Goal: Task Accomplishment & Management: Use online tool/utility

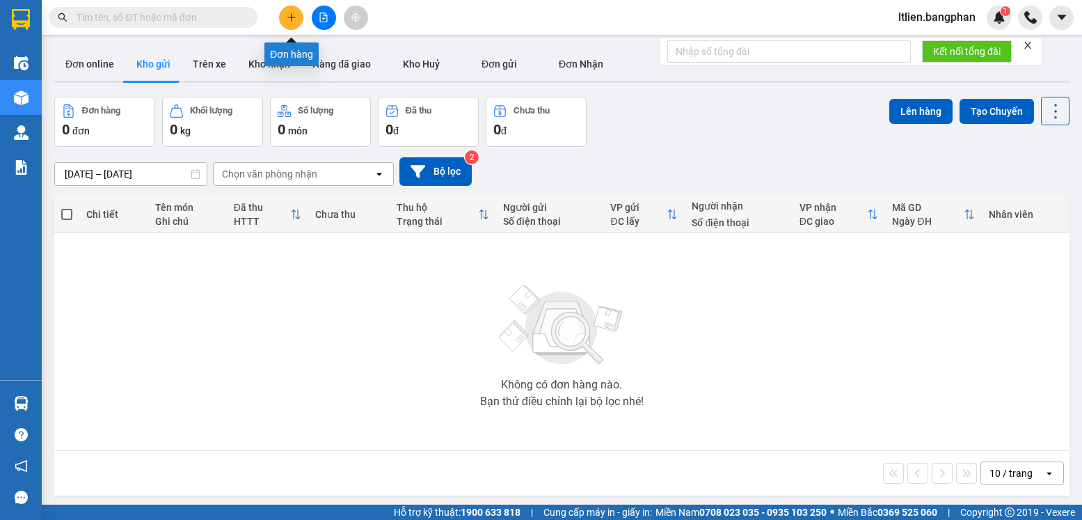
click at [288, 20] on icon "plus" at bounding box center [292, 18] width 10 height 10
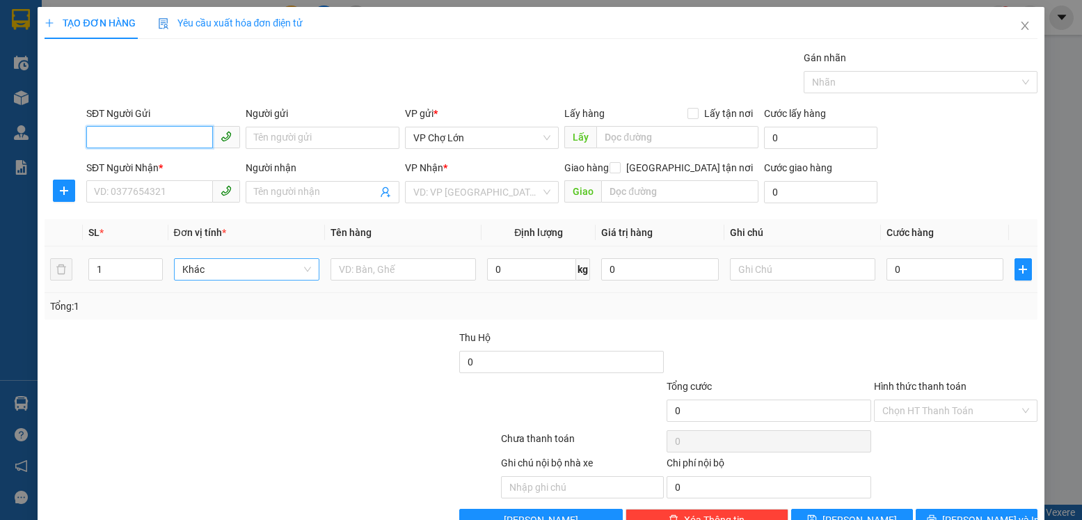
scroll to position [38, 0]
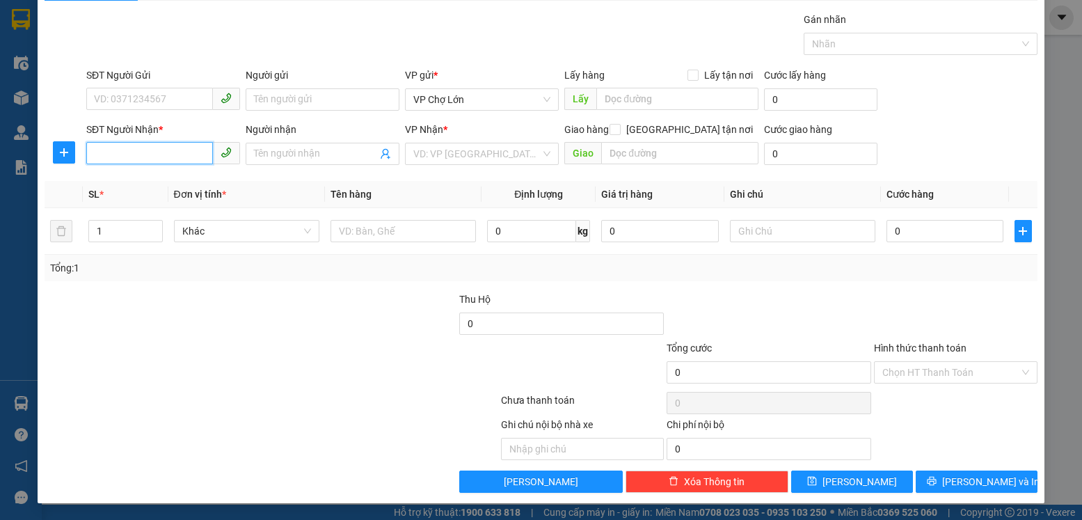
click at [93, 154] on input "SĐT Người Nhận *" at bounding box center [149, 153] width 127 height 22
click at [137, 183] on div "0386333336" at bounding box center [162, 181] width 136 height 15
type input "0386333336"
click at [896, 230] on input "0" at bounding box center [945, 231] width 117 height 22
type input "3"
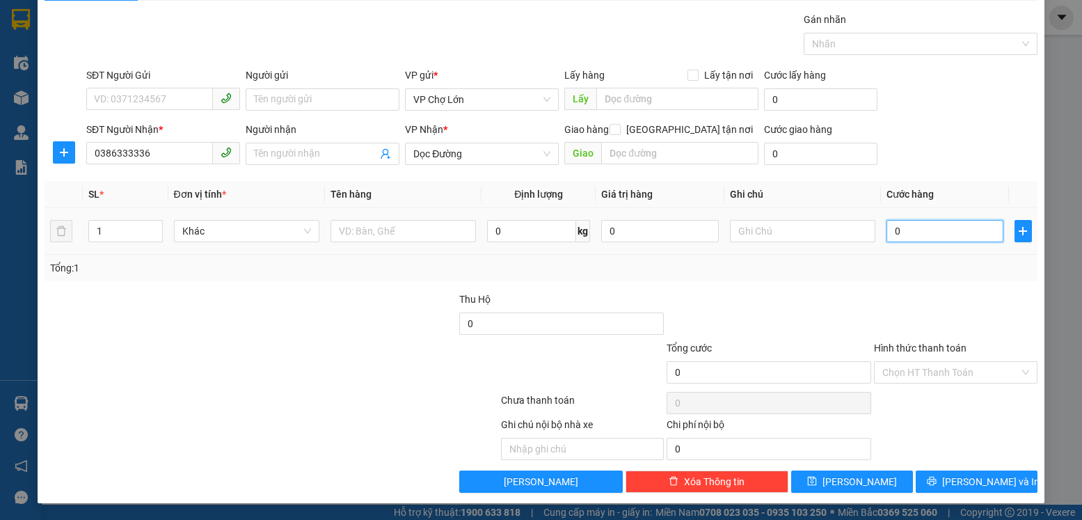
type input "3"
type input "30"
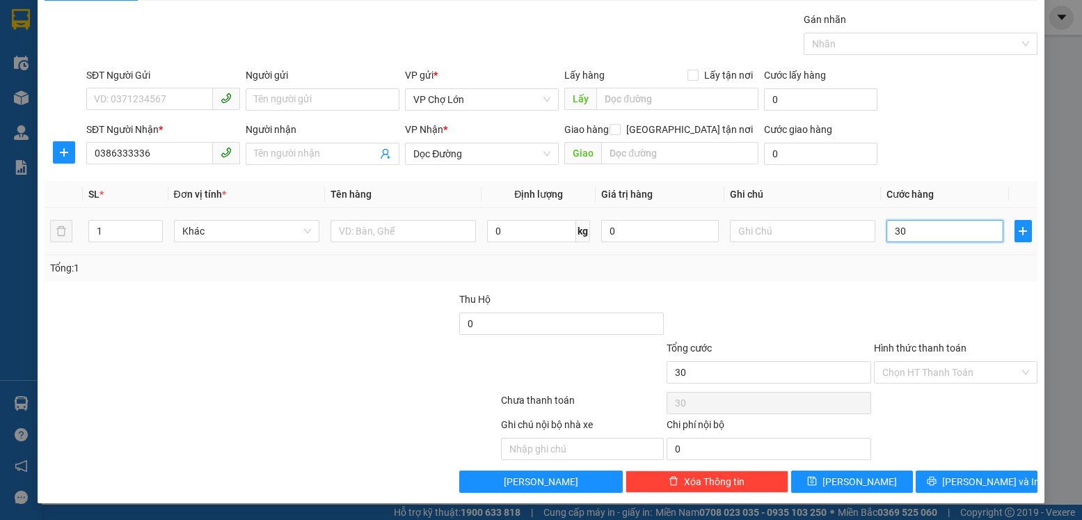
type input "300"
type input "300.000"
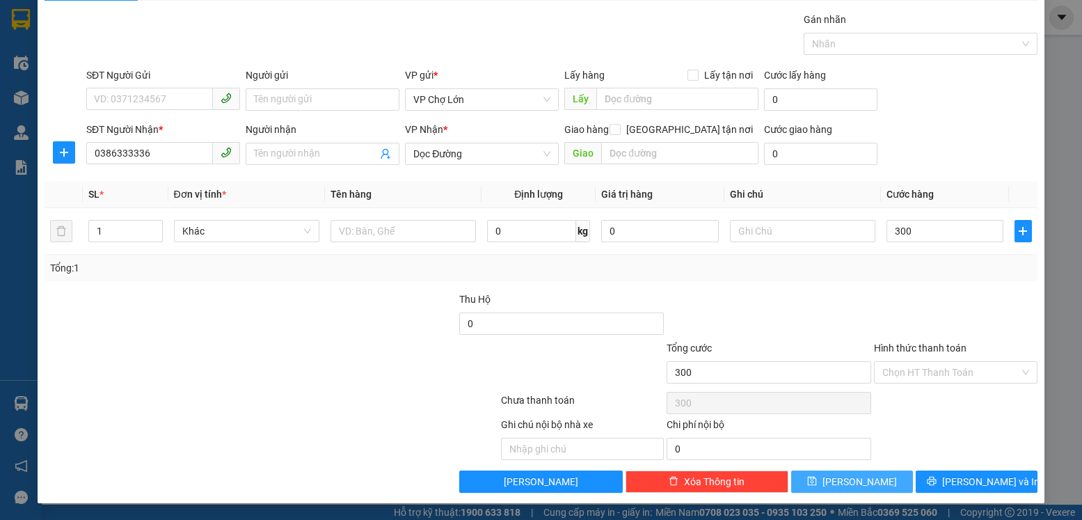
type input "300.000"
click at [817, 479] on icon "save" at bounding box center [812, 481] width 10 height 10
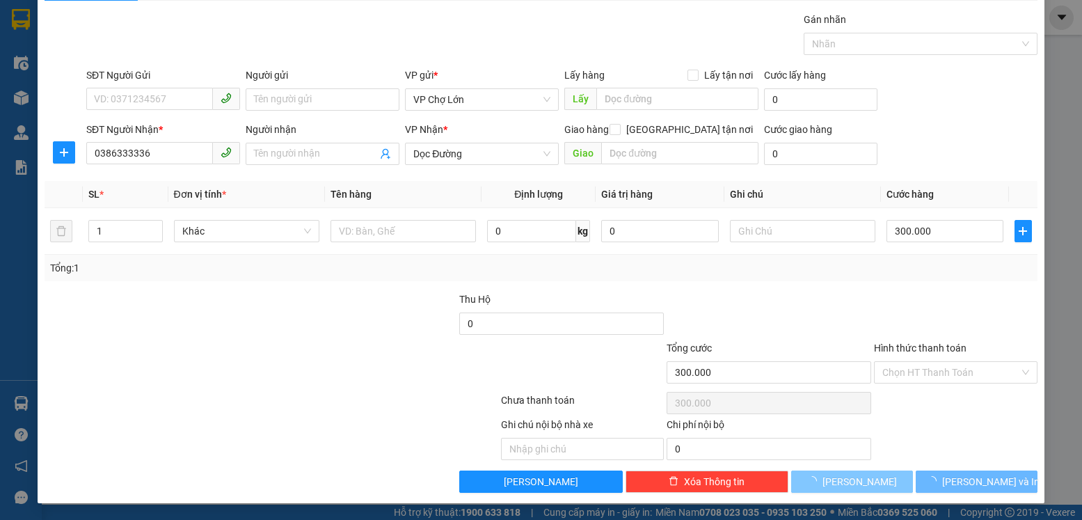
type input "0"
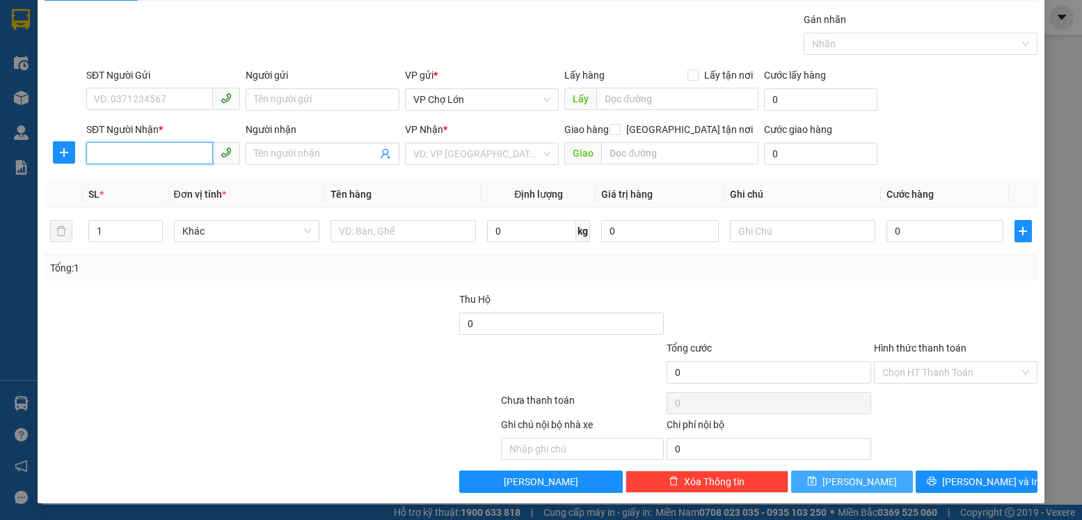
click at [91, 153] on input "SĐT Người Nhận *" at bounding box center [149, 153] width 127 height 22
click at [134, 182] on div "0988150800" at bounding box center [162, 181] width 136 height 15
type input "0988150800"
click at [891, 228] on input "0" at bounding box center [945, 231] width 117 height 22
type input "1"
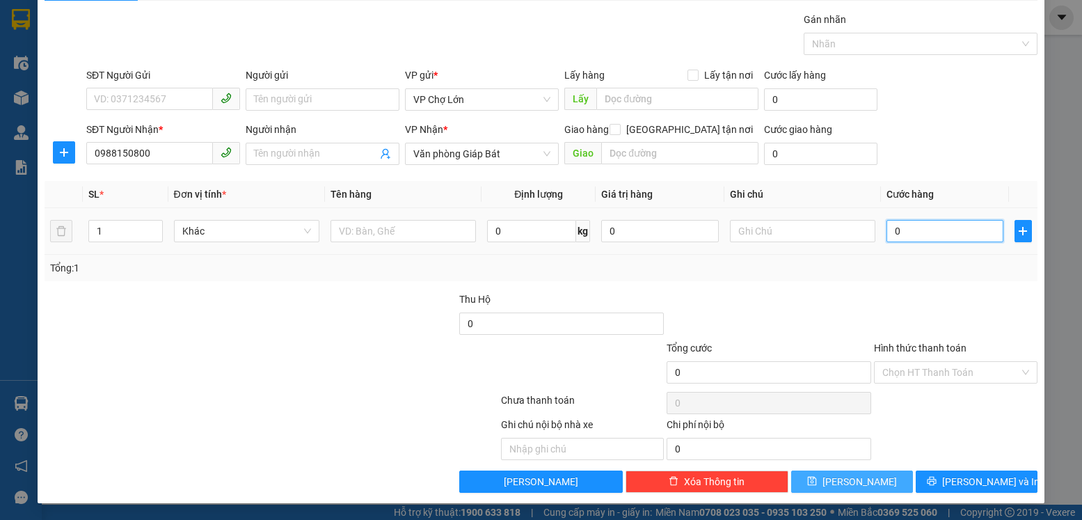
type input "1"
type input "13"
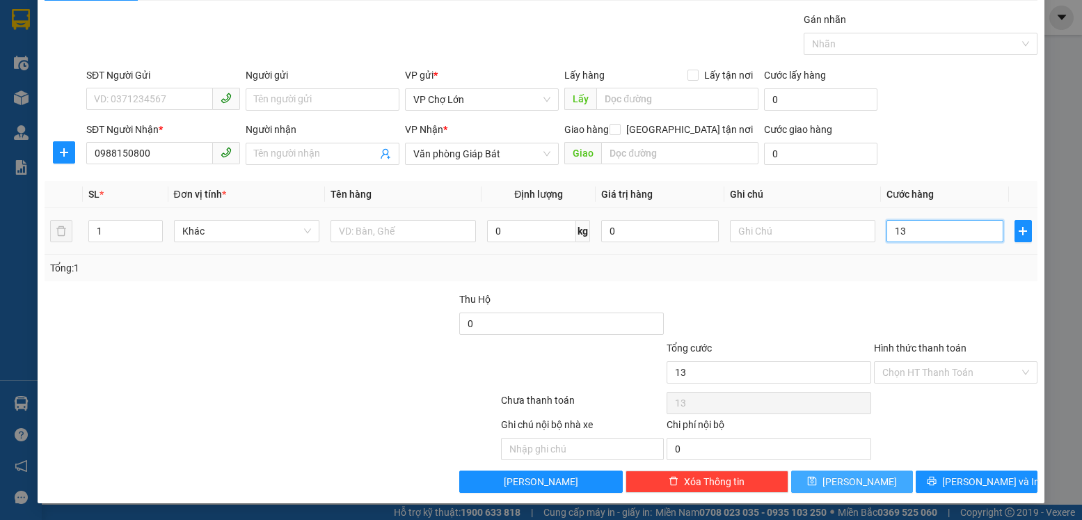
type input "135"
type input "1.350"
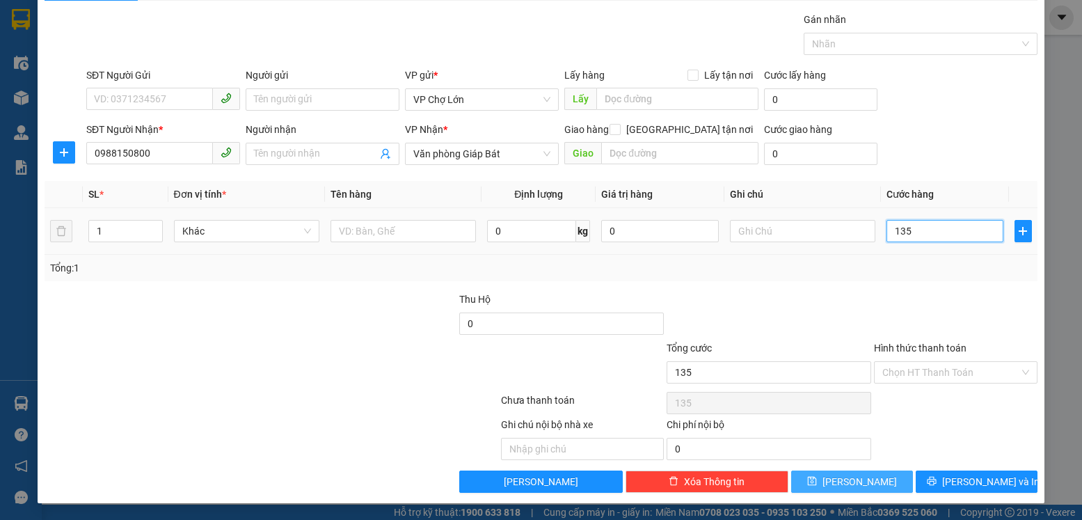
type input "1.350"
type input "1.350.000"
click at [817, 479] on icon "save" at bounding box center [812, 481] width 9 height 9
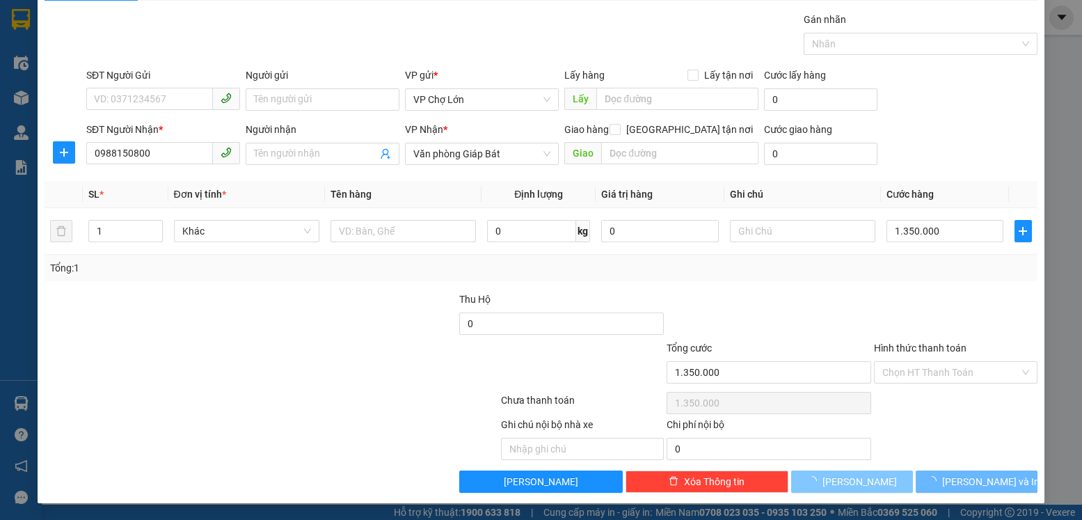
type input "0"
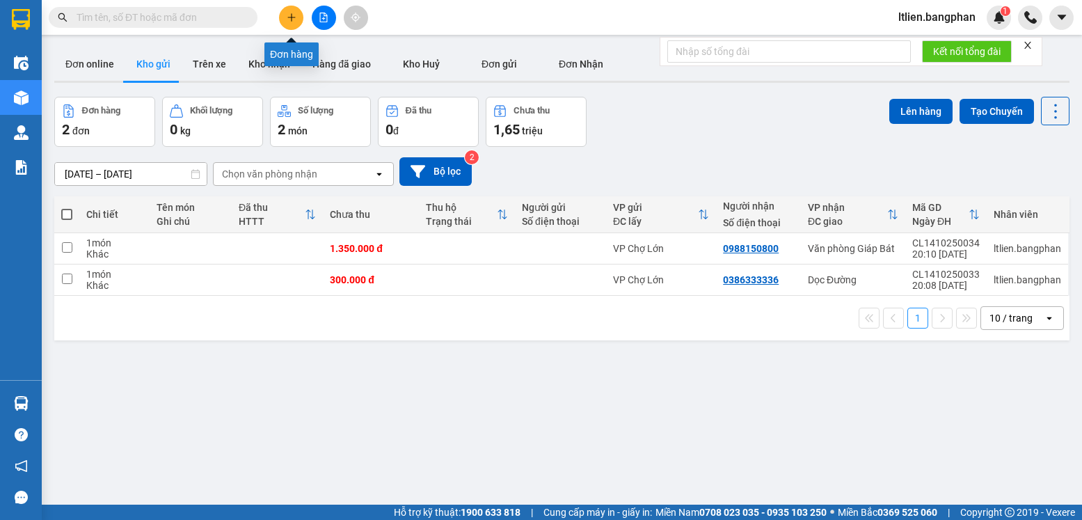
click at [290, 24] on button at bounding box center [291, 18] width 24 height 24
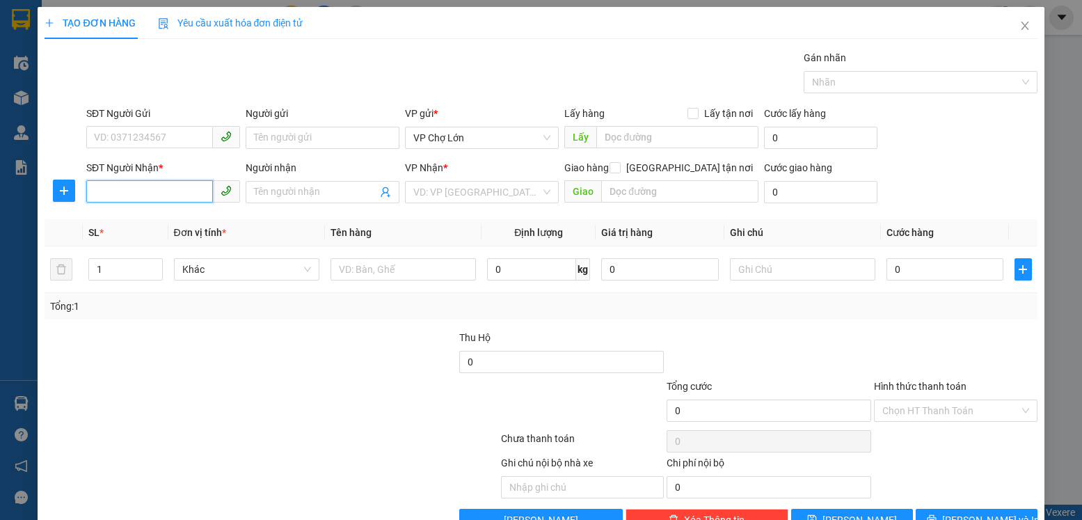
click at [95, 190] on input "SĐT Người Nhận *" at bounding box center [149, 191] width 127 height 22
click at [97, 191] on input "SĐT Người Nhận *" at bounding box center [149, 191] width 127 height 22
click at [139, 221] on div "0934376530" at bounding box center [162, 219] width 136 height 15
type input "0934376530"
click at [893, 265] on input "0" at bounding box center [945, 269] width 117 height 22
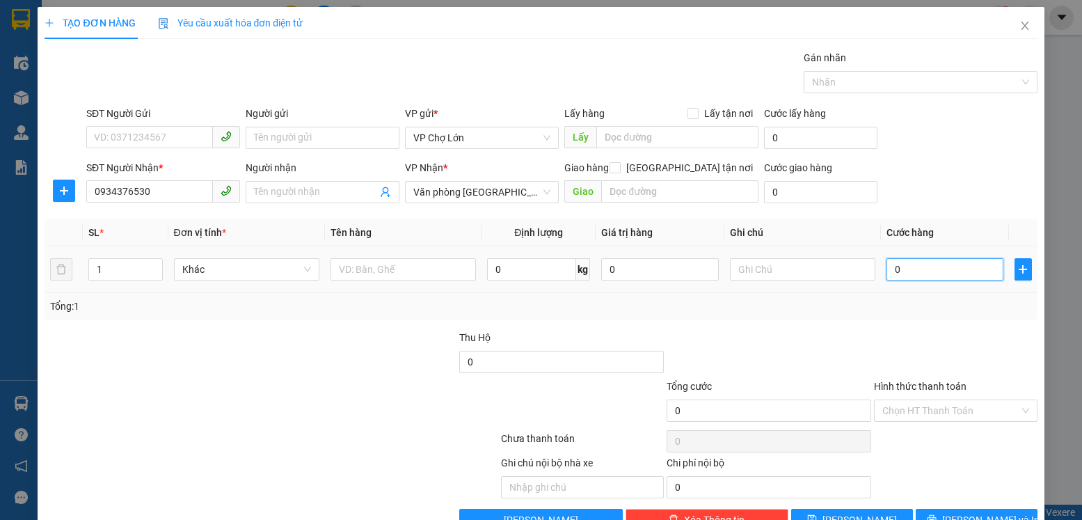
type input "2"
type input "25"
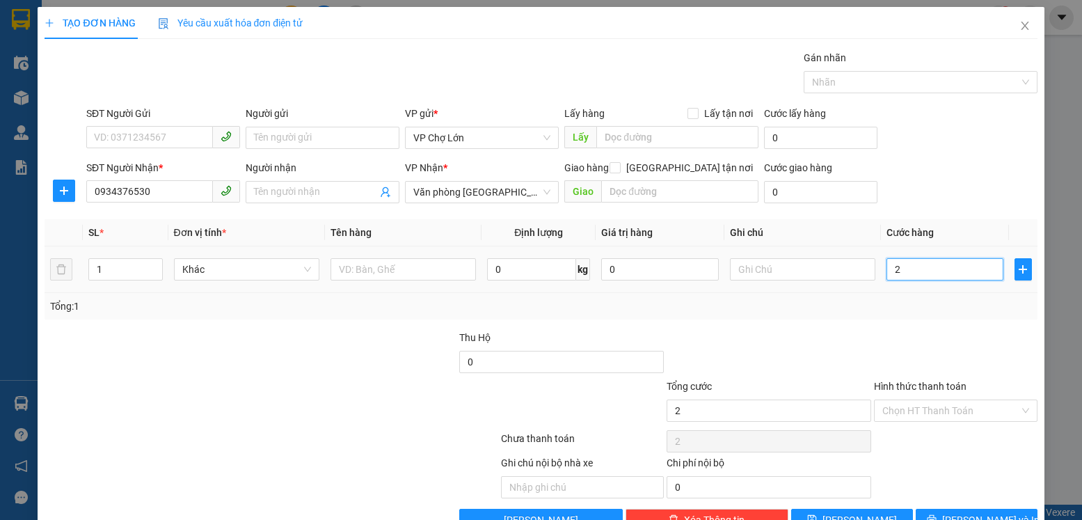
type input "25"
type input "250"
type input "250.000"
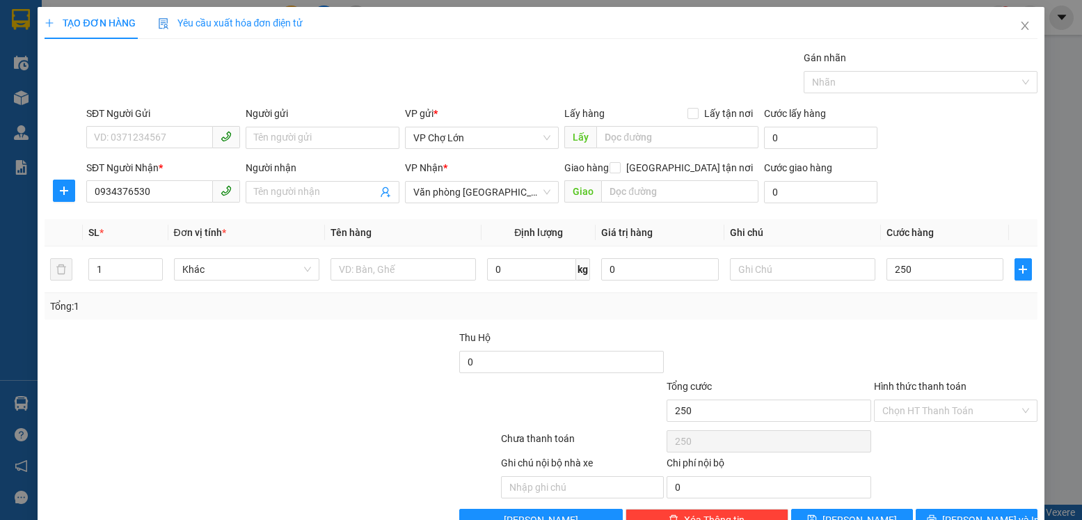
type input "250.000"
click at [907, 387] on label "Hình thức thanh toán" at bounding box center [920, 386] width 93 height 11
click at [907, 400] on input "Hình thức thanh toán" at bounding box center [950, 410] width 136 height 21
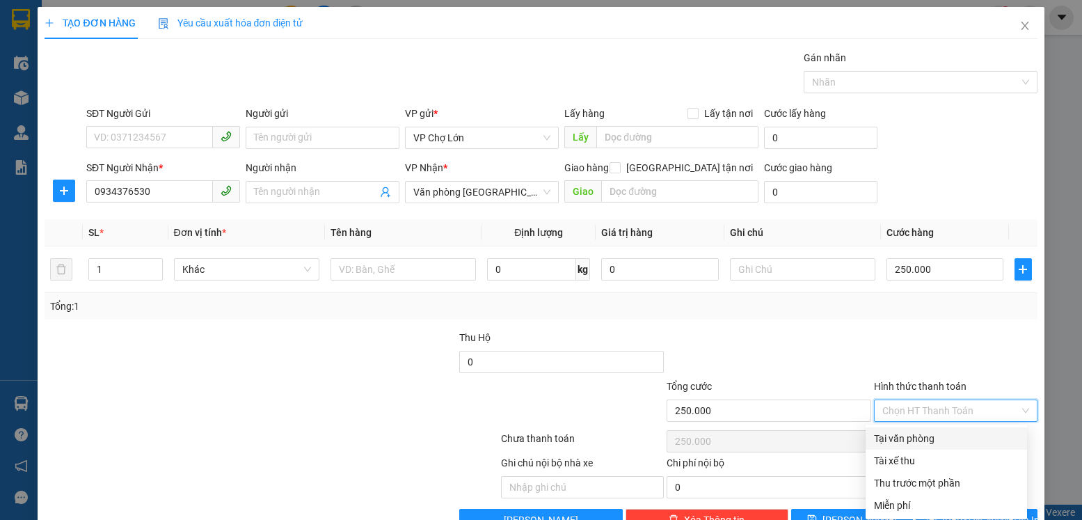
click at [916, 440] on div "Tại văn phòng" at bounding box center [946, 438] width 145 height 15
type input "0"
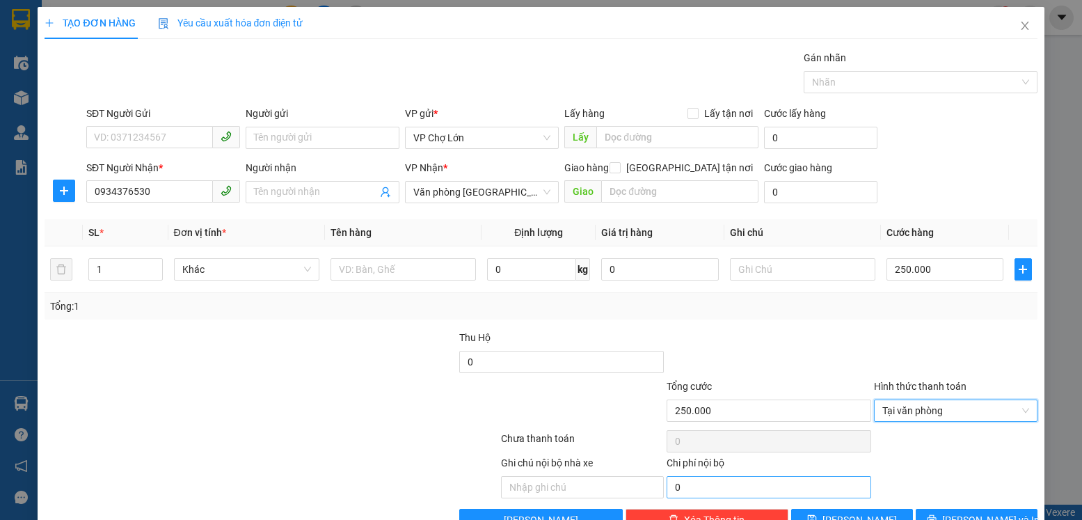
scroll to position [38, 0]
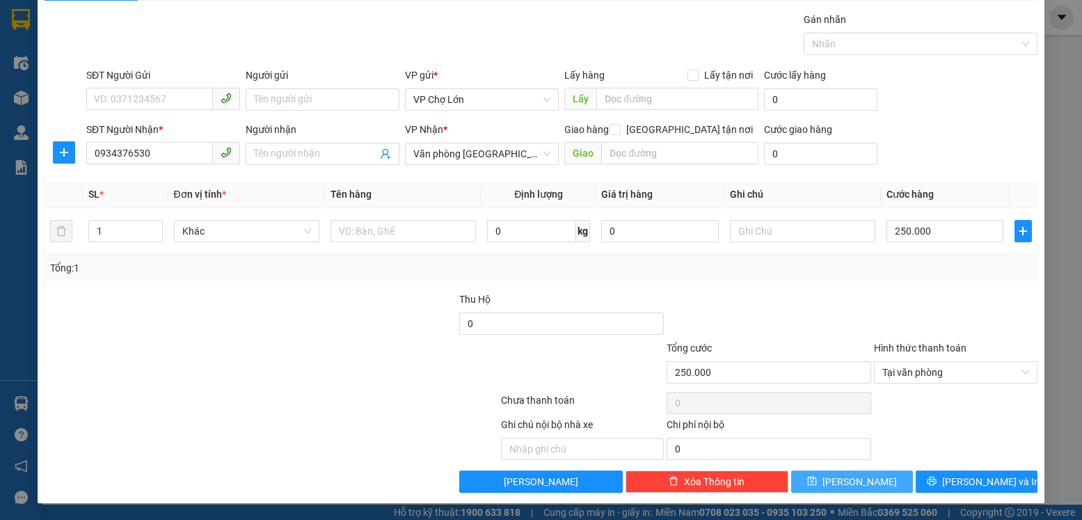
click at [838, 479] on button "Lưu" at bounding box center [852, 481] width 122 height 22
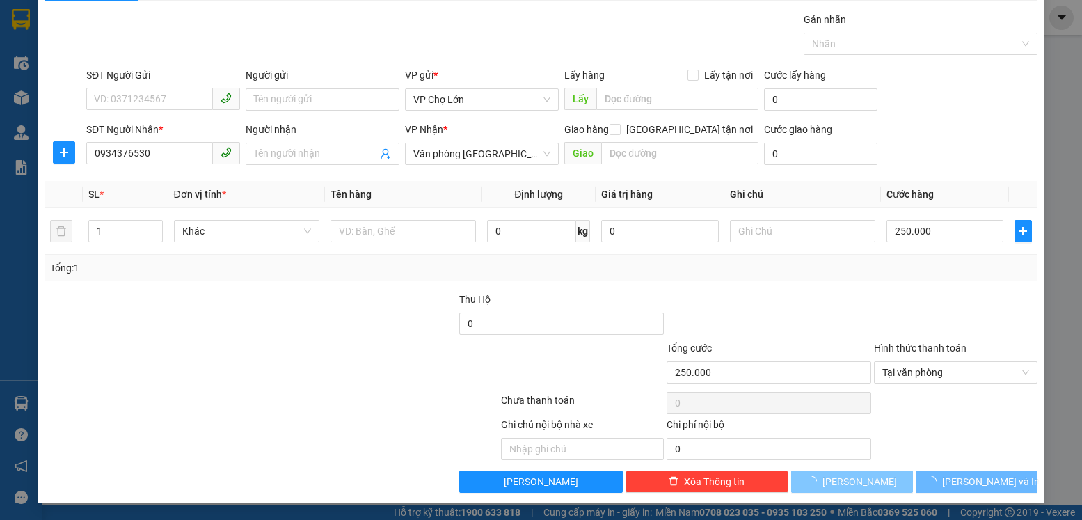
type input "0"
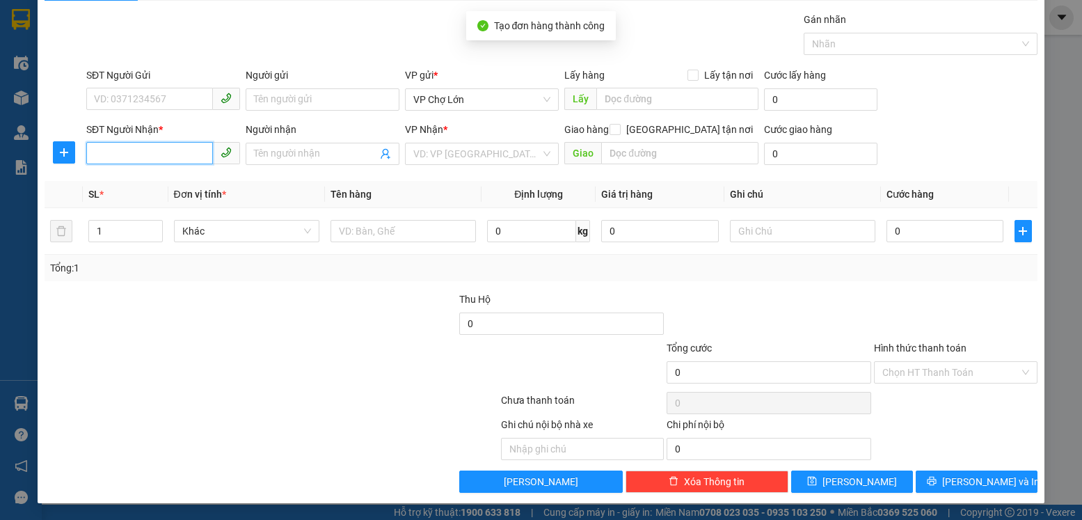
click at [98, 148] on input "SĐT Người Nhận *" at bounding box center [149, 153] width 127 height 22
click at [93, 157] on input "SĐT Người Nhận *" at bounding box center [149, 153] width 127 height 22
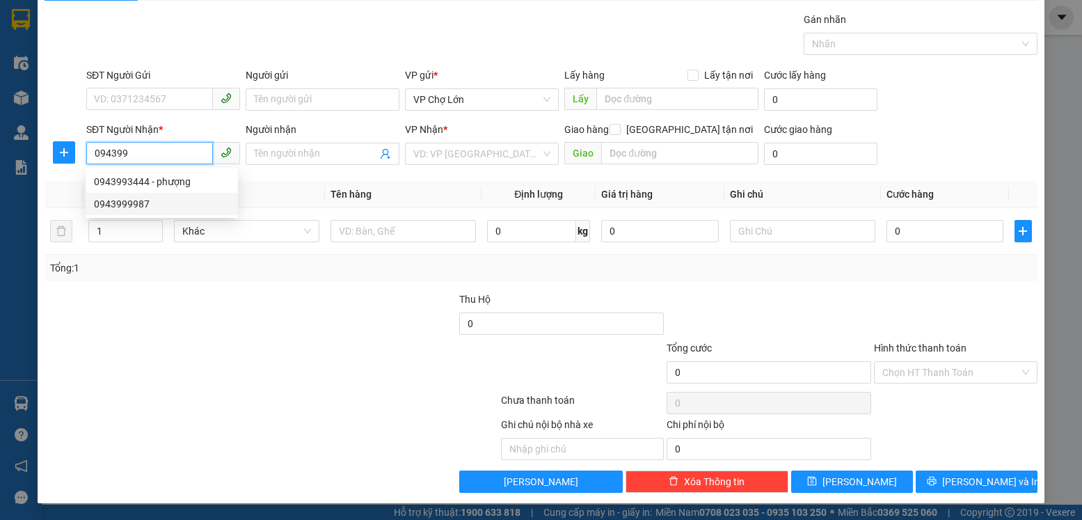
click at [127, 202] on div "0943999987" at bounding box center [162, 203] width 136 height 15
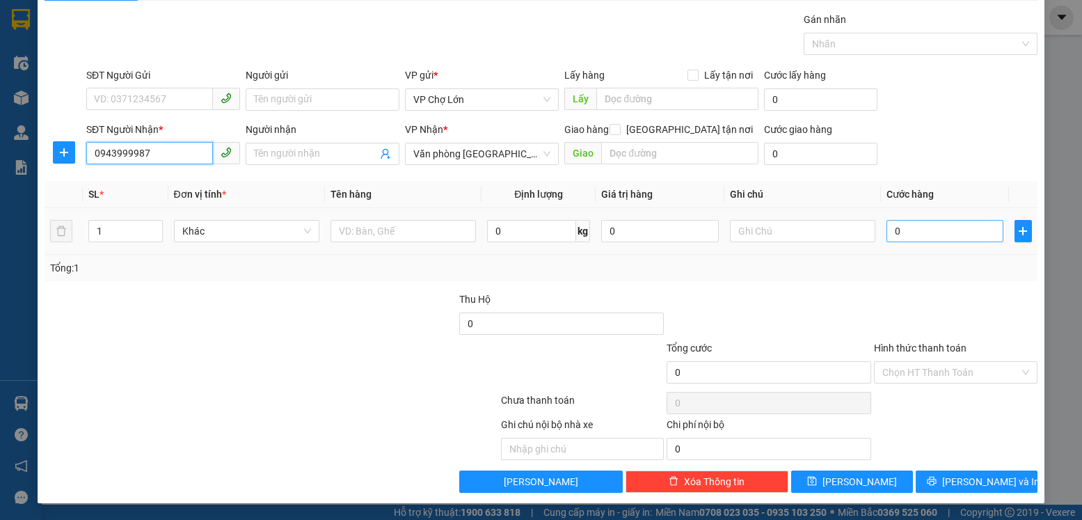
type input "0943999987"
click at [891, 230] on input "0" at bounding box center [945, 231] width 117 height 22
type input "1"
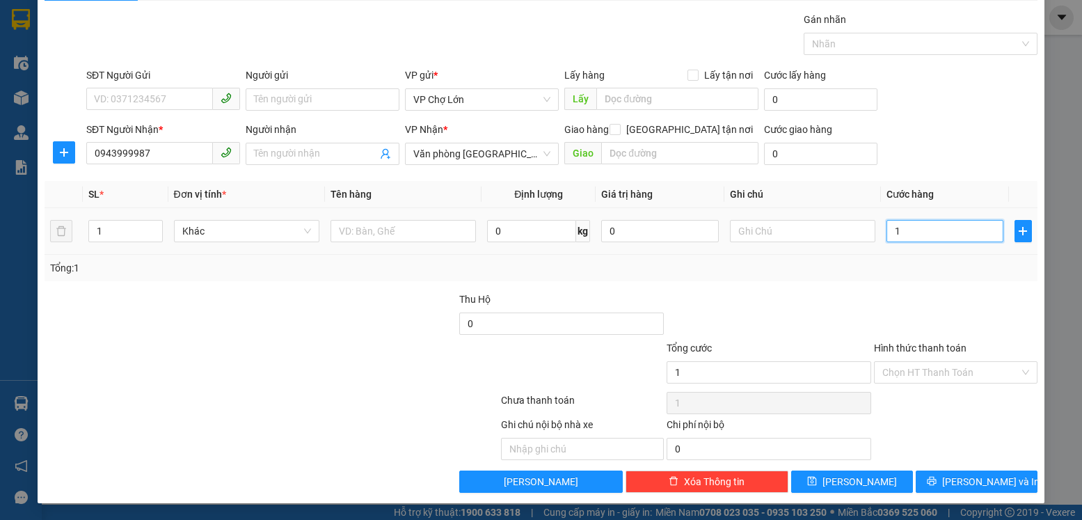
type input "18"
type input "180"
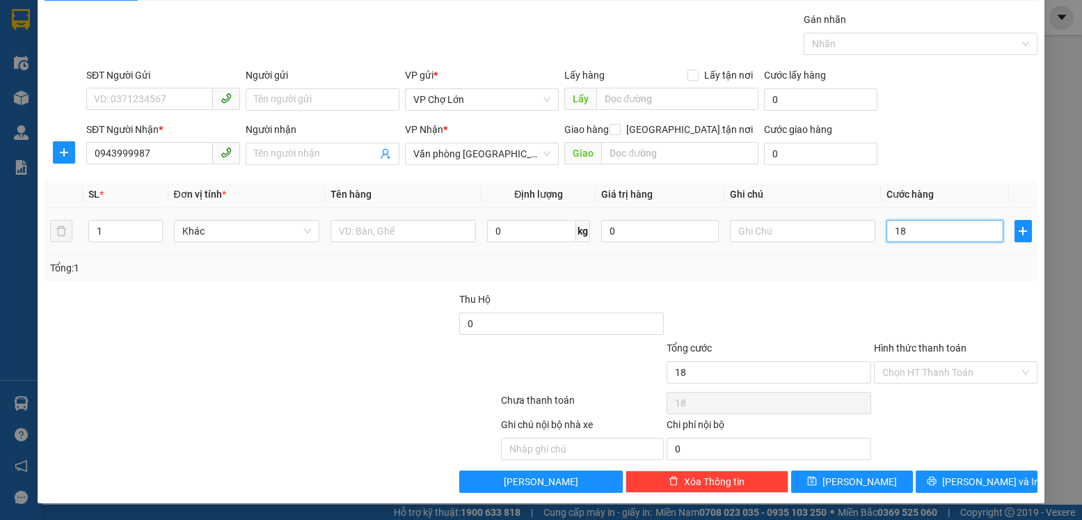
type input "180"
type input "180.000"
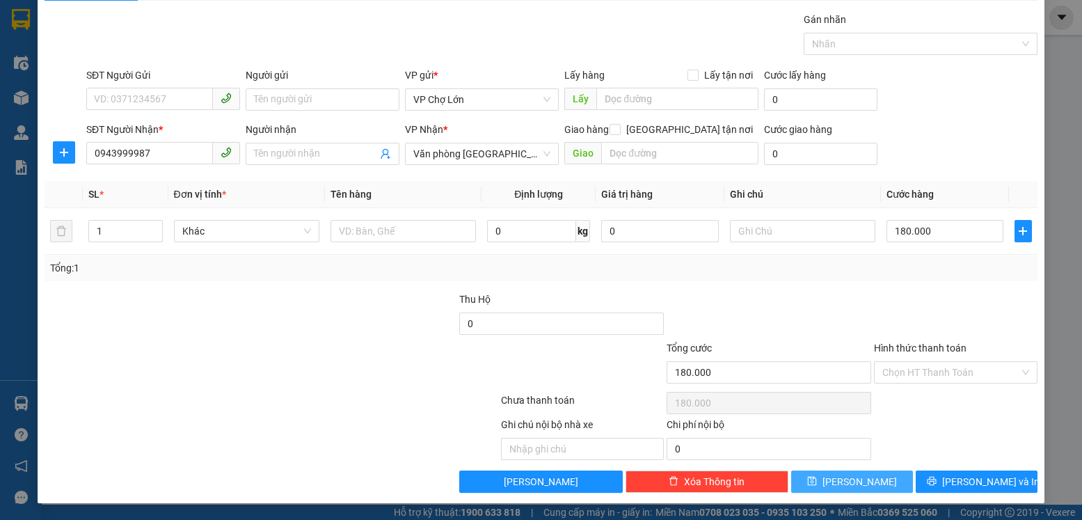
click at [817, 481] on icon "save" at bounding box center [812, 481] width 9 height 9
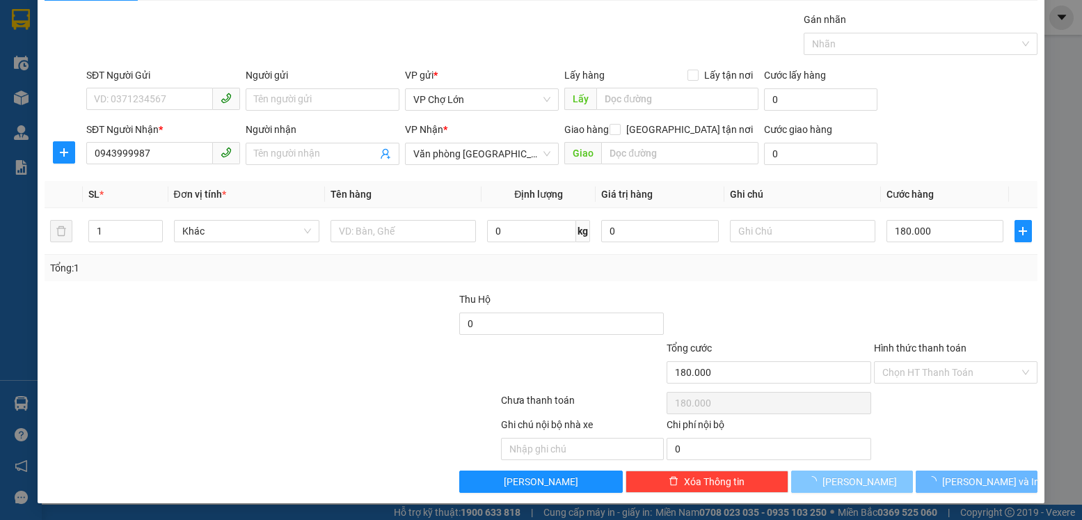
type input "0"
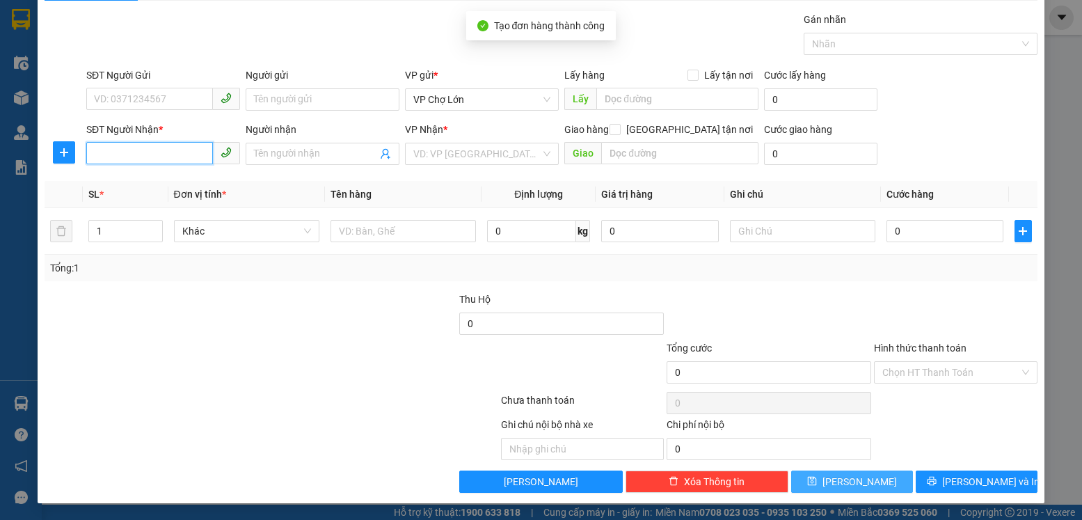
click at [95, 157] on input "SĐT Người Nhận *" at bounding box center [149, 153] width 127 height 22
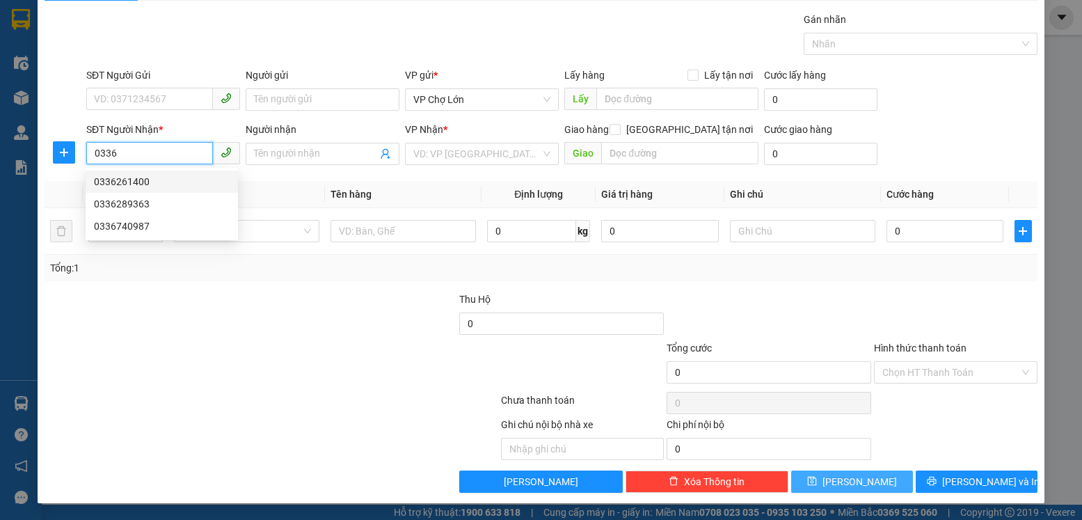
click at [136, 182] on div "0336261400" at bounding box center [162, 181] width 136 height 15
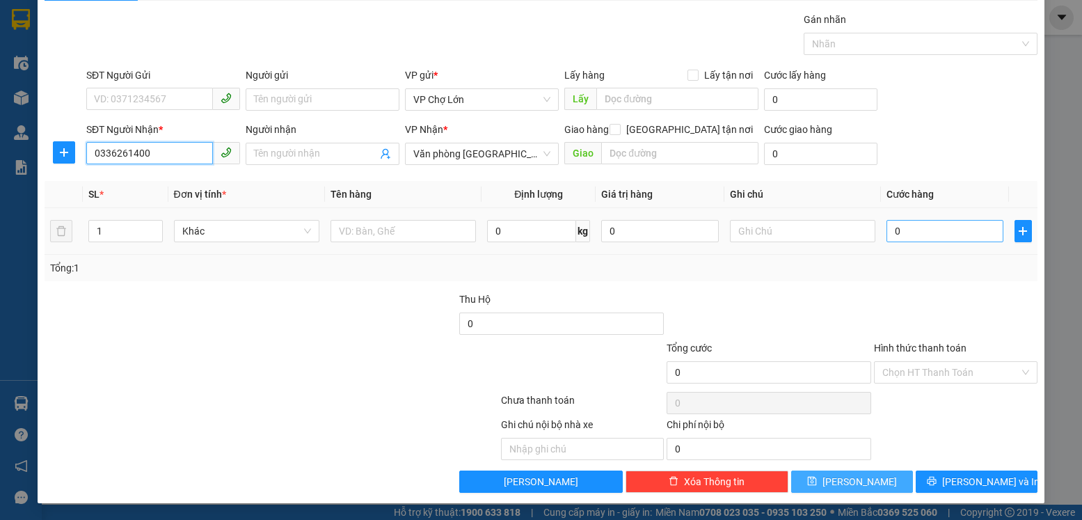
type input "0336261400"
click at [895, 230] on input "0" at bounding box center [945, 231] width 117 height 22
type input "3"
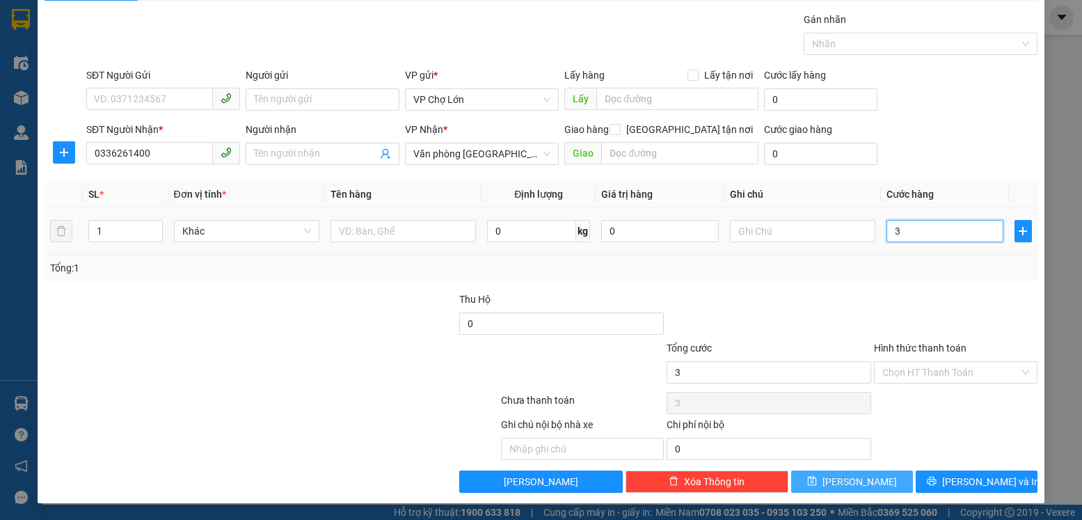
type input "31"
type input "310"
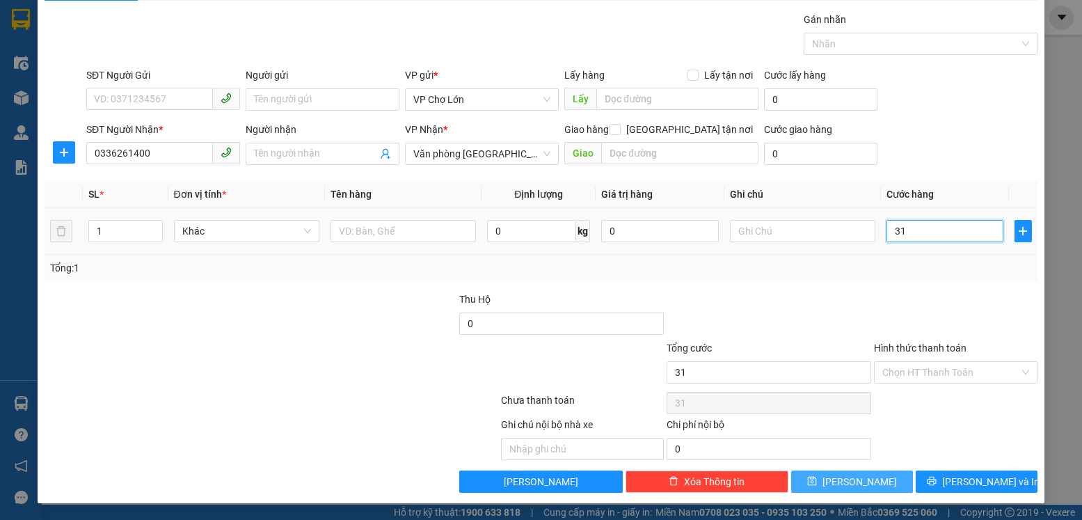
type input "310"
type input "310.000"
click at [817, 477] on icon "save" at bounding box center [812, 481] width 10 height 10
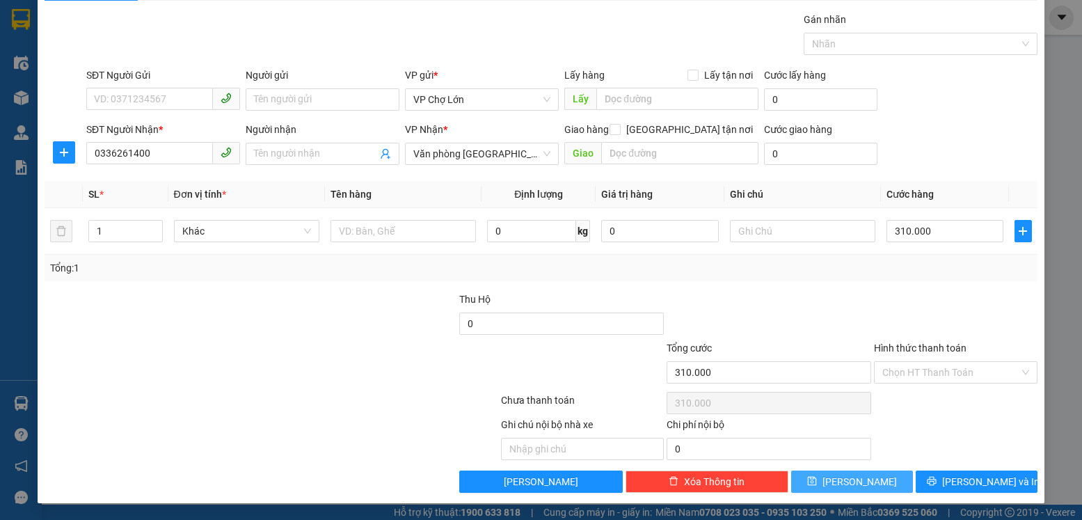
type input "0"
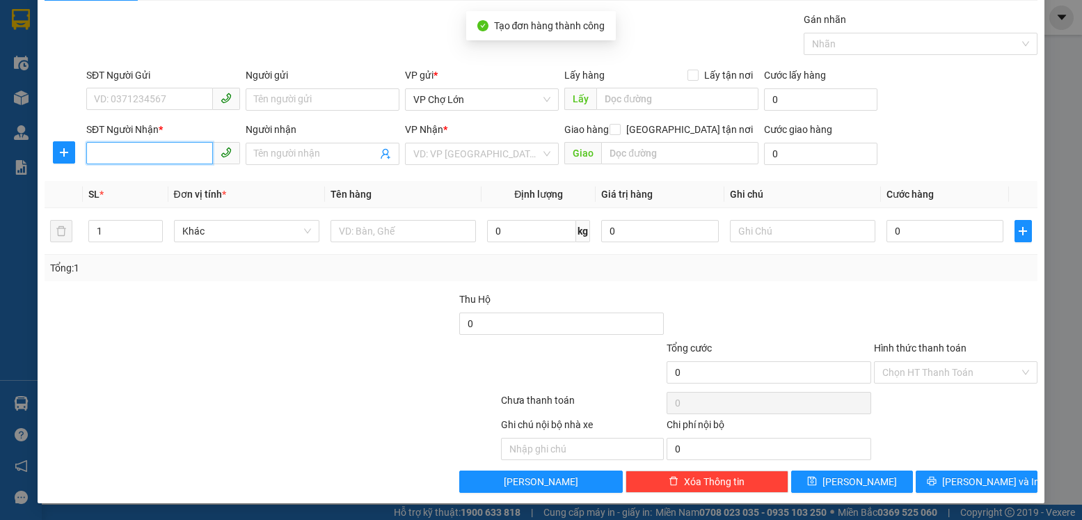
click at [97, 157] on input "SĐT Người Nhận *" at bounding box center [149, 153] width 127 height 22
drag, startPoint x: 93, startPoint y: 152, endPoint x: 145, endPoint y: 150, distance: 52.2
click at [122, 150] on input "SĐT Người Nhận *" at bounding box center [149, 153] width 127 height 22
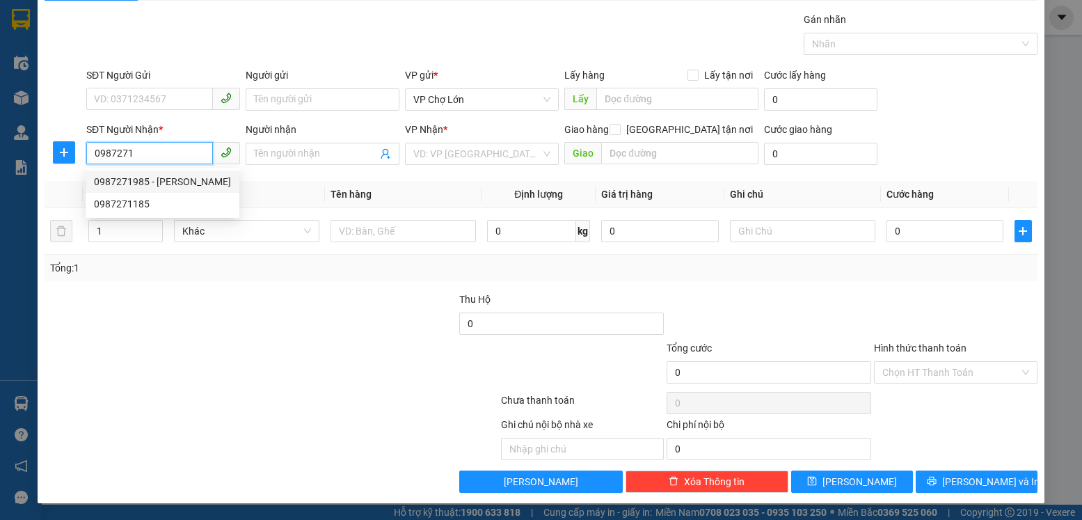
click at [142, 181] on div "0987271985 - huyền" at bounding box center [162, 181] width 137 height 15
type input "0987271985"
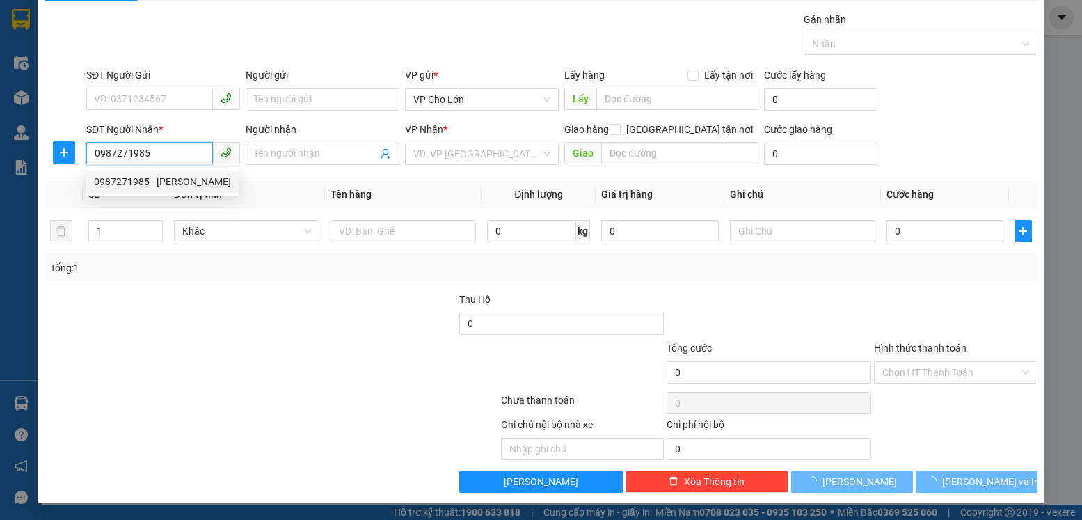
type input "huyền"
type input "md"
type input "300.000"
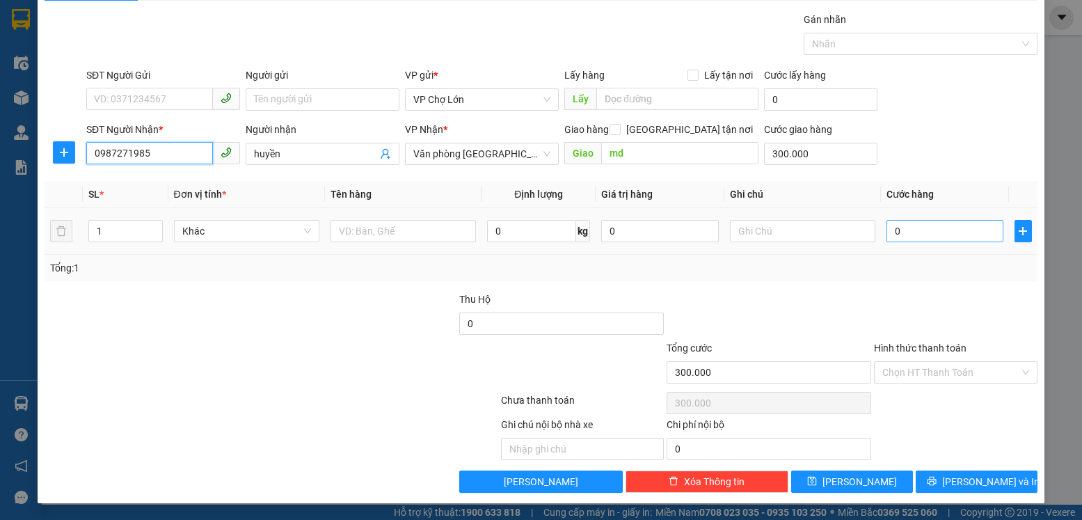
type input "0987271985"
click at [894, 235] on input "0" at bounding box center [945, 231] width 117 height 22
type input "2"
type input "300.002"
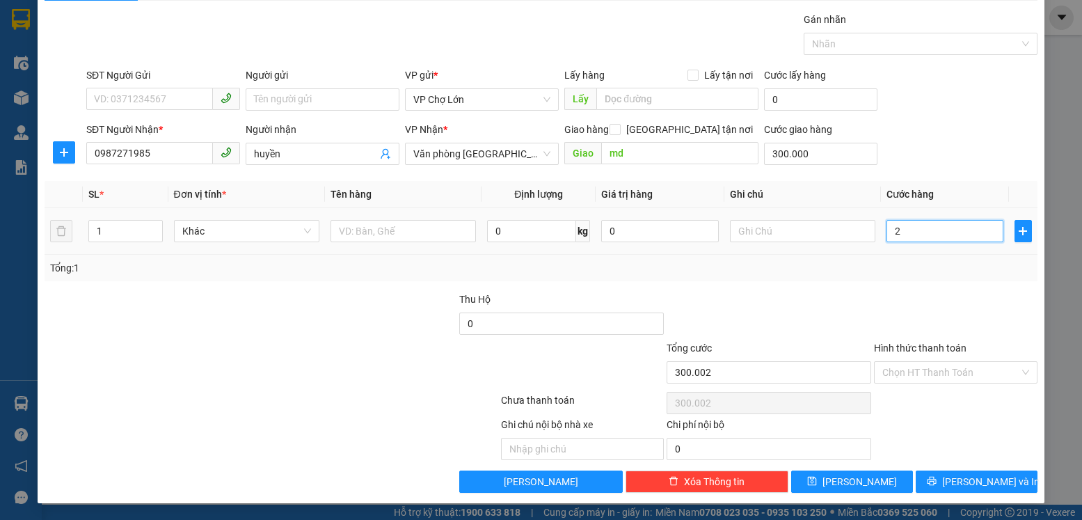
type input "25"
type input "300.025"
type input "250"
type input "300.250"
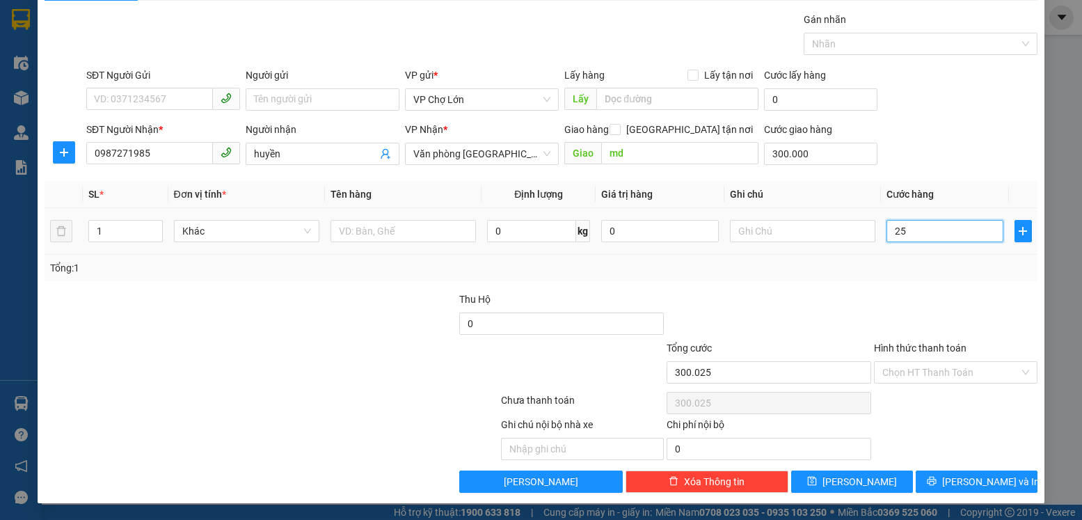
type input "300.250"
type input "250.000"
type input "550.000"
click at [838, 480] on button "Lưu" at bounding box center [852, 481] width 122 height 22
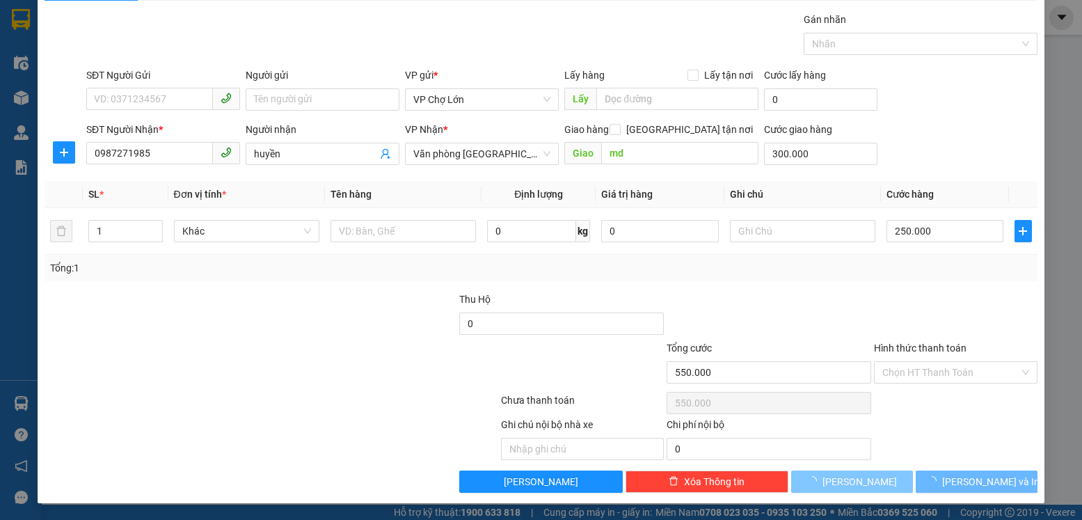
type input "0"
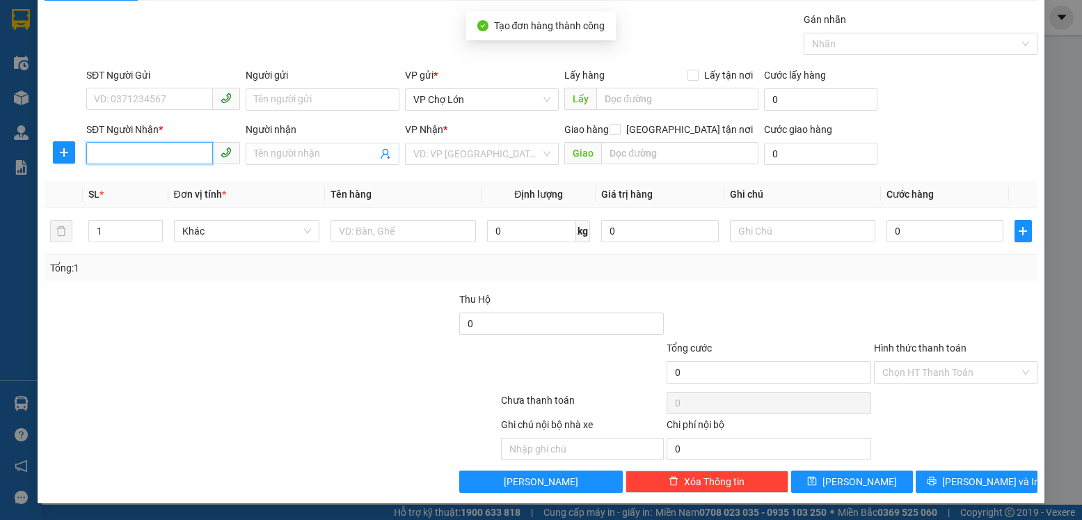
click at [90, 152] on input "SĐT Người Nhận *" at bounding box center [149, 153] width 127 height 22
drag, startPoint x: 93, startPoint y: 155, endPoint x: 103, endPoint y: 155, distance: 10.4
click at [95, 155] on input "SĐT Người Nhận *" at bounding box center [149, 153] width 127 height 22
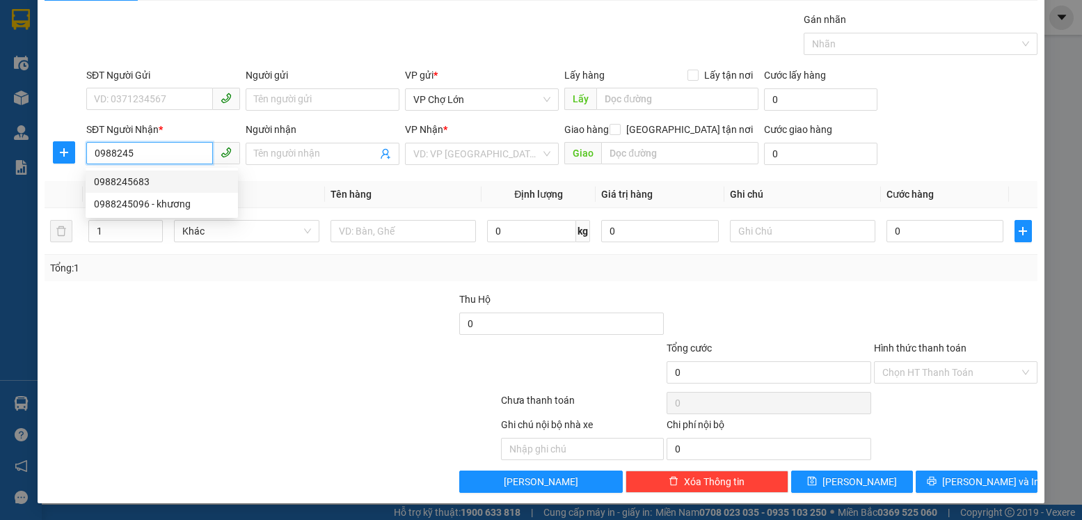
click at [139, 181] on div "0988245683" at bounding box center [162, 181] width 136 height 15
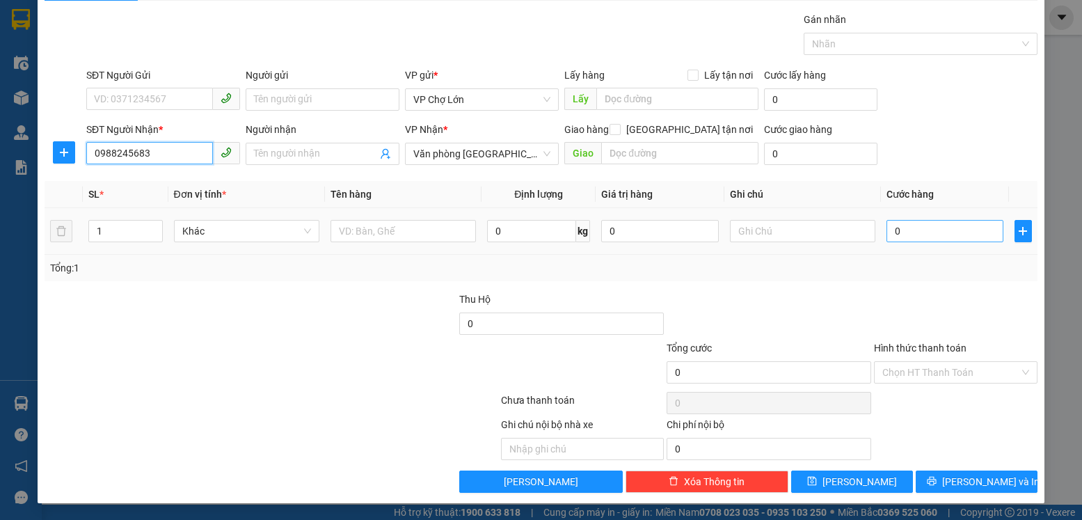
type input "0988245683"
click at [896, 229] on input "0" at bounding box center [945, 231] width 117 height 22
type input "9"
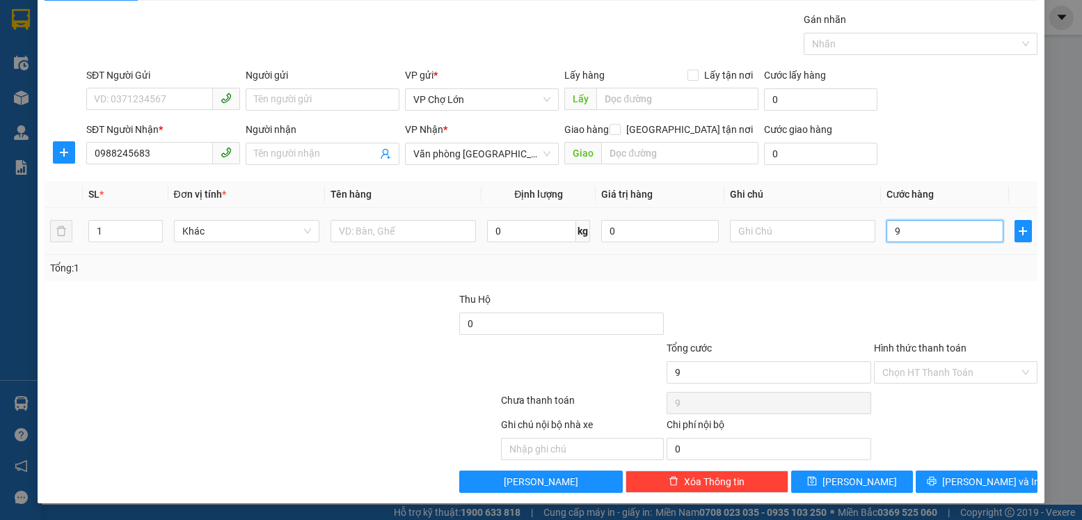
type input "90"
type input "90.000"
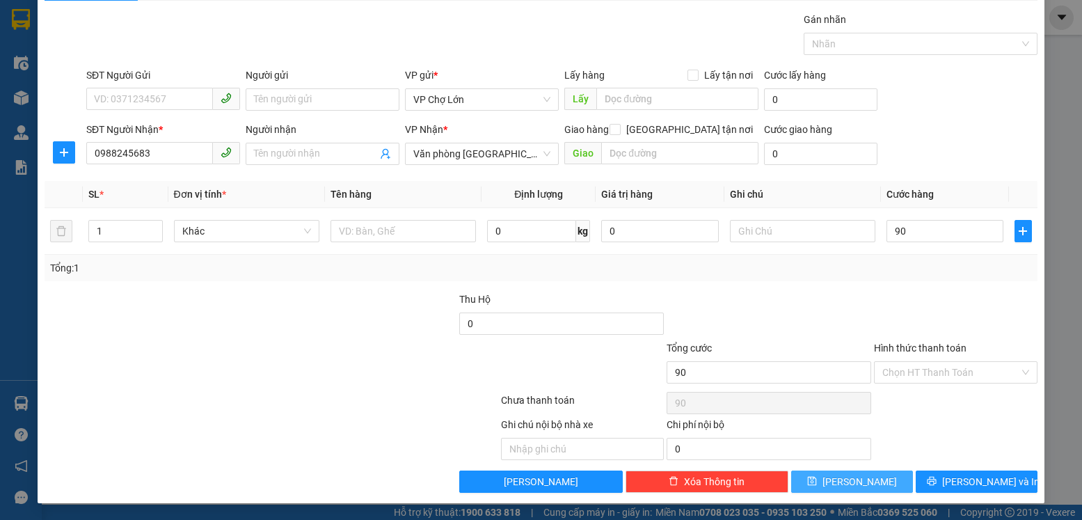
type input "90.000"
click at [817, 483] on icon "save" at bounding box center [812, 481] width 10 height 10
type input "0"
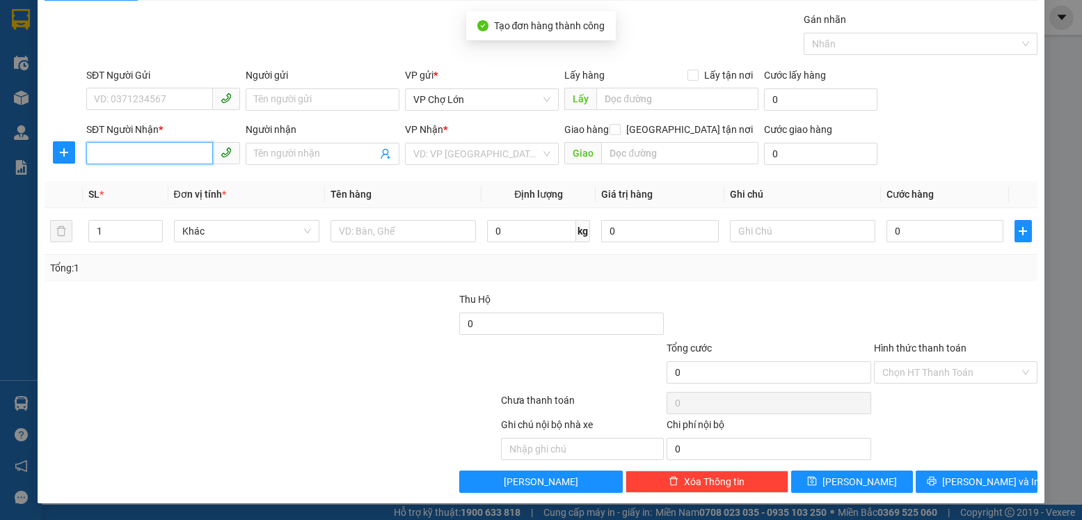
click at [97, 158] on input "SĐT Người Nhận *" at bounding box center [149, 153] width 127 height 22
drag, startPoint x: 91, startPoint y: 156, endPoint x: 164, endPoint y: 156, distance: 72.4
click at [107, 156] on input "SĐT Người Nhận *" at bounding box center [149, 153] width 127 height 22
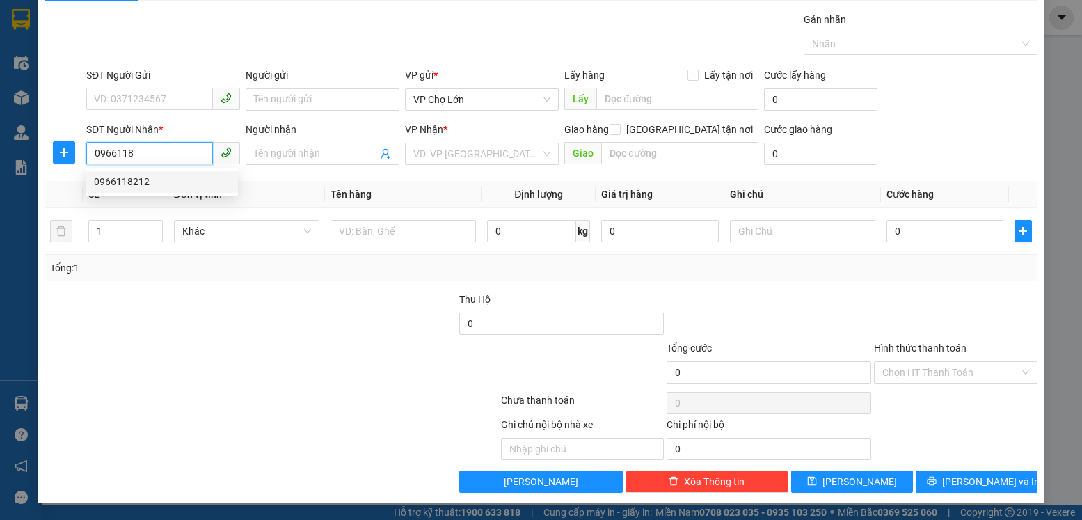
click at [129, 182] on div "0966118212" at bounding box center [162, 181] width 136 height 15
type input "0966118212"
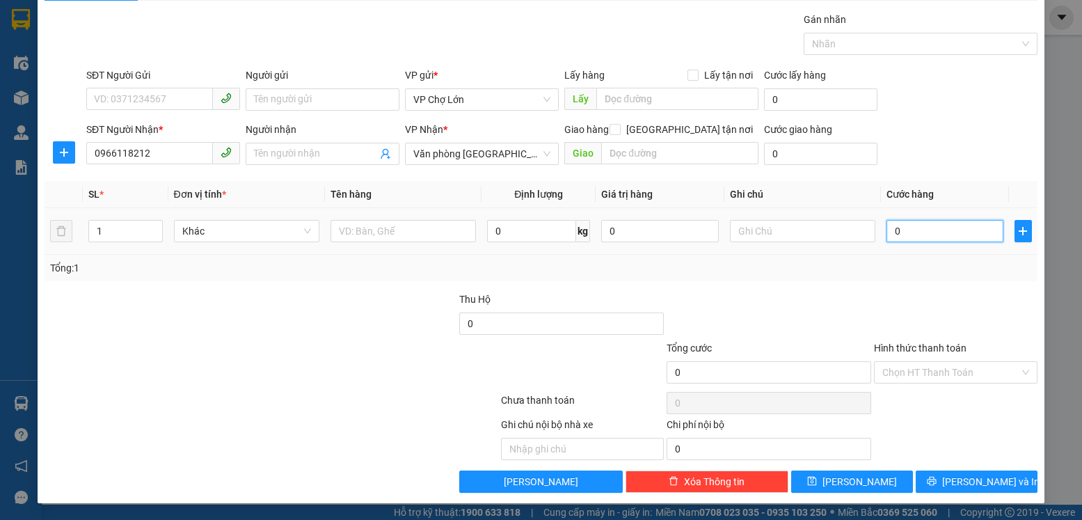
click at [895, 232] on input "0" at bounding box center [945, 231] width 117 height 22
type input "4"
type input "47"
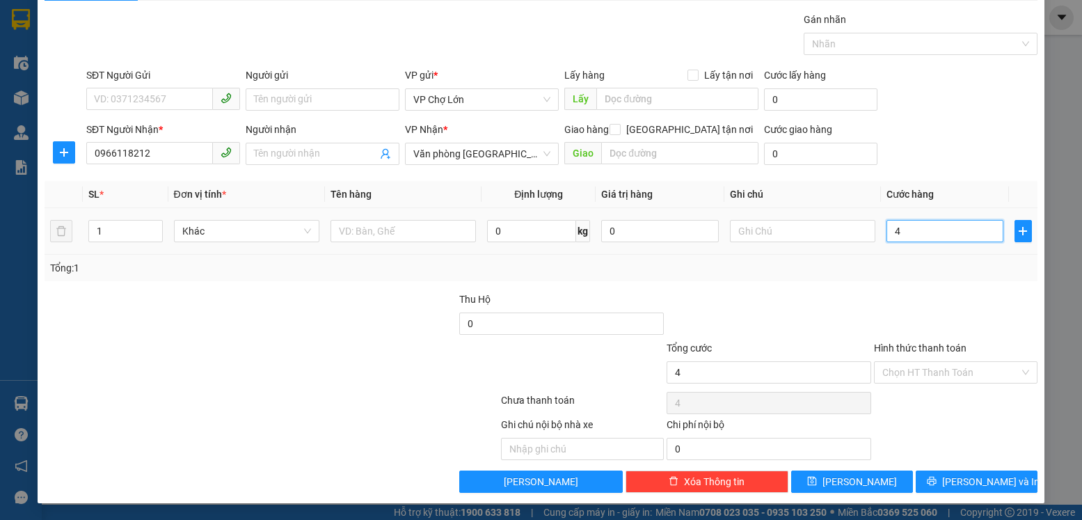
type input "47"
type input "470"
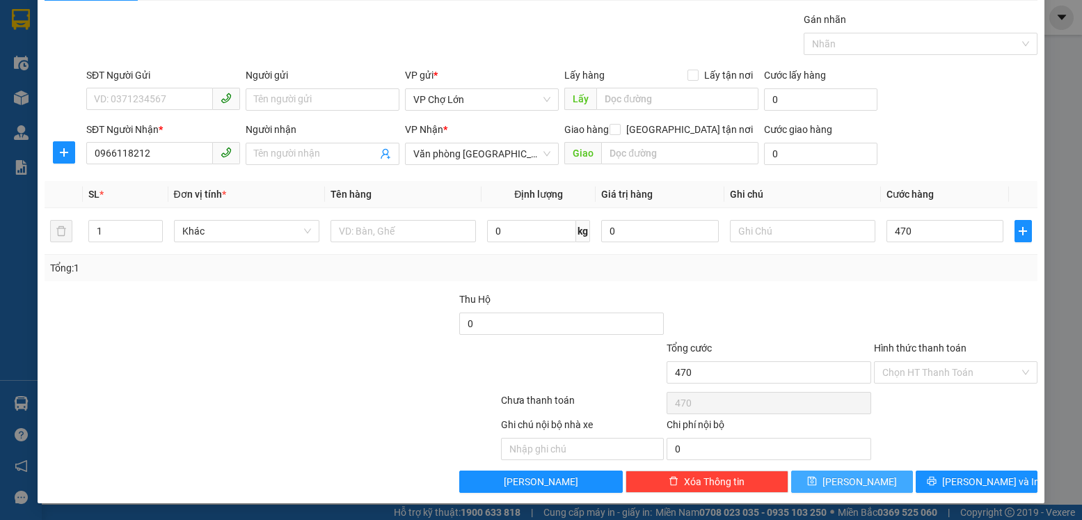
type input "470.000"
click at [817, 484] on icon "save" at bounding box center [812, 481] width 10 height 10
type input "0"
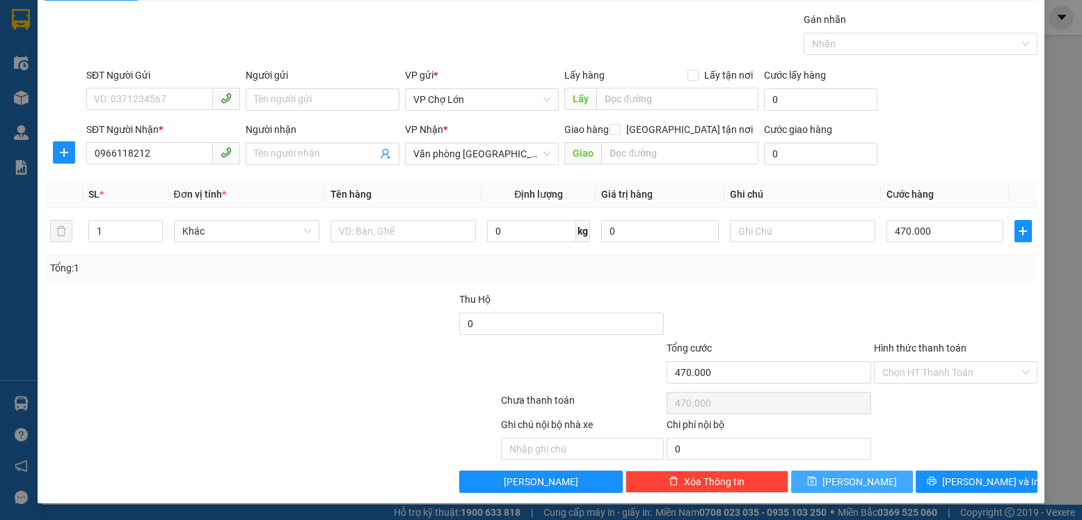
type input "0"
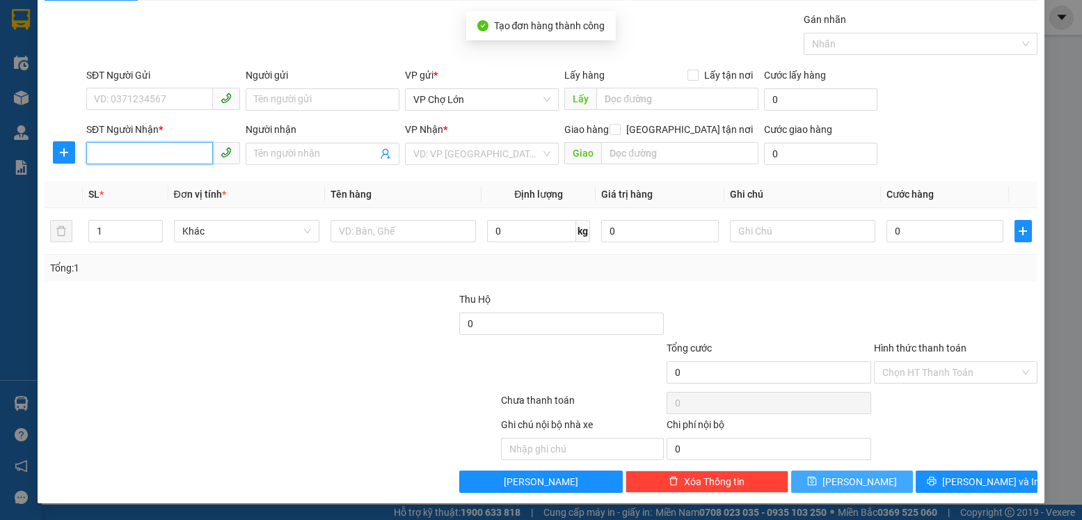
click at [95, 155] on input "SĐT Người Nhận *" at bounding box center [149, 153] width 127 height 22
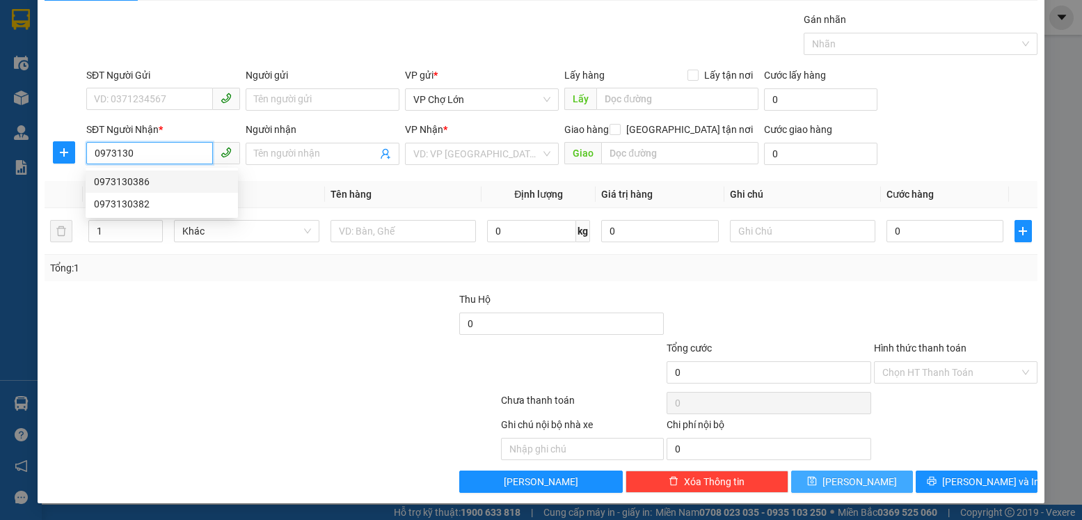
click at [136, 182] on div "0973130386" at bounding box center [162, 181] width 136 height 15
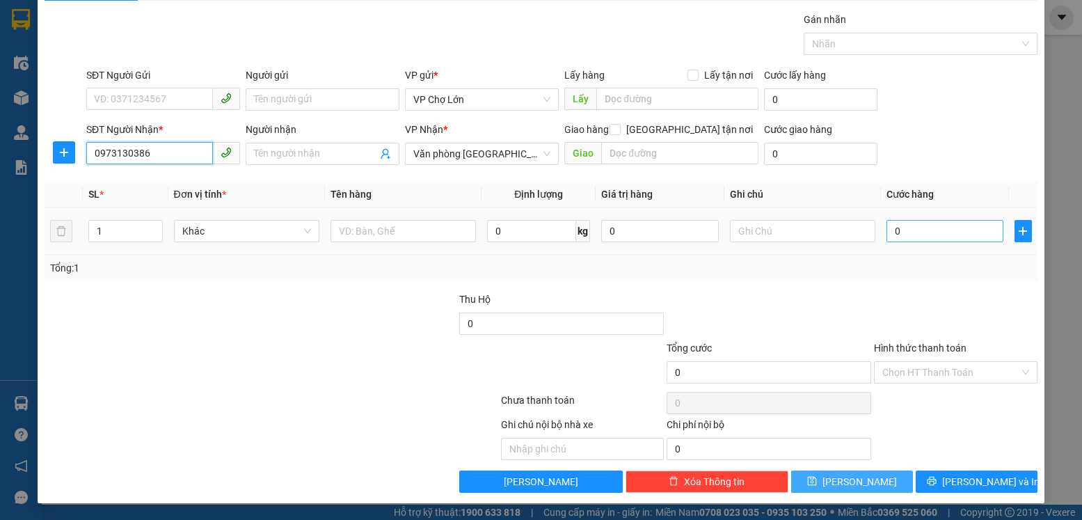
type input "0973130386"
click at [892, 231] on input "0" at bounding box center [945, 231] width 117 height 22
type input "5"
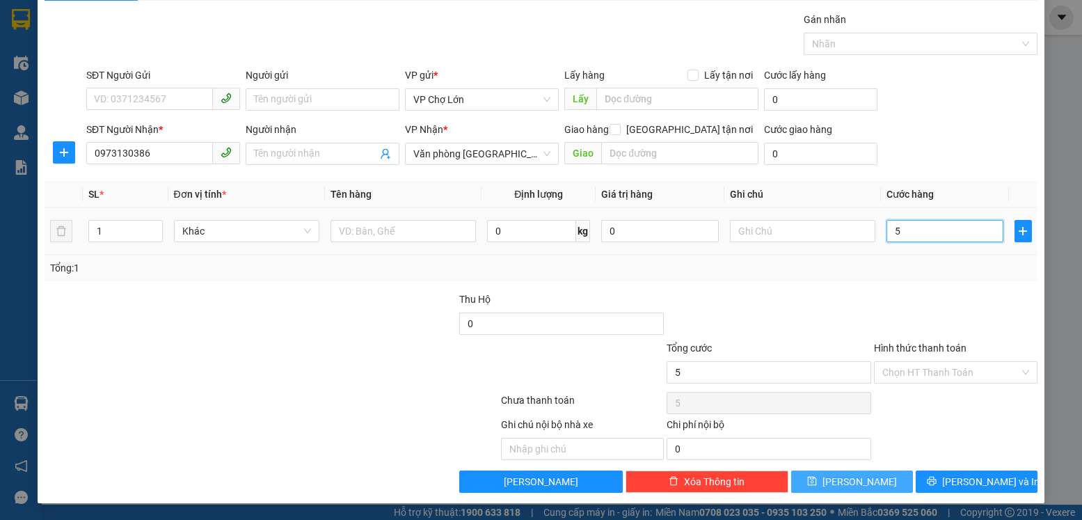
type input "50"
type input "50.000"
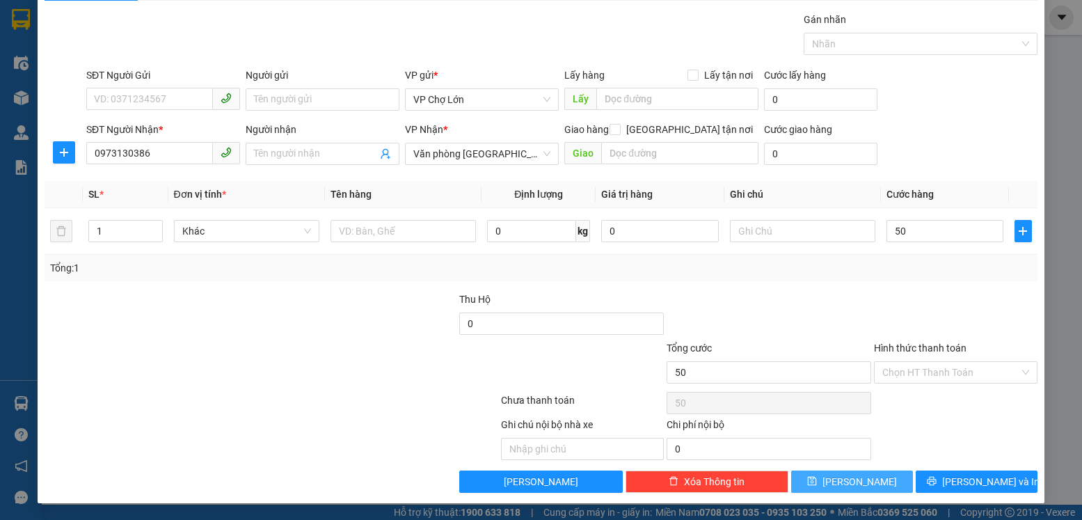
type input "50.000"
click at [817, 479] on icon "save" at bounding box center [812, 481] width 10 height 10
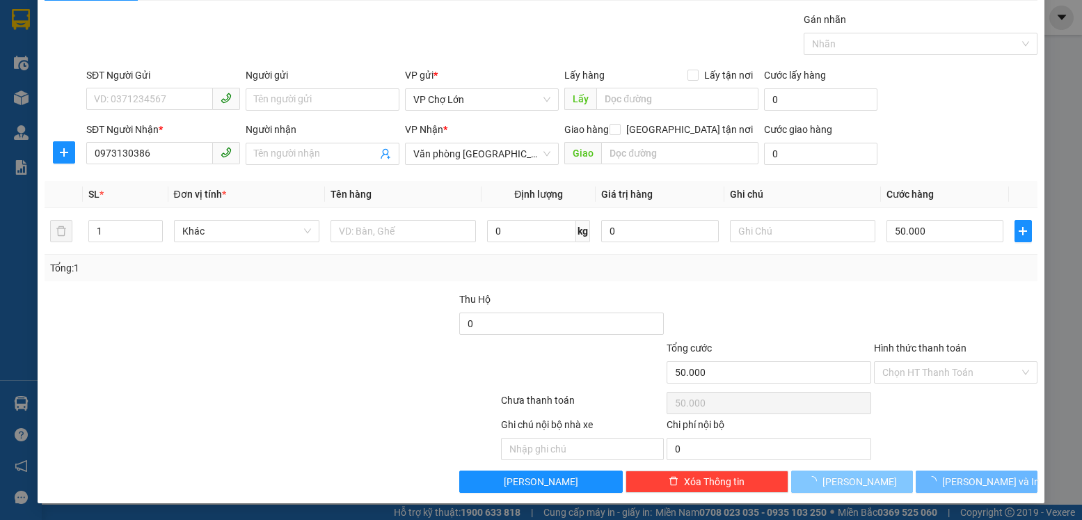
type input "0"
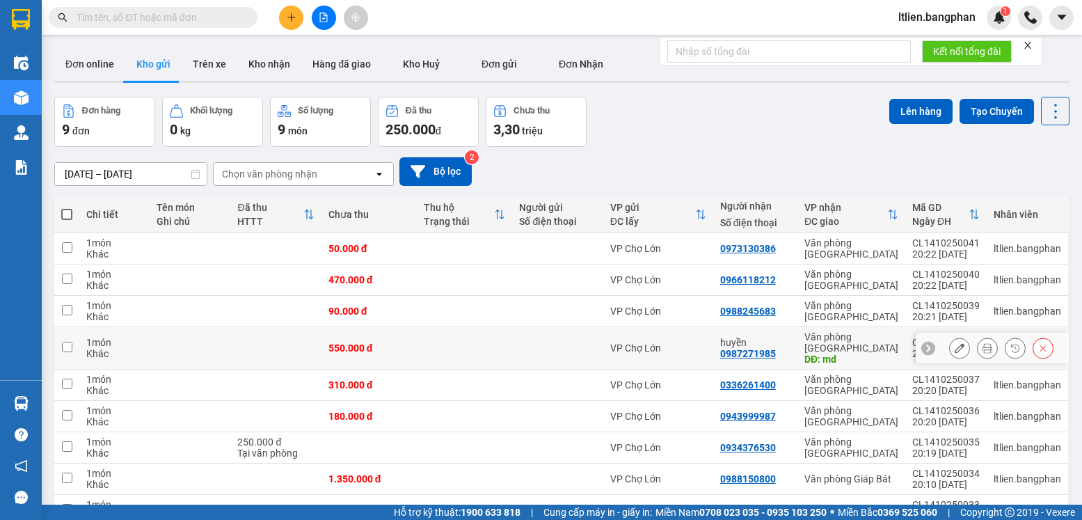
scroll to position [68, 0]
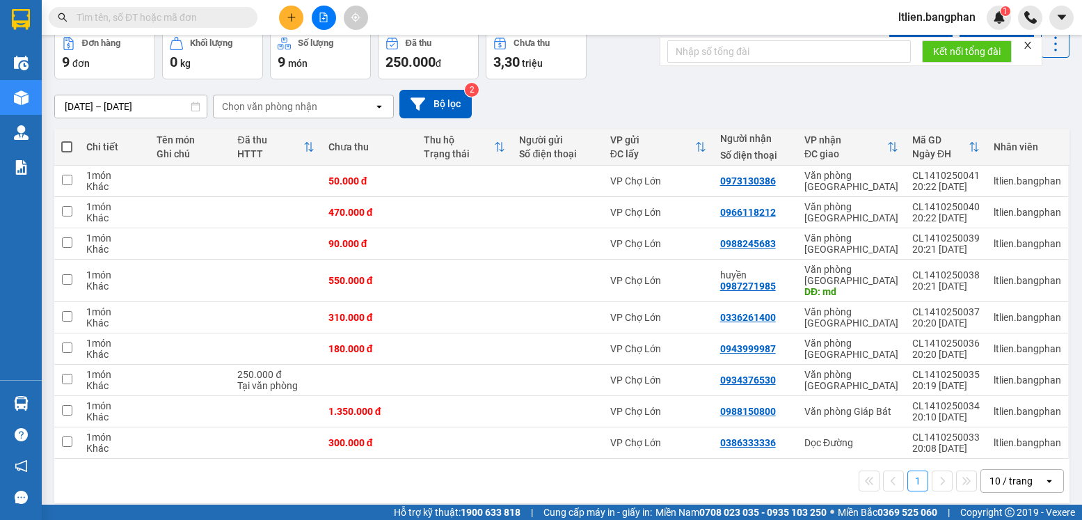
click at [1047, 479] on icon at bounding box center [1049, 480] width 5 height 3
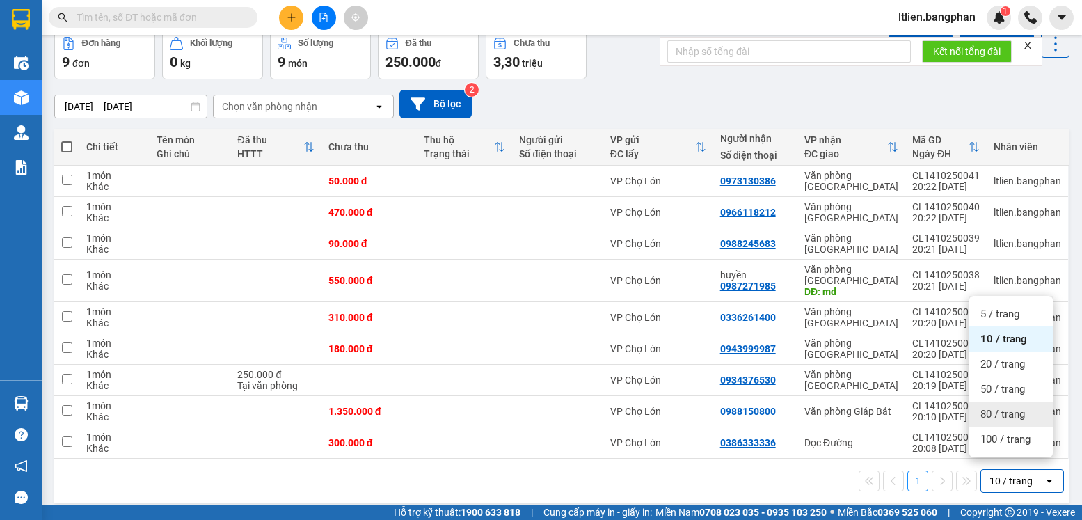
click at [997, 416] on span "80 / trang" at bounding box center [1003, 414] width 45 height 14
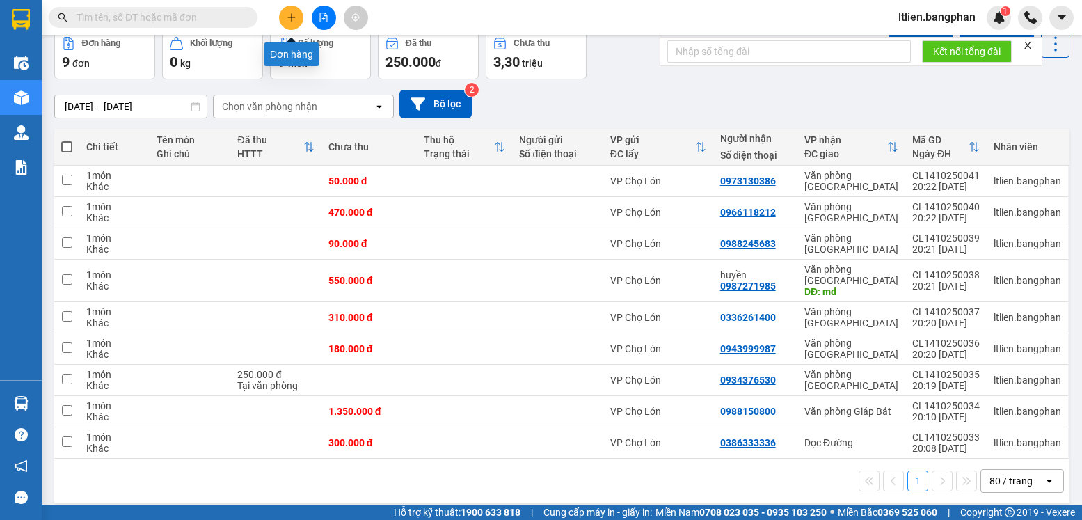
click at [292, 22] on icon "plus" at bounding box center [292, 18] width 10 height 10
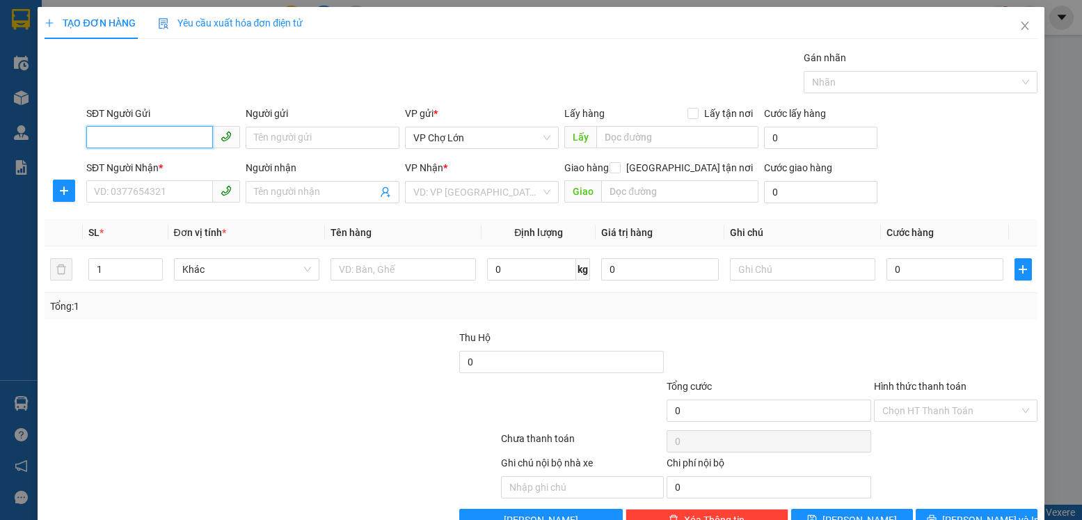
scroll to position [38, 0]
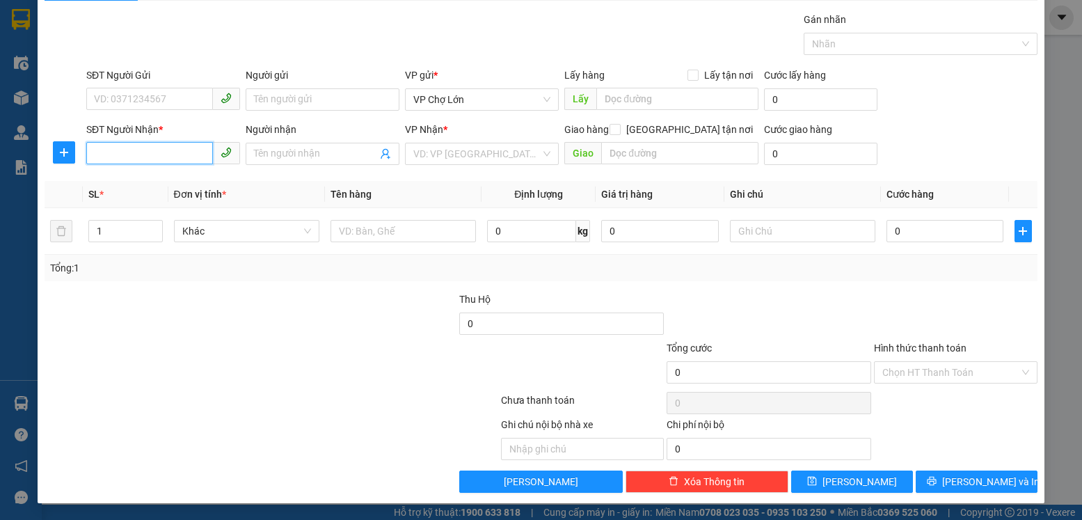
click at [95, 154] on input "SĐT Người Nhận *" at bounding box center [149, 153] width 127 height 22
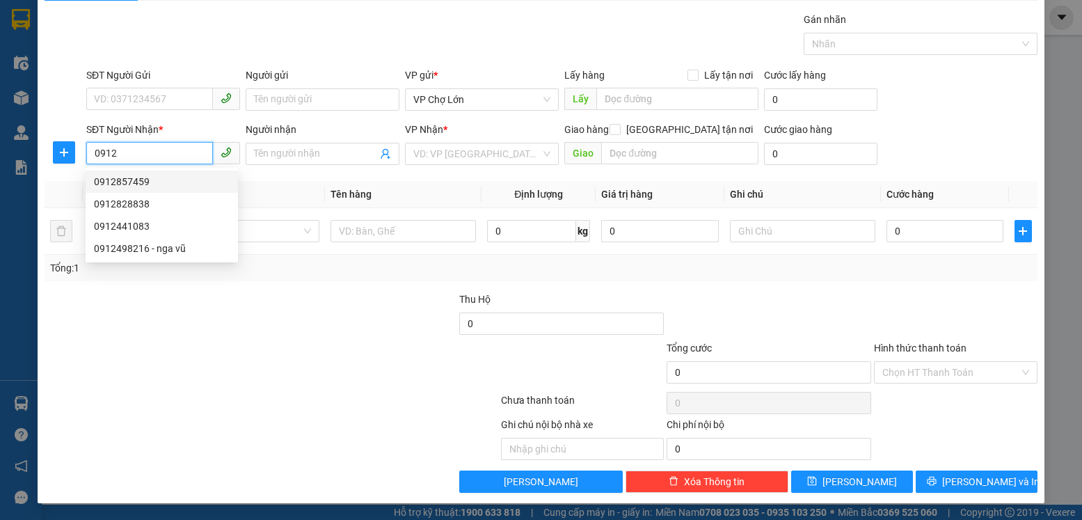
click at [129, 181] on div "0912857459" at bounding box center [162, 181] width 136 height 15
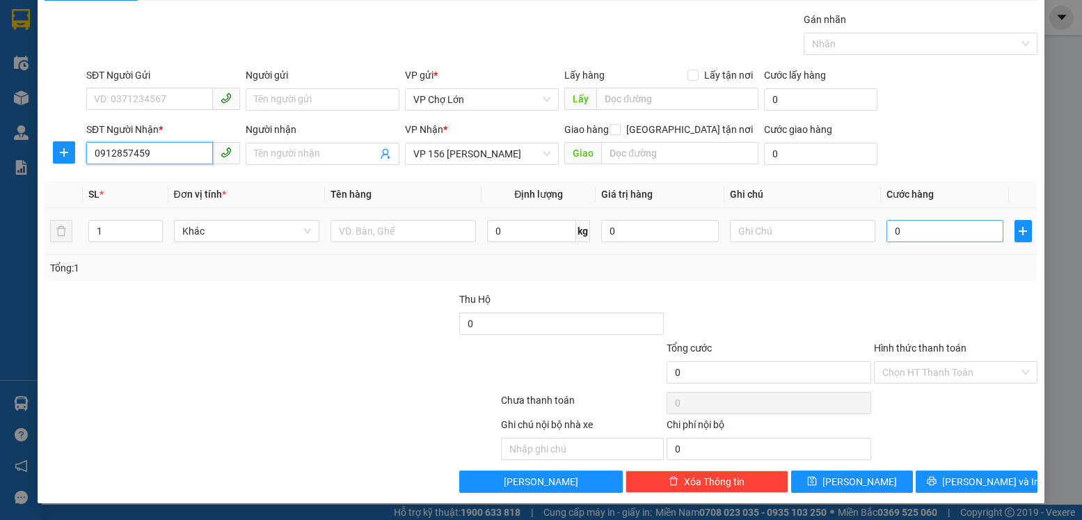
type input "0912857459"
click at [895, 231] on input "0" at bounding box center [945, 231] width 117 height 22
type input "2"
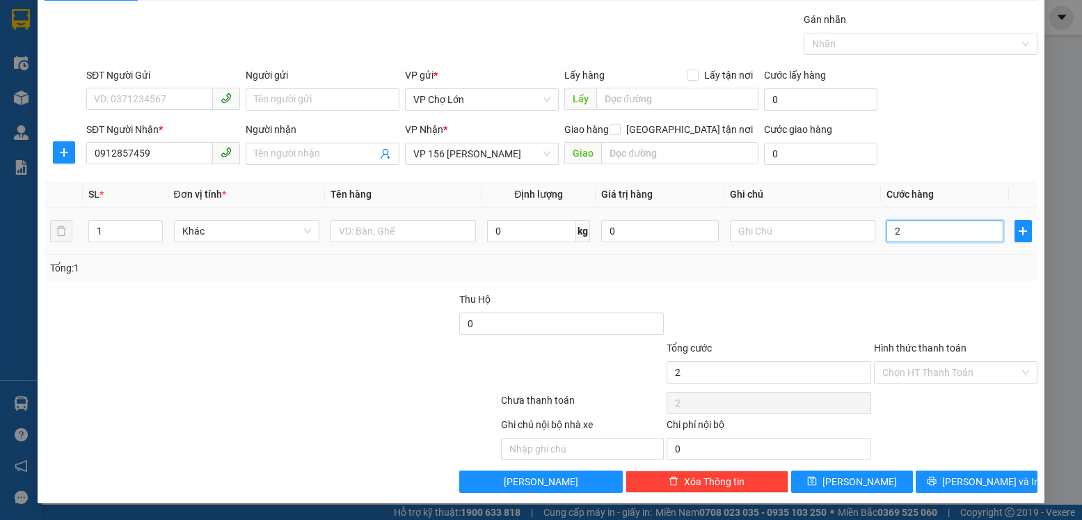
type input "27"
type input "270"
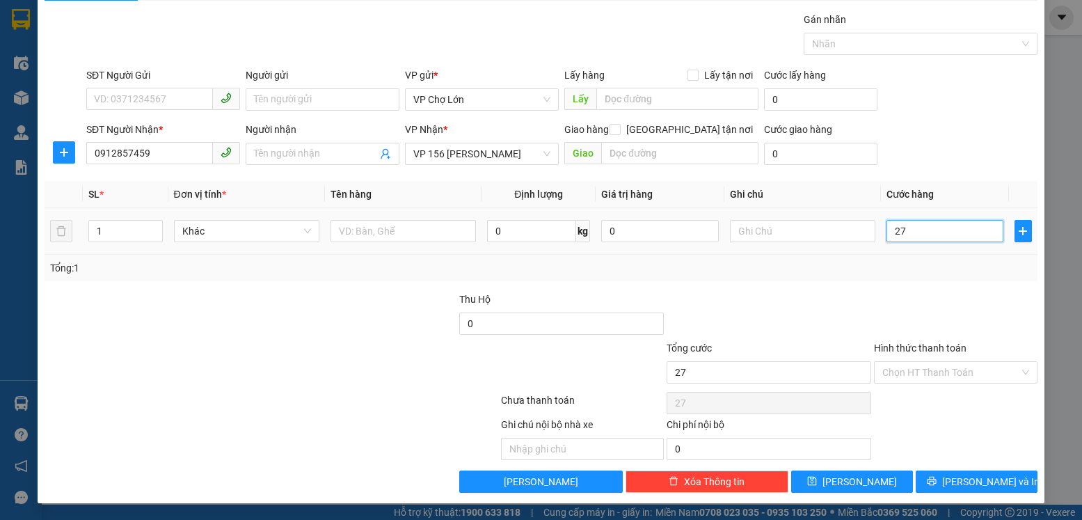
type input "270"
type input "270.000"
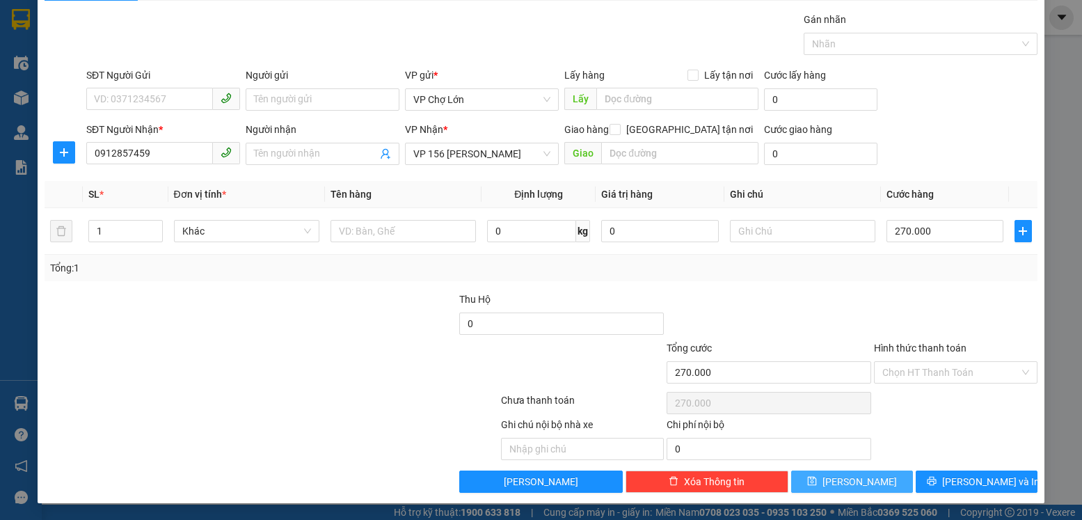
click at [817, 482] on icon "save" at bounding box center [812, 481] width 9 height 9
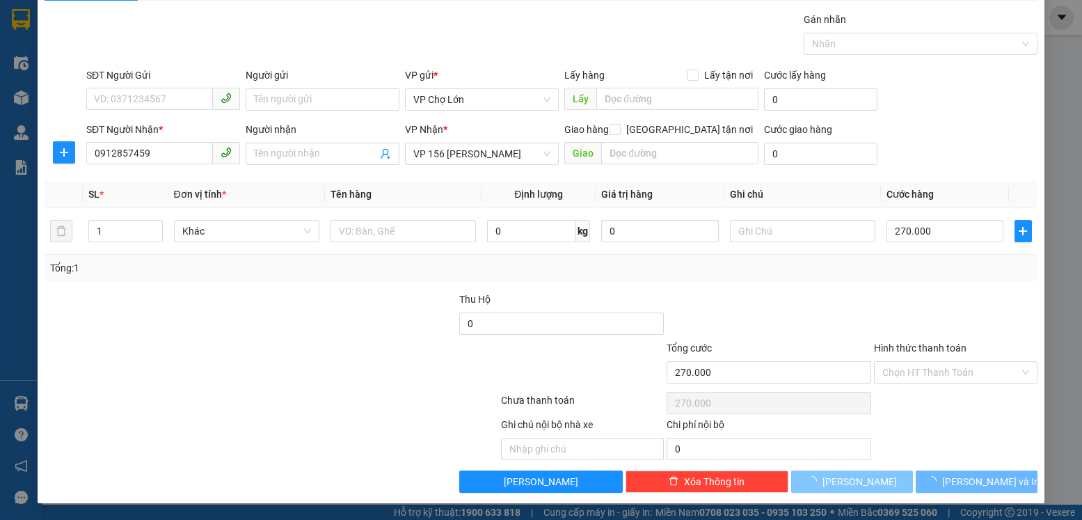
type input "0"
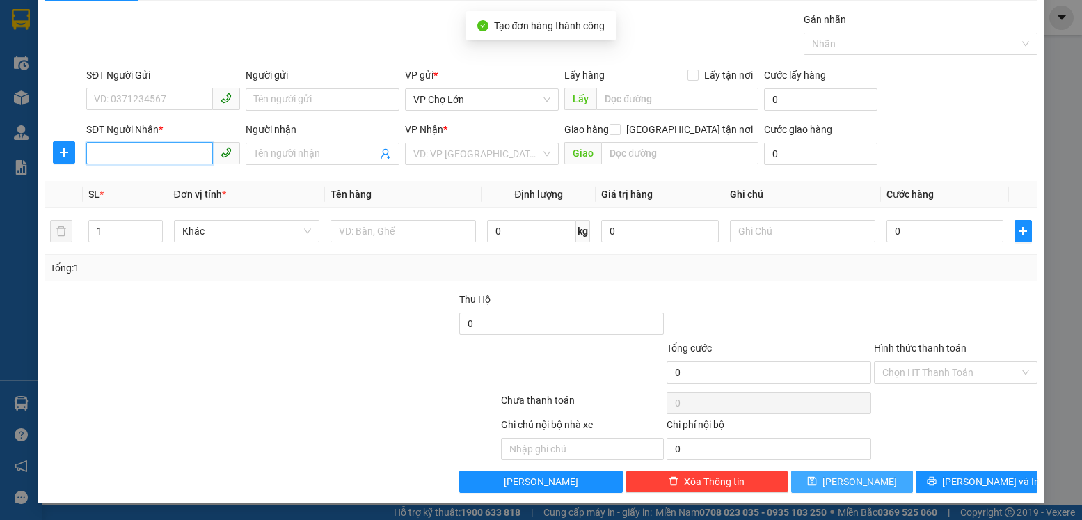
click at [88, 148] on input "SĐT Người Nhận *" at bounding box center [149, 153] width 127 height 22
click at [96, 151] on input "SĐT Người Nhận *" at bounding box center [149, 153] width 127 height 22
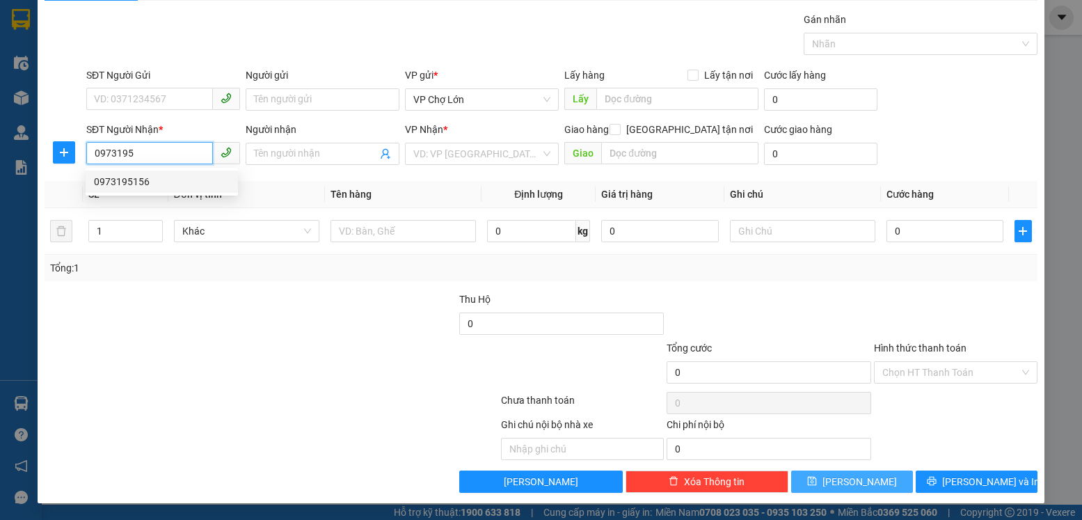
click at [132, 180] on div "0973195156" at bounding box center [162, 181] width 136 height 15
type input "0973195156"
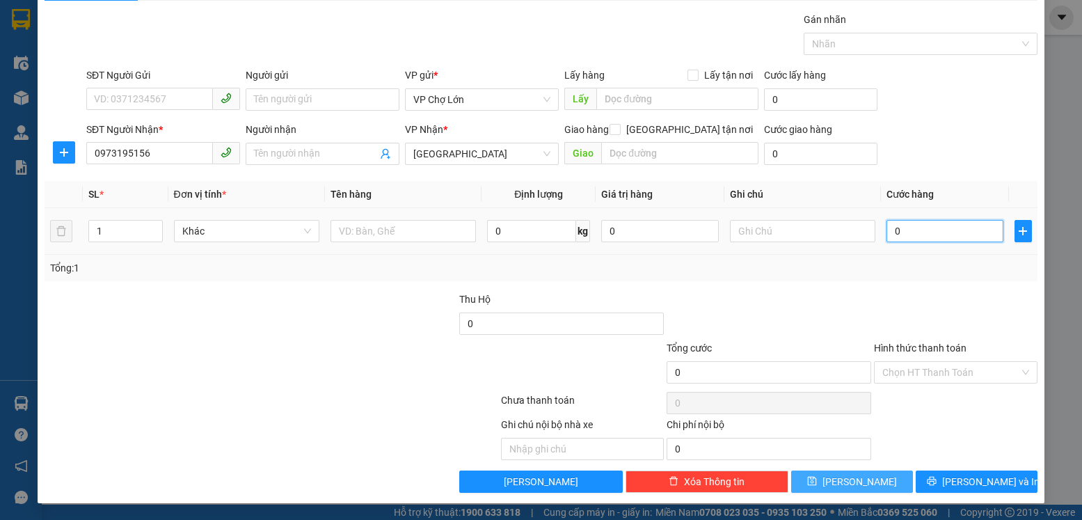
click at [894, 230] on input "0" at bounding box center [945, 231] width 117 height 22
type input "1"
type input "10"
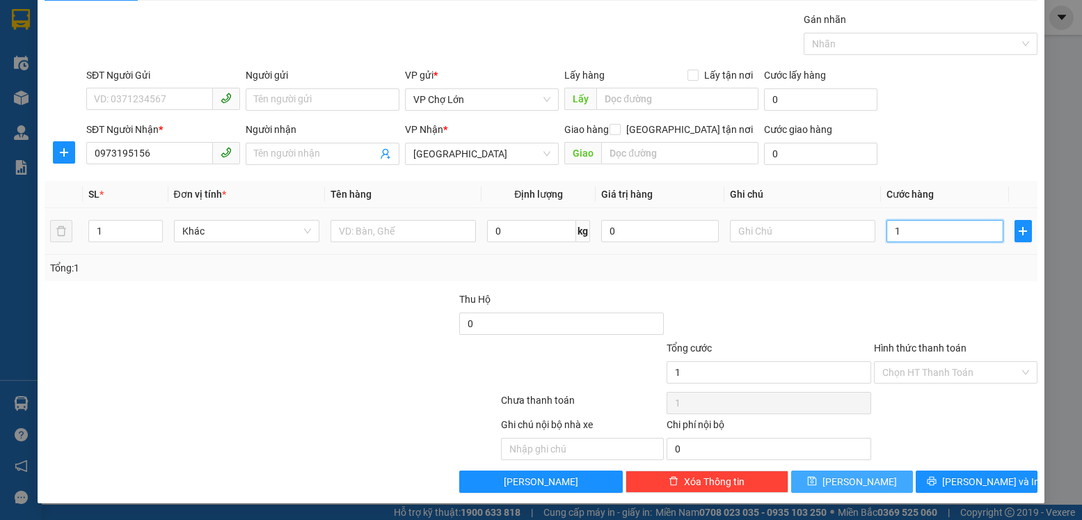
type input "10"
type input "106"
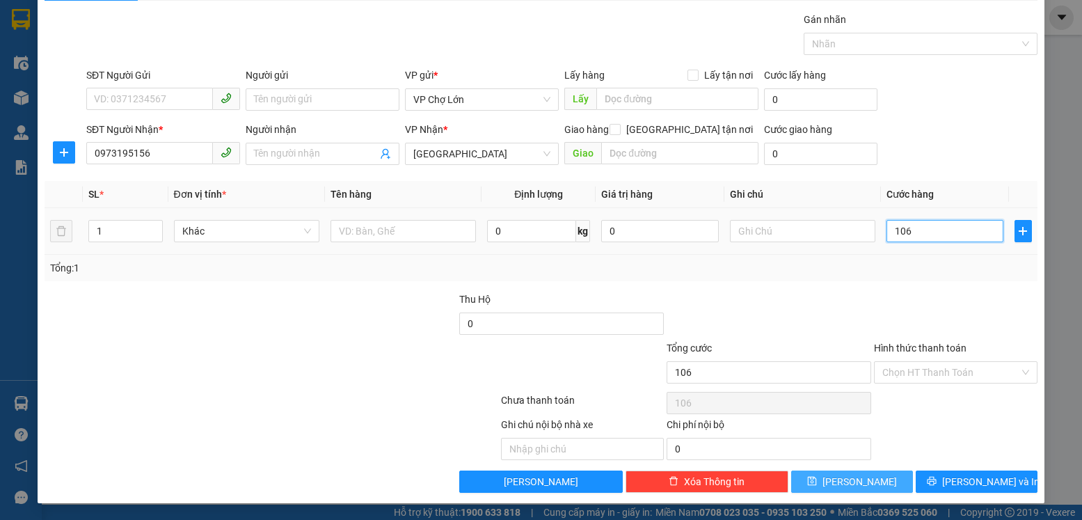
type input "1.060"
type input "1.060.000"
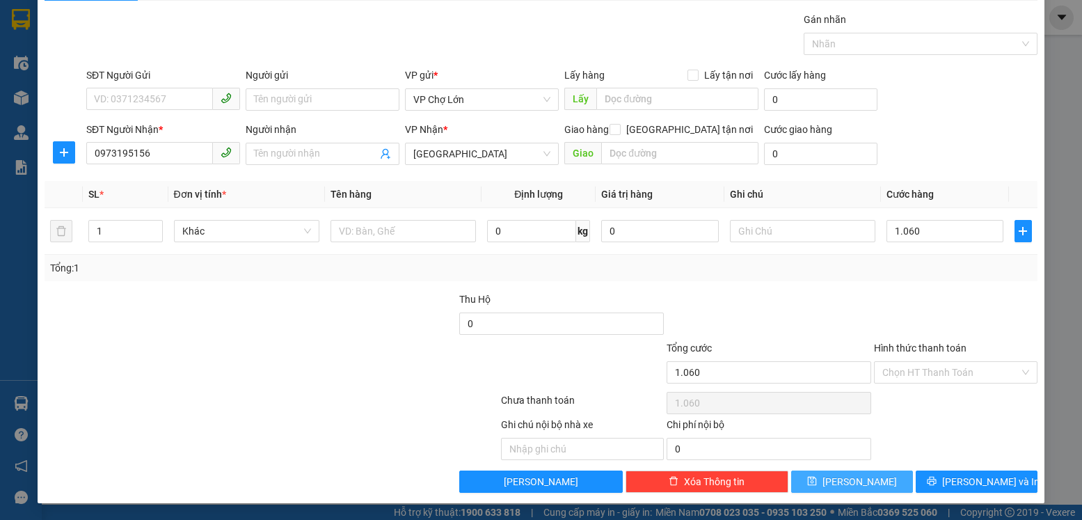
type input "1.060.000"
click at [817, 482] on icon "save" at bounding box center [812, 481] width 9 height 9
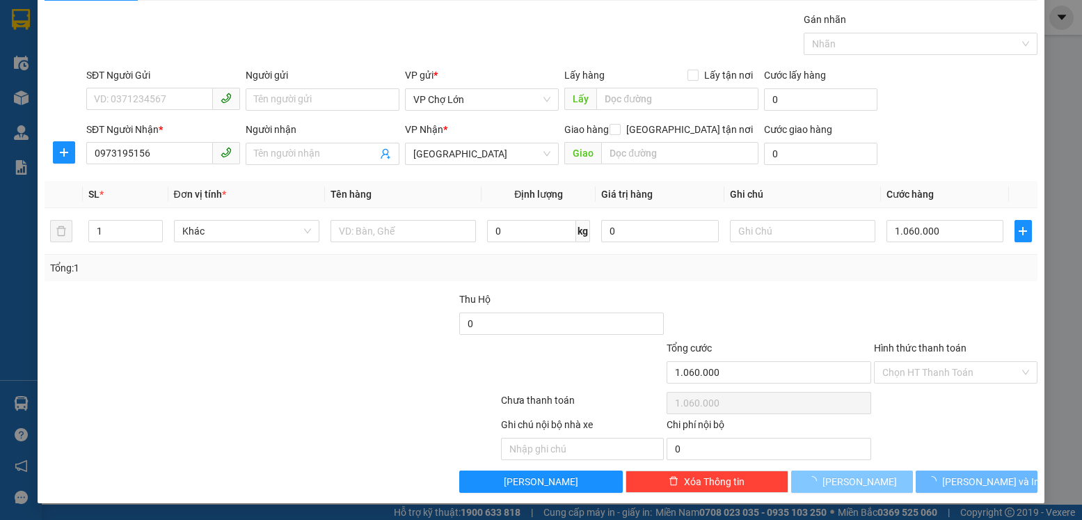
type input "0"
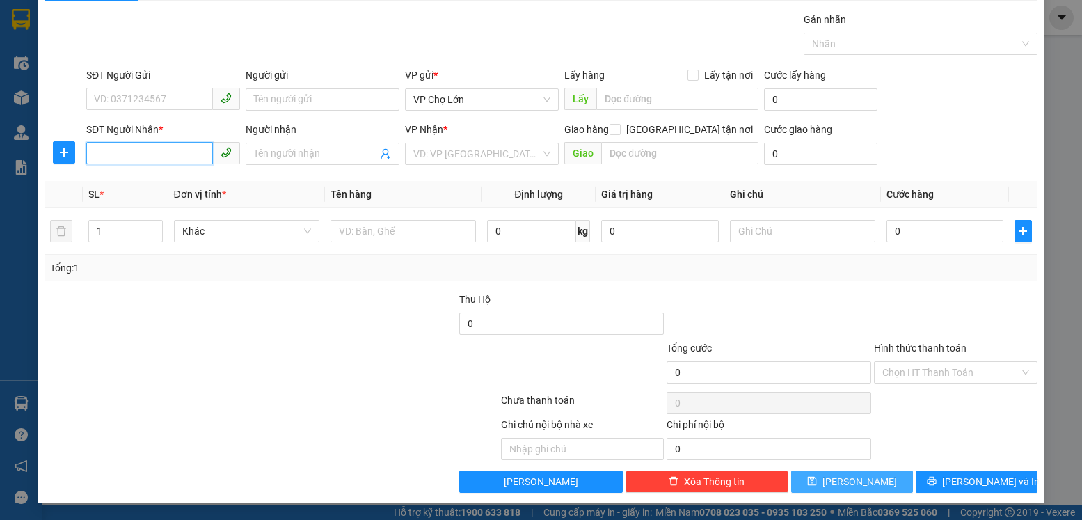
click at [95, 152] on input "SĐT Người Nhận *" at bounding box center [149, 153] width 127 height 22
click at [125, 180] on div "0973482288" at bounding box center [162, 181] width 136 height 15
type input "0973482288"
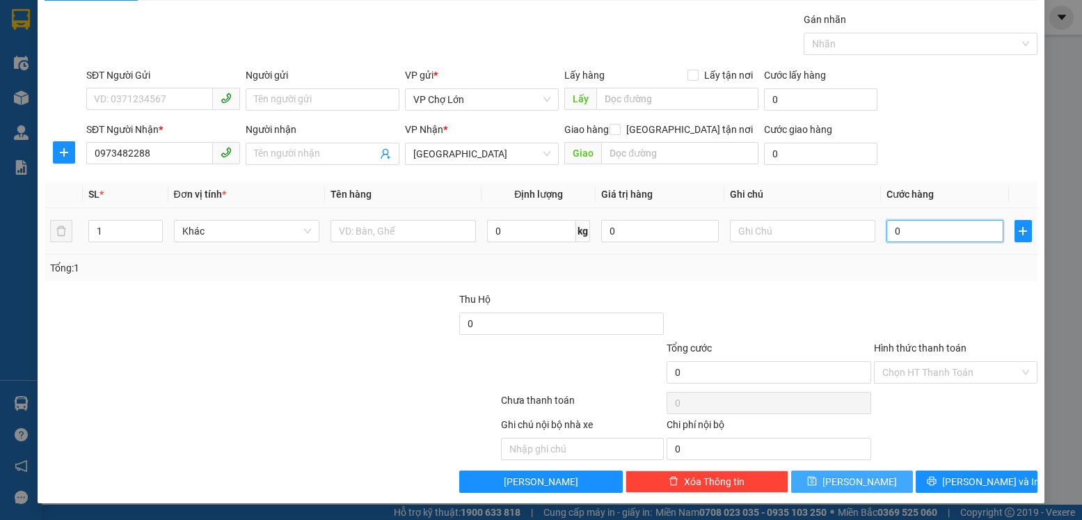
click at [896, 232] on input "0" at bounding box center [945, 231] width 117 height 22
type input "3"
type input "35"
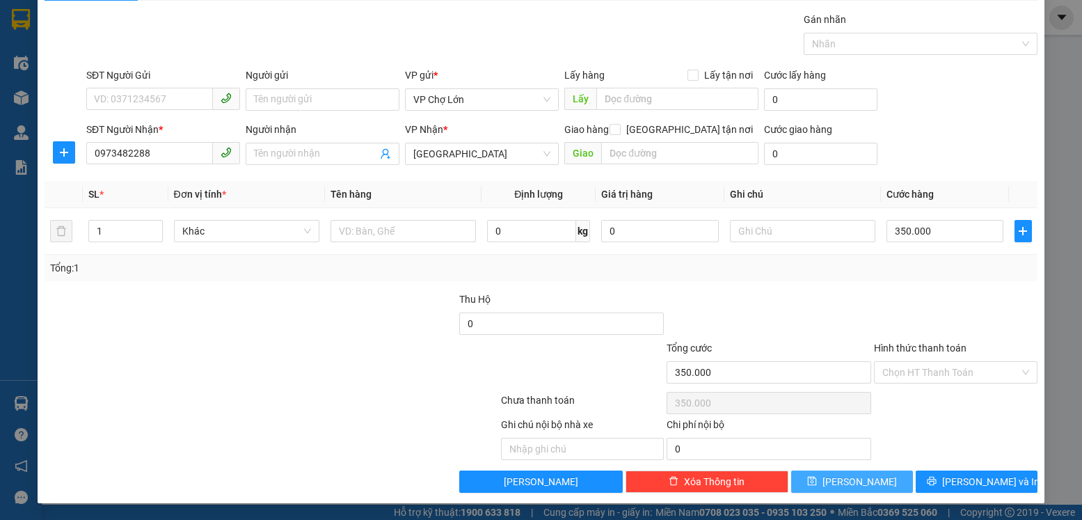
click at [817, 481] on icon "save" at bounding box center [812, 481] width 10 height 10
click at [95, 154] on input "SĐT Người Nhận *" at bounding box center [149, 153] width 127 height 22
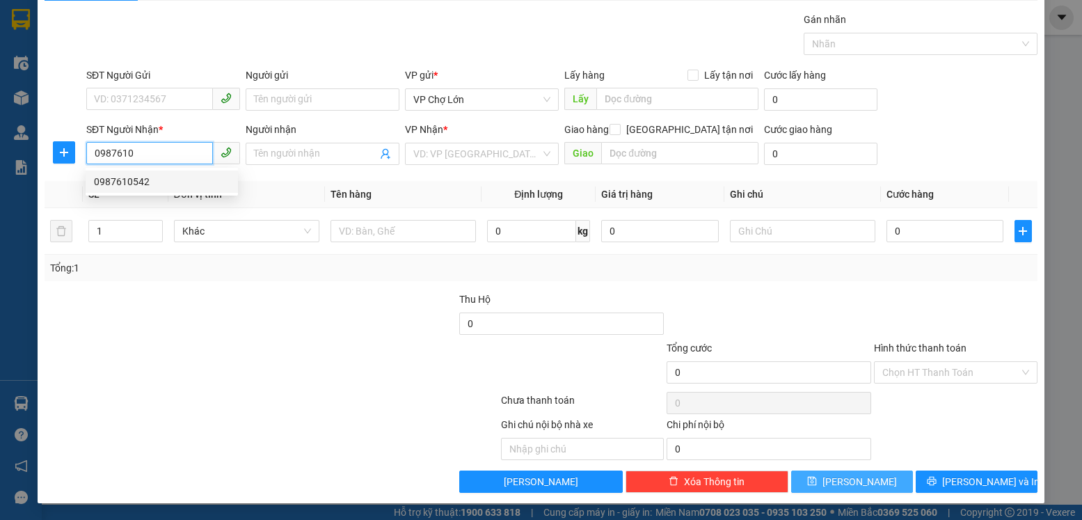
click at [136, 180] on div "0987610542" at bounding box center [162, 181] width 136 height 15
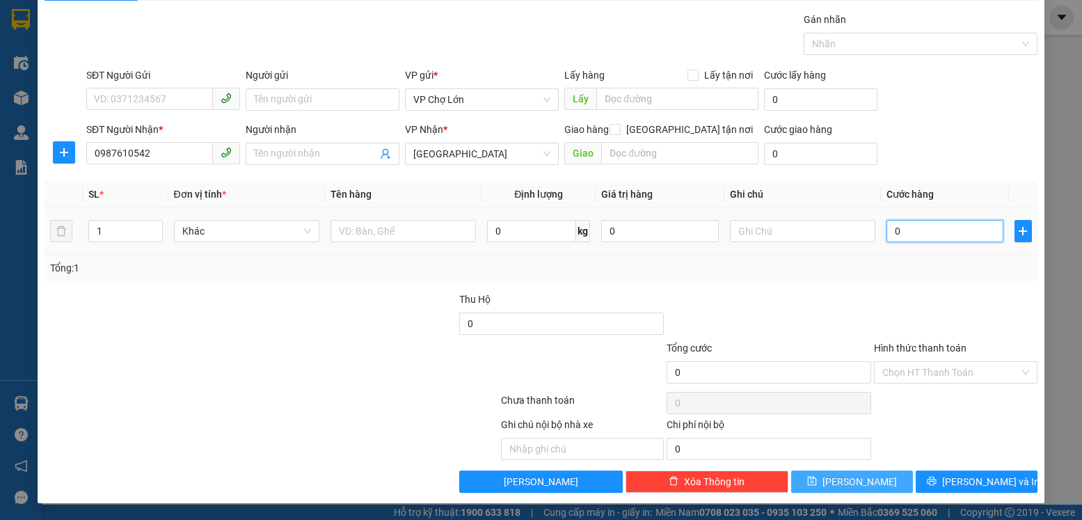
click at [891, 230] on input "0" at bounding box center [945, 231] width 117 height 22
click at [817, 482] on icon "save" at bounding box center [812, 481] width 10 height 10
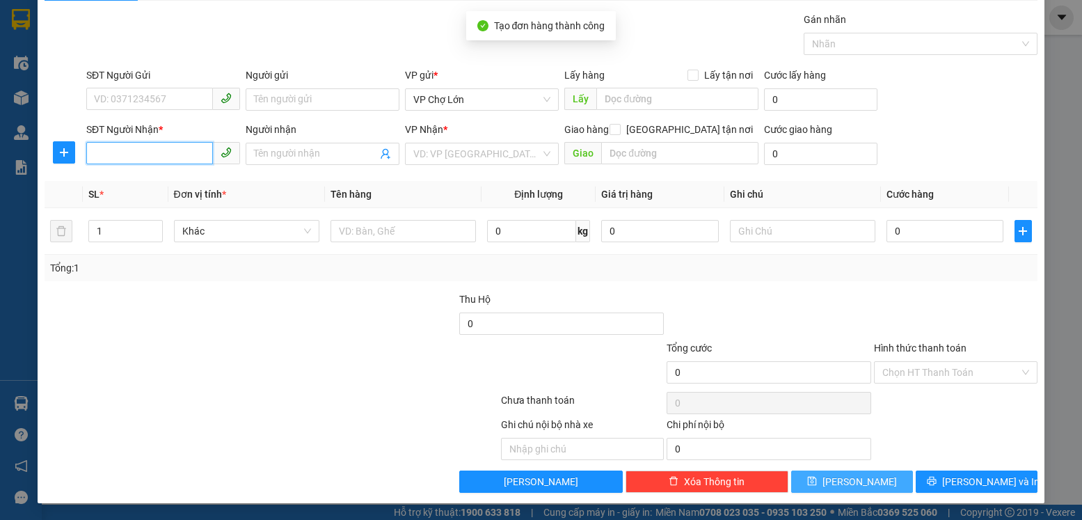
click at [93, 152] on input "SĐT Người Nhận *" at bounding box center [149, 153] width 127 height 22
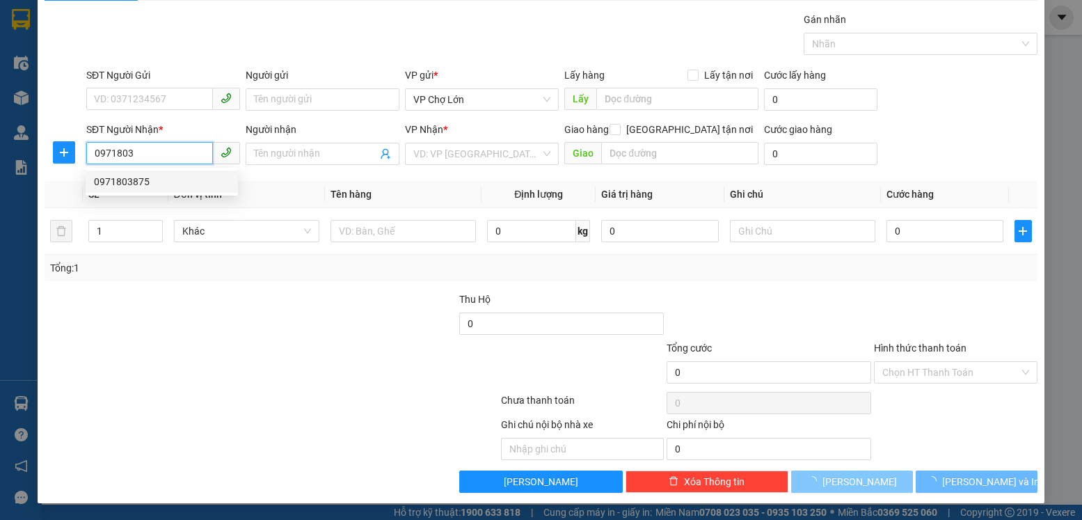
click at [136, 182] on div "0971803875" at bounding box center [162, 181] width 136 height 15
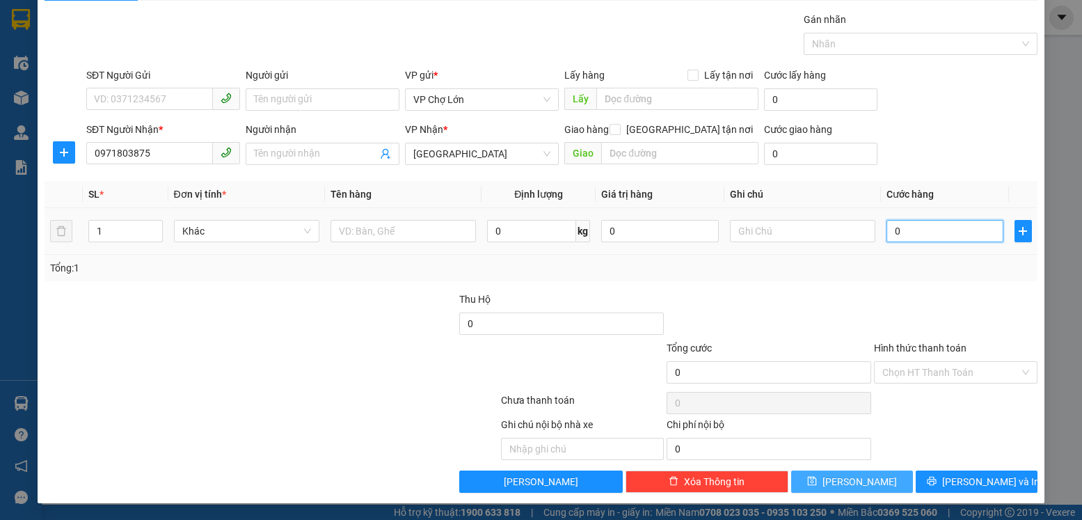
click at [892, 232] on input "0" at bounding box center [945, 231] width 117 height 22
click at [817, 482] on icon "save" at bounding box center [812, 481] width 10 height 10
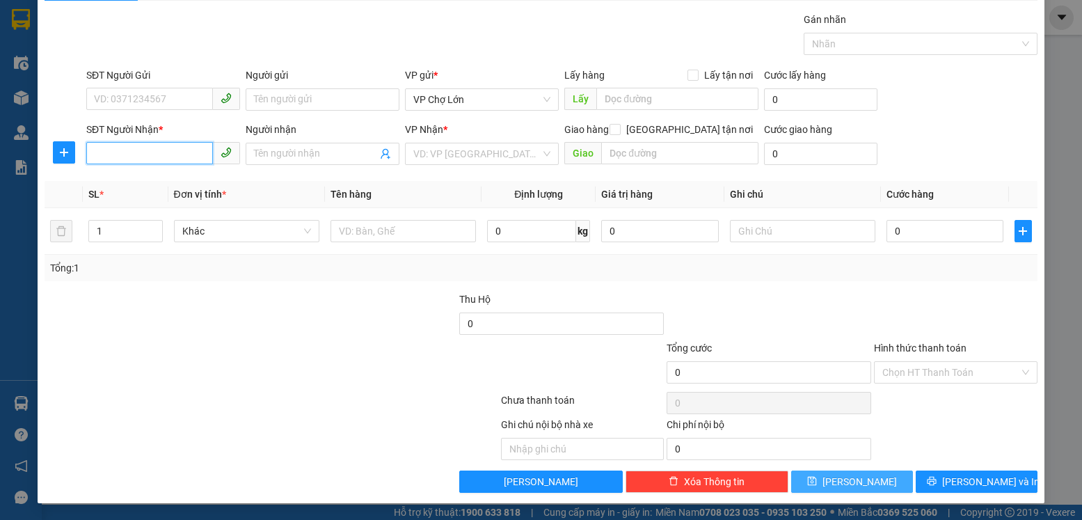
click at [95, 153] on input "SĐT Người Nhận *" at bounding box center [149, 153] width 127 height 22
click at [141, 180] on div "0356040866" at bounding box center [162, 181] width 136 height 15
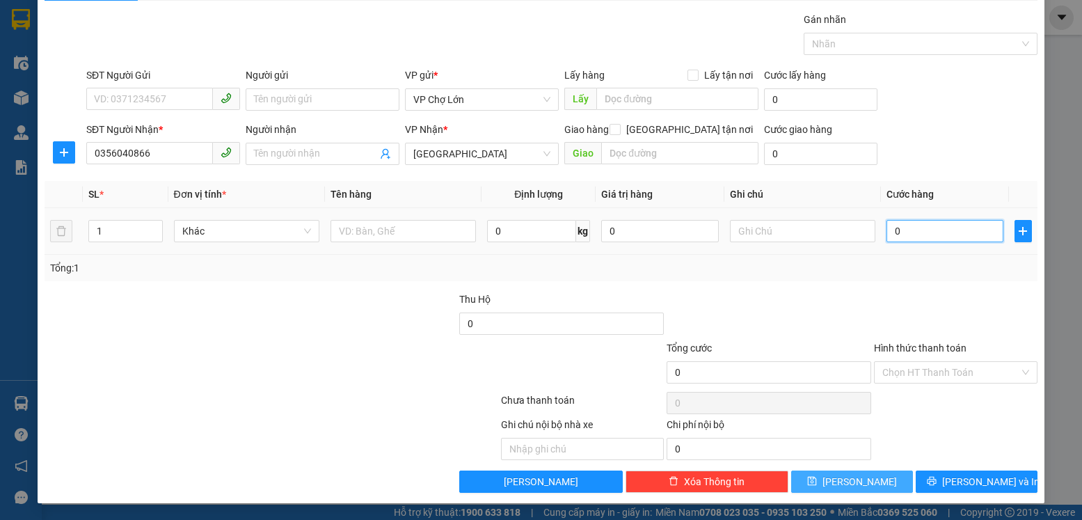
click at [892, 231] on input "0" at bounding box center [945, 231] width 117 height 22
click at [889, 348] on label "Hình thức thanh toán" at bounding box center [920, 347] width 93 height 11
click at [889, 362] on input "Hình thức thanh toán" at bounding box center [950, 372] width 136 height 21
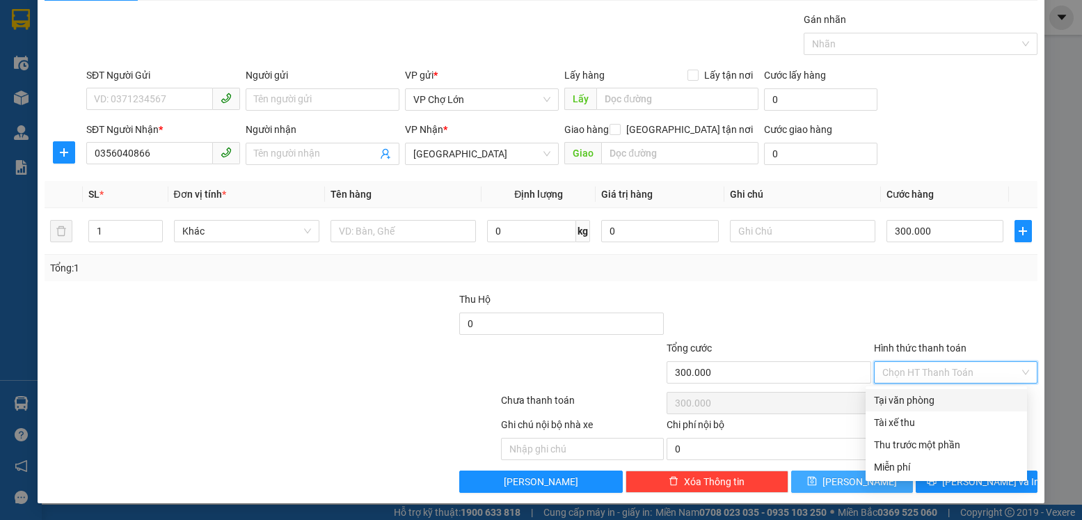
click at [909, 402] on div "Tại văn phòng" at bounding box center [946, 400] width 145 height 15
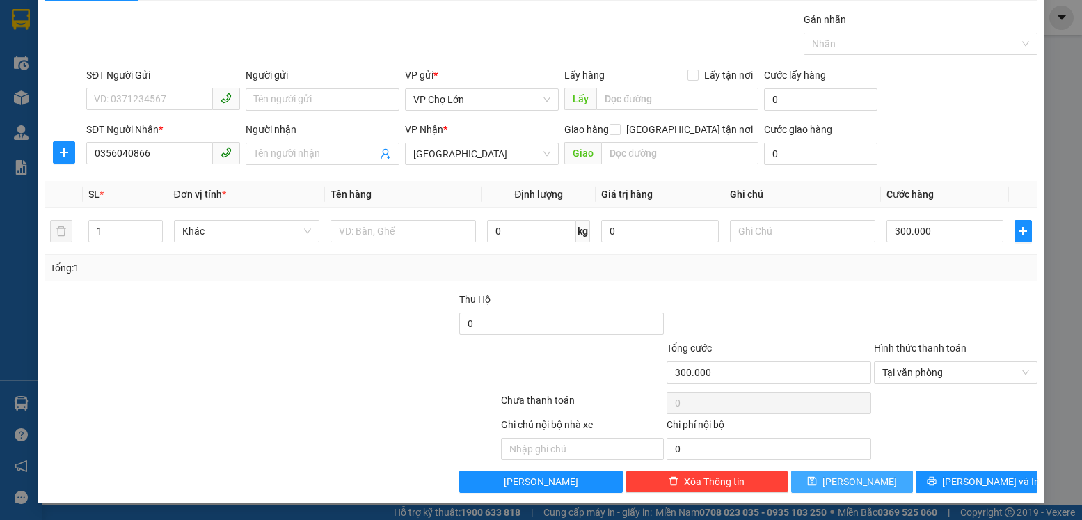
click at [817, 482] on icon "save" at bounding box center [812, 481] width 10 height 10
click at [91, 153] on input "SĐT Người Nhận *" at bounding box center [149, 153] width 127 height 22
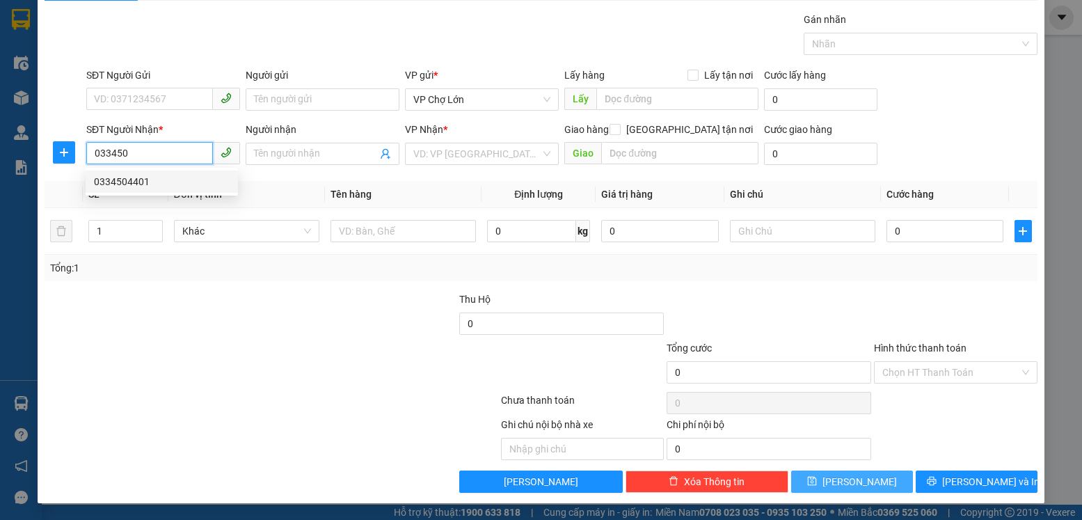
click at [134, 183] on div "0334504401" at bounding box center [162, 181] width 136 height 15
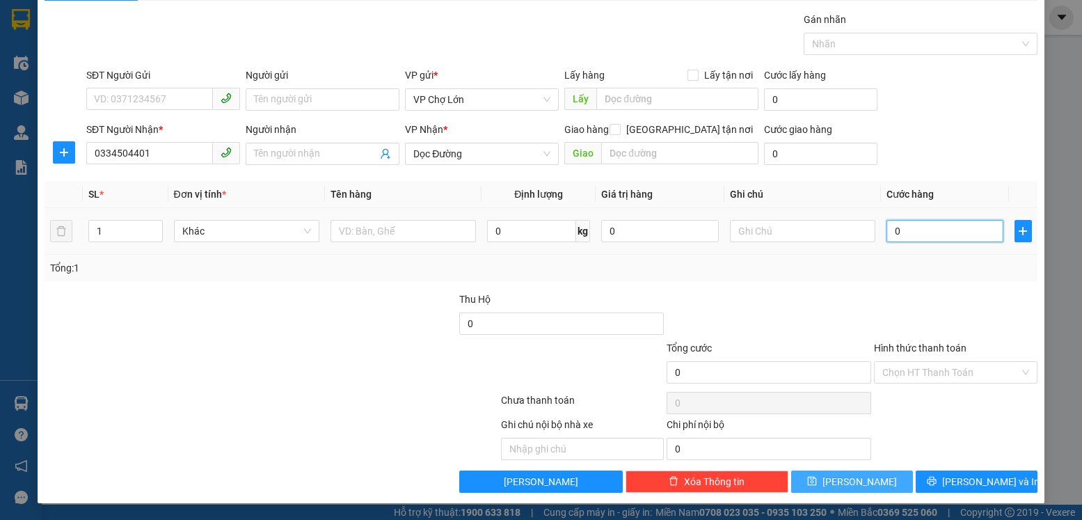
click at [892, 228] on input "0" at bounding box center [945, 231] width 117 height 22
click at [895, 345] on label "Hình thức thanh toán" at bounding box center [920, 347] width 93 height 11
click at [895, 362] on input "Hình thức thanh toán" at bounding box center [950, 372] width 136 height 21
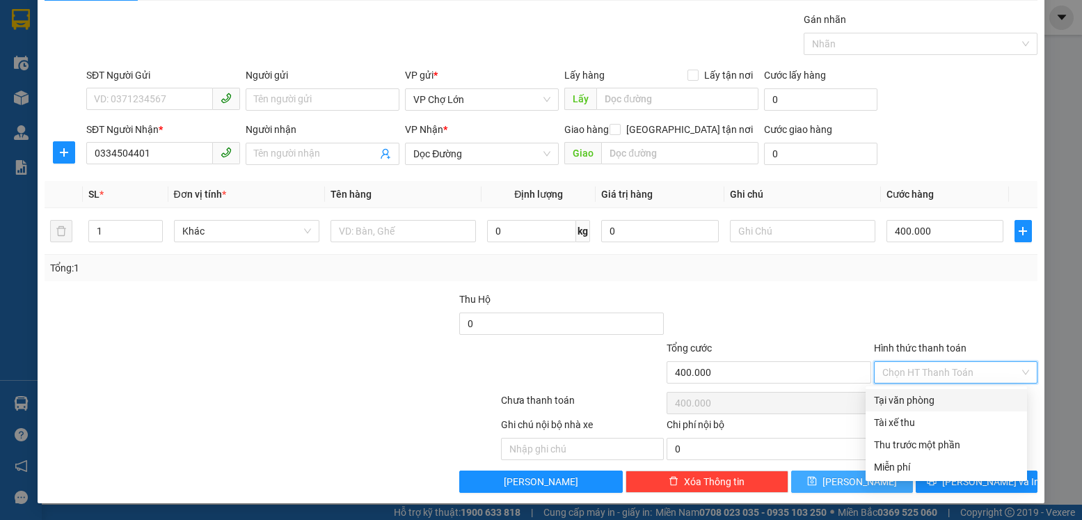
click at [898, 397] on div "Tại văn phòng" at bounding box center [946, 400] width 145 height 15
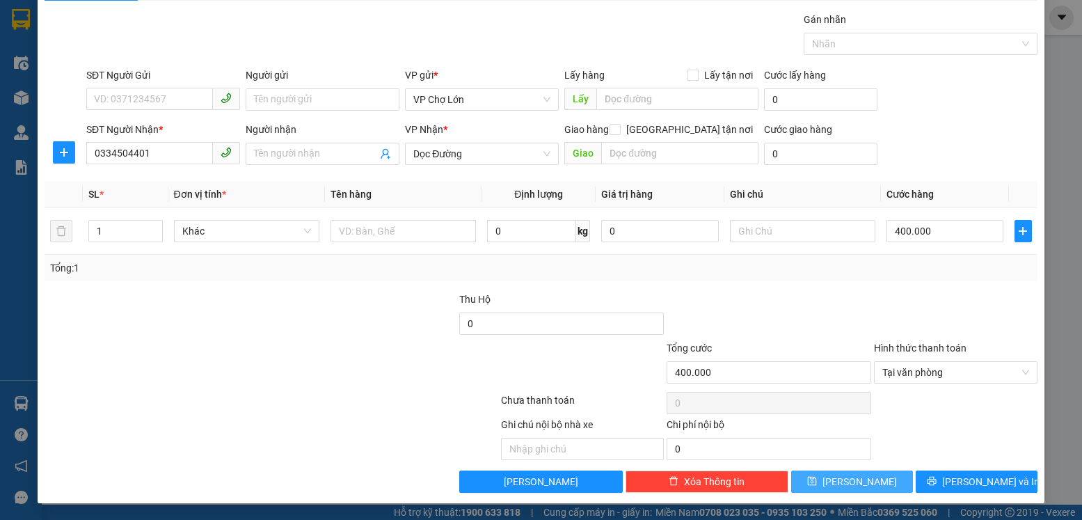
click at [817, 484] on icon "save" at bounding box center [812, 481] width 10 height 10
click at [95, 155] on input "SĐT Người Nhận *" at bounding box center [149, 153] width 127 height 22
click at [501, 152] on input "search" at bounding box center [476, 153] width 127 height 21
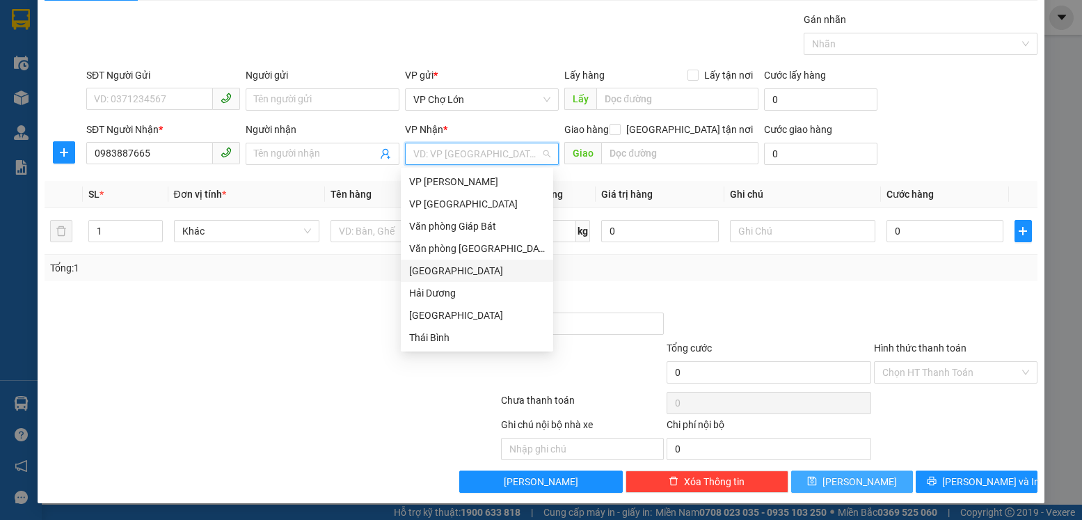
drag, startPoint x: 436, startPoint y: 272, endPoint x: 506, endPoint y: 267, distance: 70.5
click at [443, 271] on div "Hải Phòng" at bounding box center [477, 270] width 136 height 15
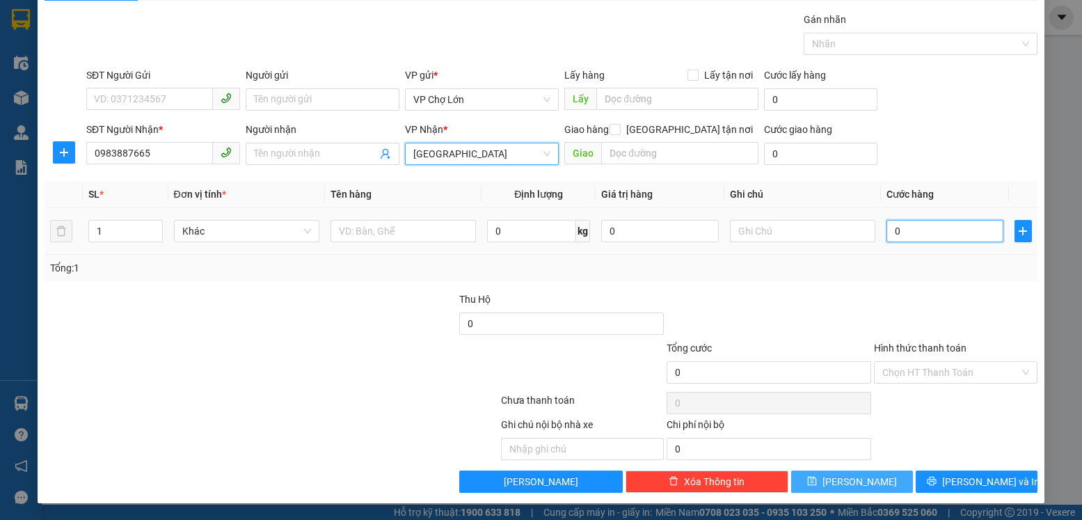
click at [895, 230] on input "0" at bounding box center [945, 231] width 117 height 22
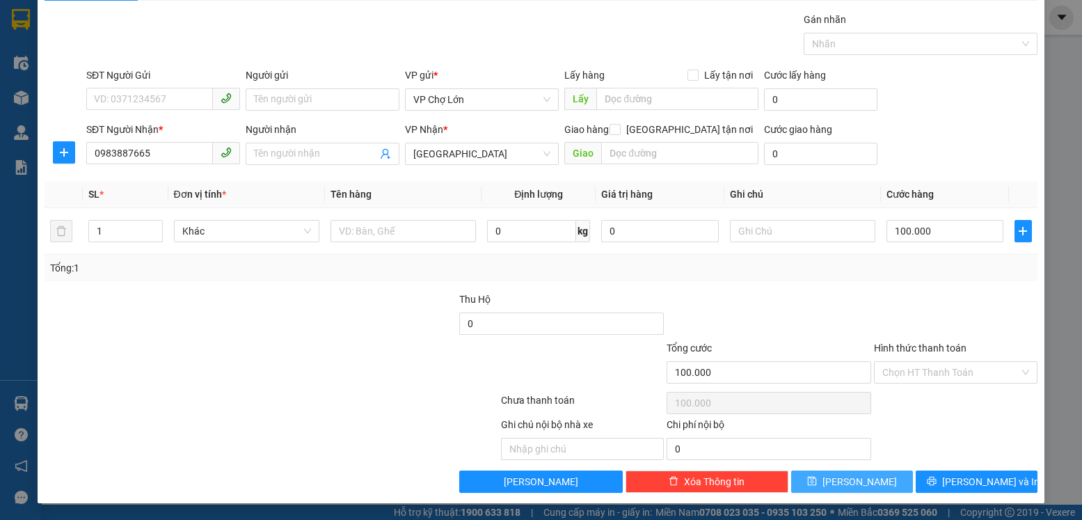
click at [817, 484] on icon "save" at bounding box center [812, 481] width 10 height 10
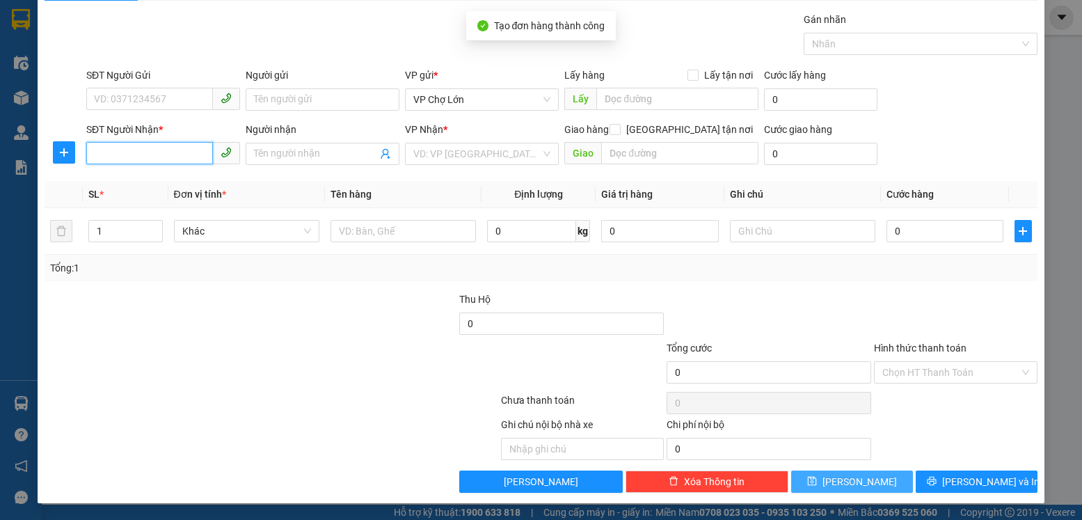
click at [90, 154] on input "SĐT Người Nhận *" at bounding box center [149, 153] width 127 height 22
click at [95, 154] on input "SĐT Người Nhận *" at bounding box center [149, 153] width 127 height 22
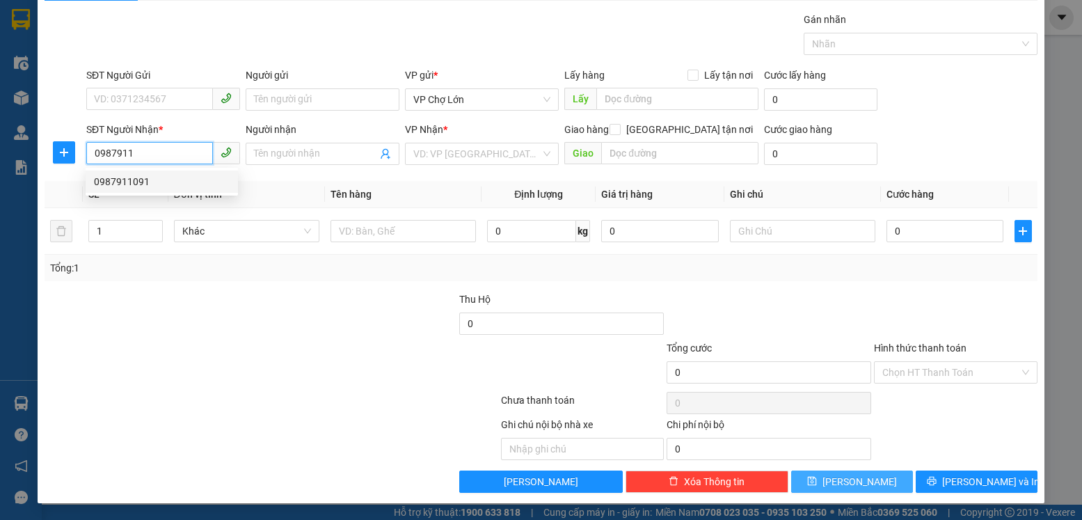
click at [122, 182] on div "0987911091" at bounding box center [162, 181] width 136 height 15
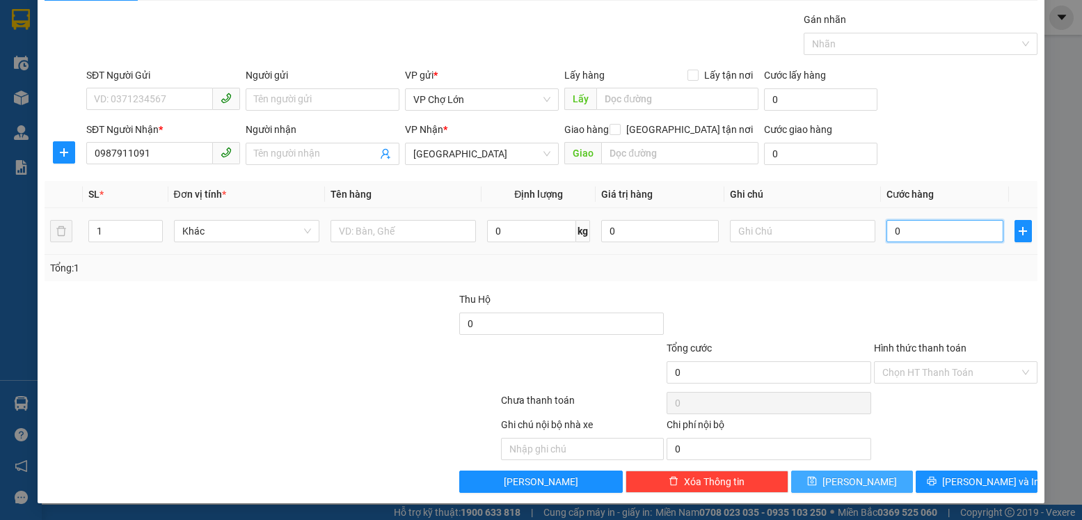
click at [897, 231] on input "0" at bounding box center [945, 231] width 117 height 22
click at [817, 482] on icon "save" at bounding box center [812, 481] width 10 height 10
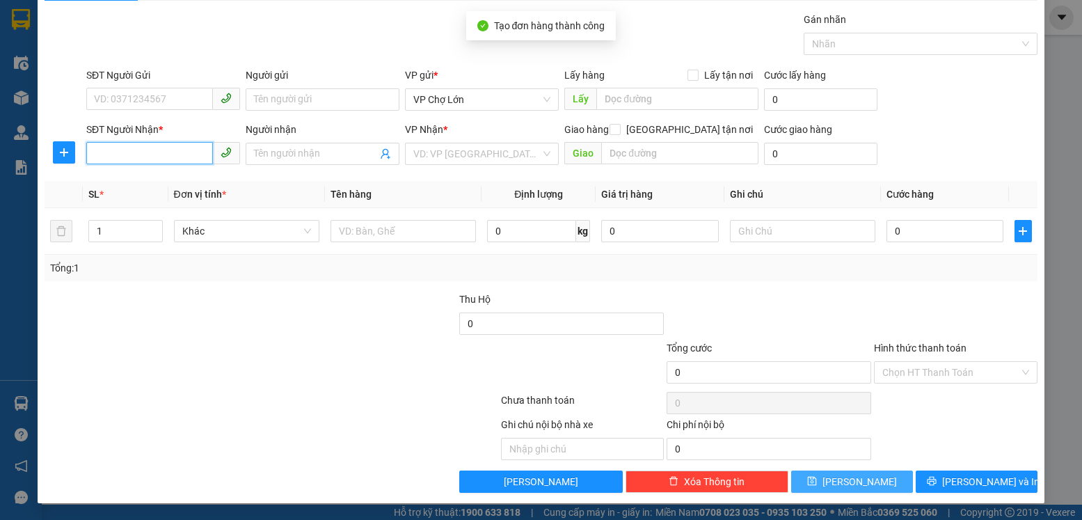
click at [99, 153] on input "SĐT Người Nhận *" at bounding box center [149, 153] width 127 height 22
click at [95, 156] on input "SĐT Người Nhận *" at bounding box center [149, 153] width 127 height 22
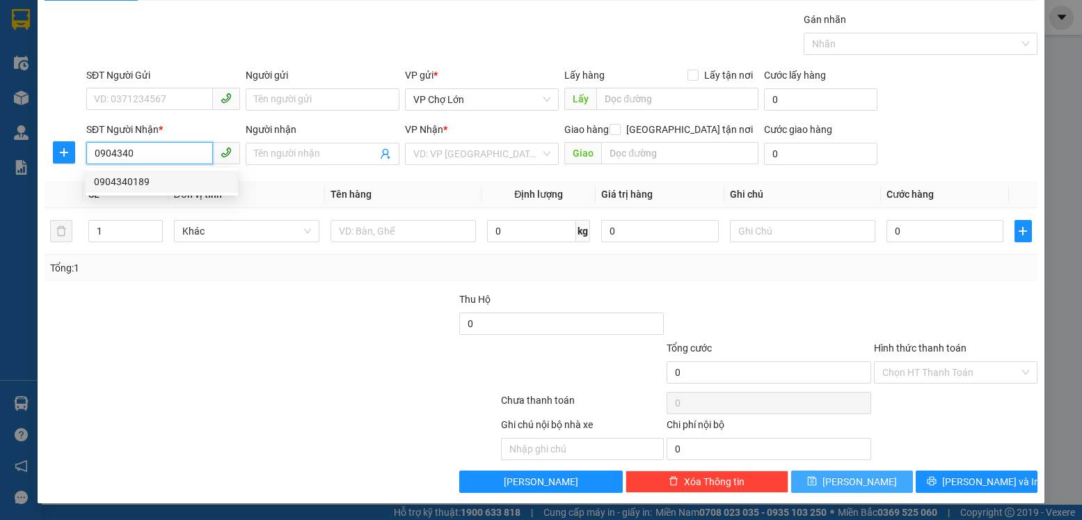
click at [125, 180] on div "0904340189" at bounding box center [162, 181] width 136 height 15
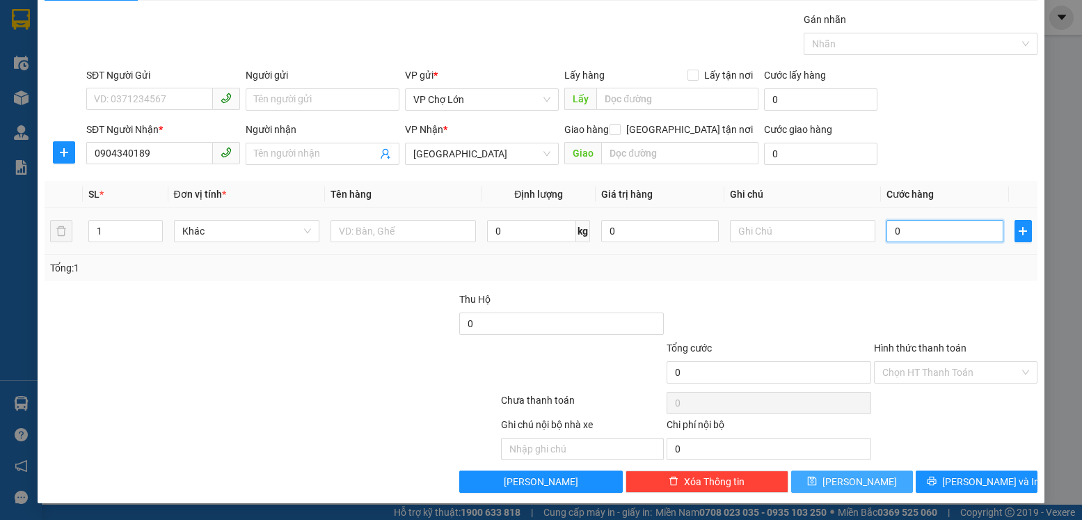
click at [896, 232] on input "0" at bounding box center [945, 231] width 117 height 22
click at [817, 484] on icon "save" at bounding box center [812, 481] width 10 height 10
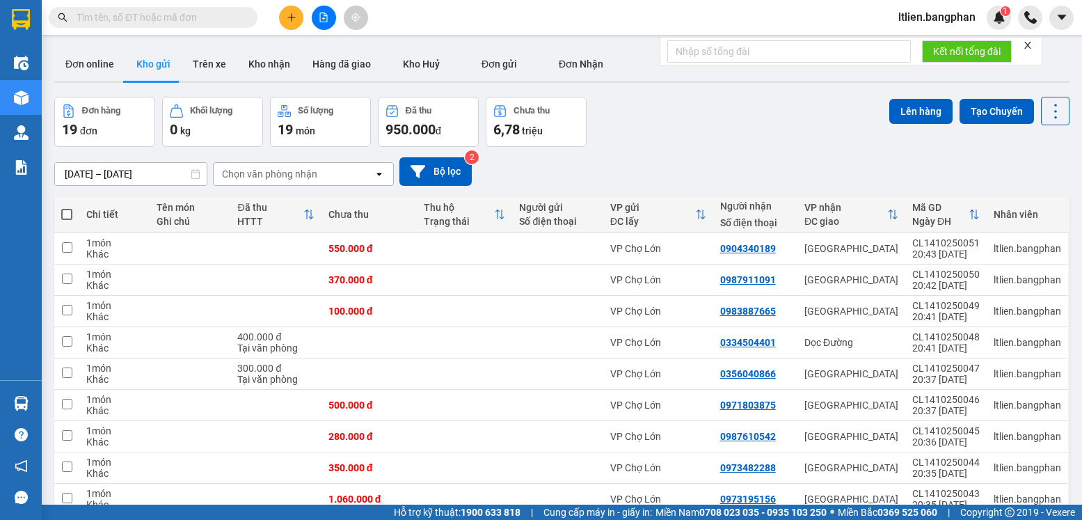
click at [68, 212] on span at bounding box center [66, 214] width 11 height 11
click at [67, 207] on input "checkbox" at bounding box center [67, 207] width 0 height 0
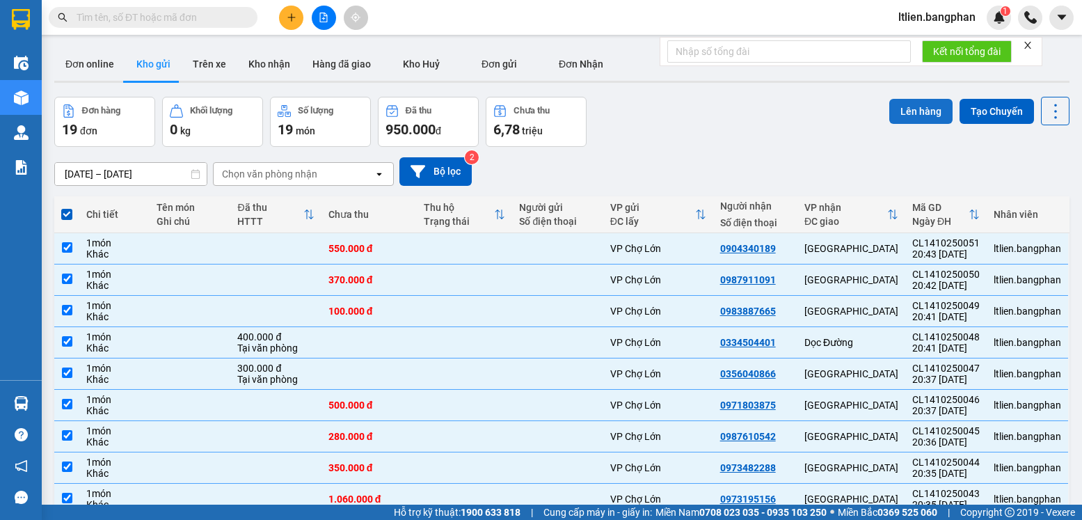
click at [908, 108] on button "Lên hàng" at bounding box center [920, 111] width 63 height 25
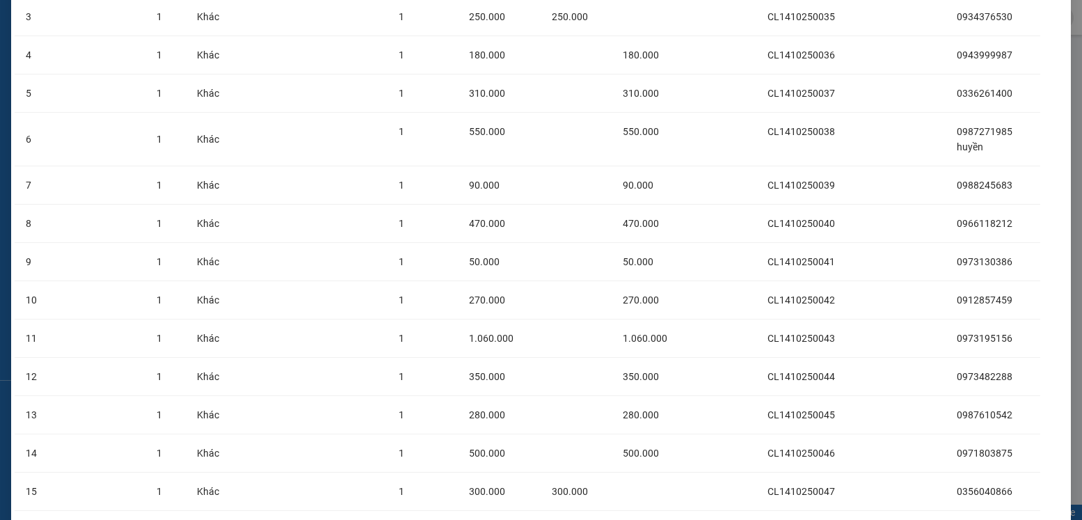
scroll to position [463, 0]
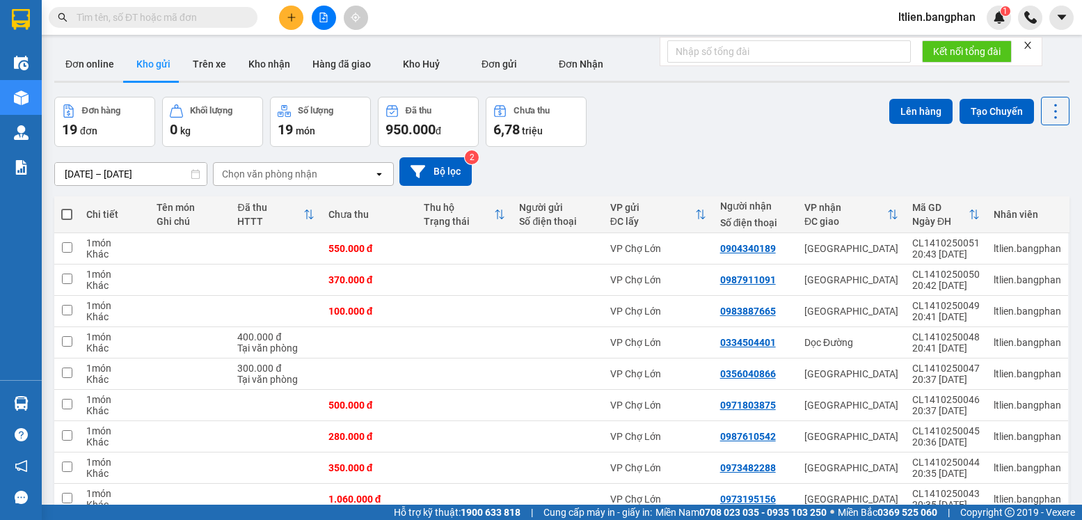
scroll to position [381, 0]
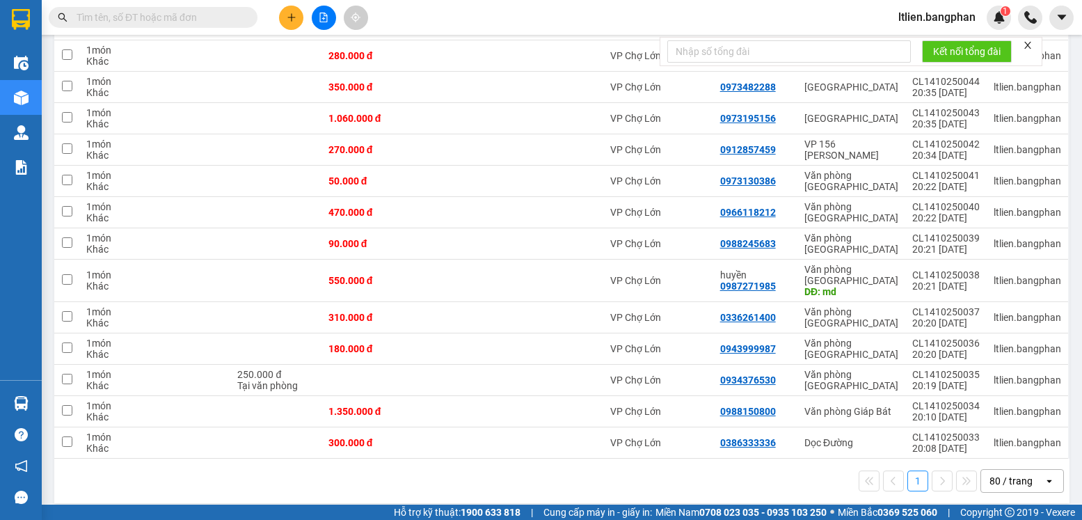
drag, startPoint x: 1040, startPoint y: 470, endPoint x: 1040, endPoint y: 460, distance: 9.7
click at [1044, 475] on icon "open" at bounding box center [1049, 480] width 11 height 11
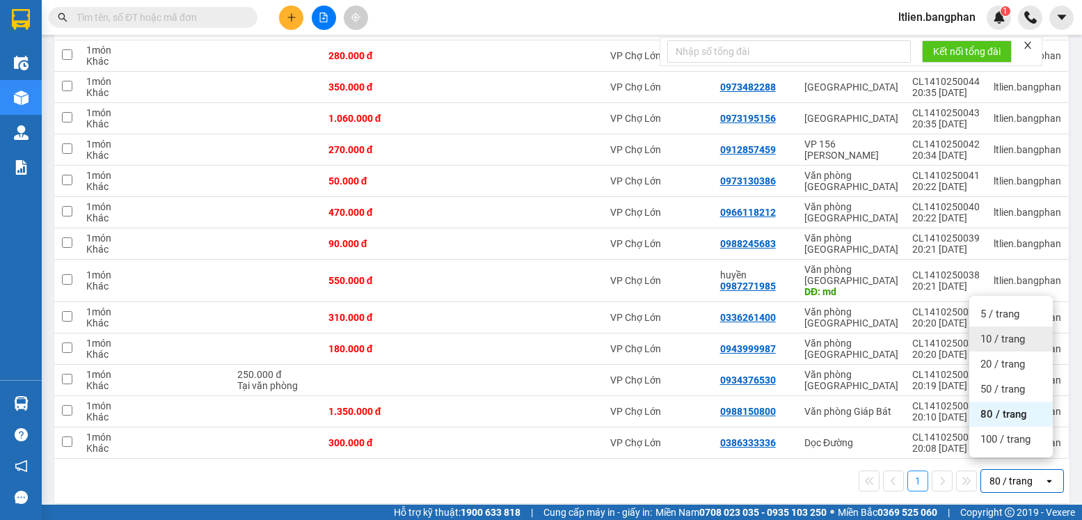
click at [999, 338] on span "10 / trang" at bounding box center [1003, 339] width 45 height 14
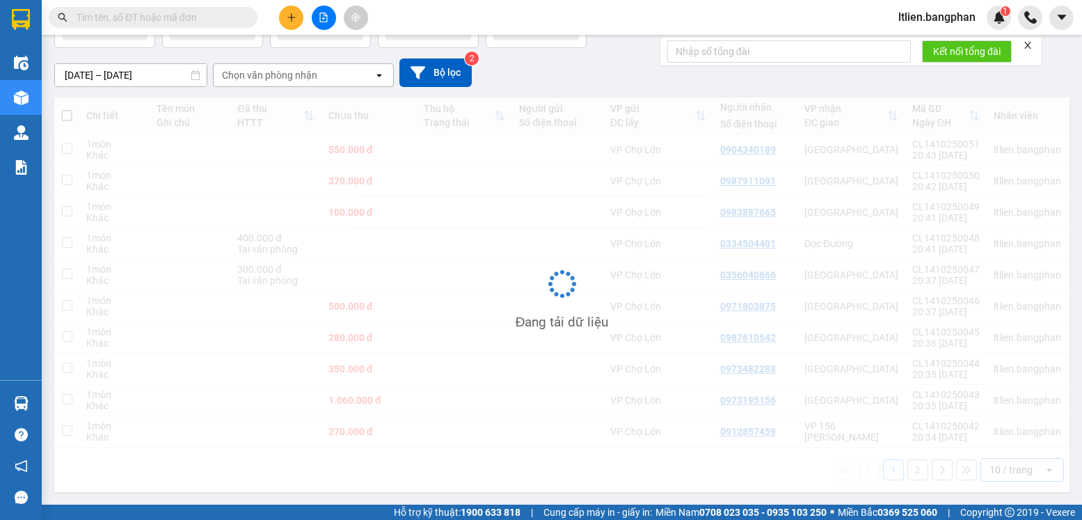
scroll to position [99, 0]
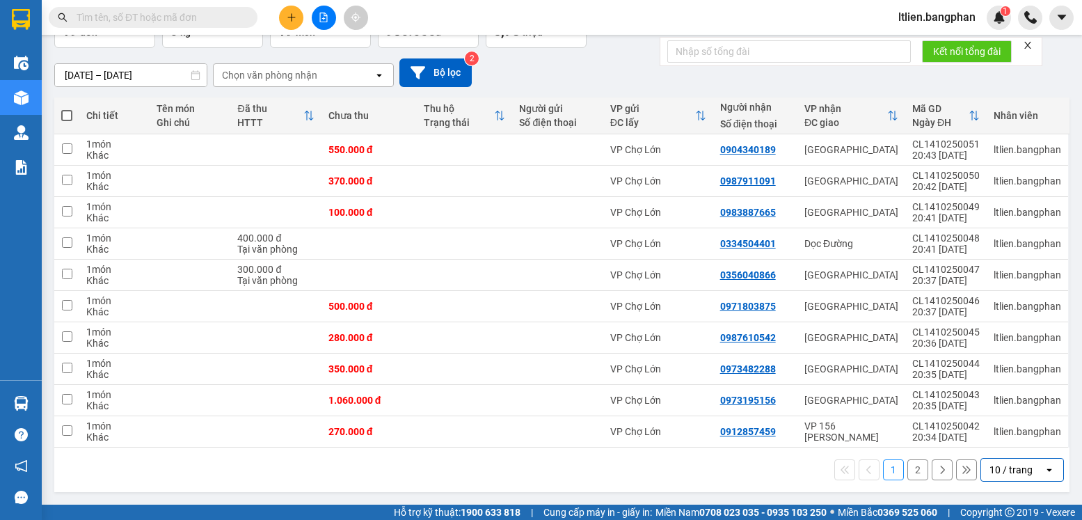
click at [66, 113] on span at bounding box center [66, 115] width 11 height 11
click at [67, 109] on input "checkbox" at bounding box center [67, 109] width 0 height 0
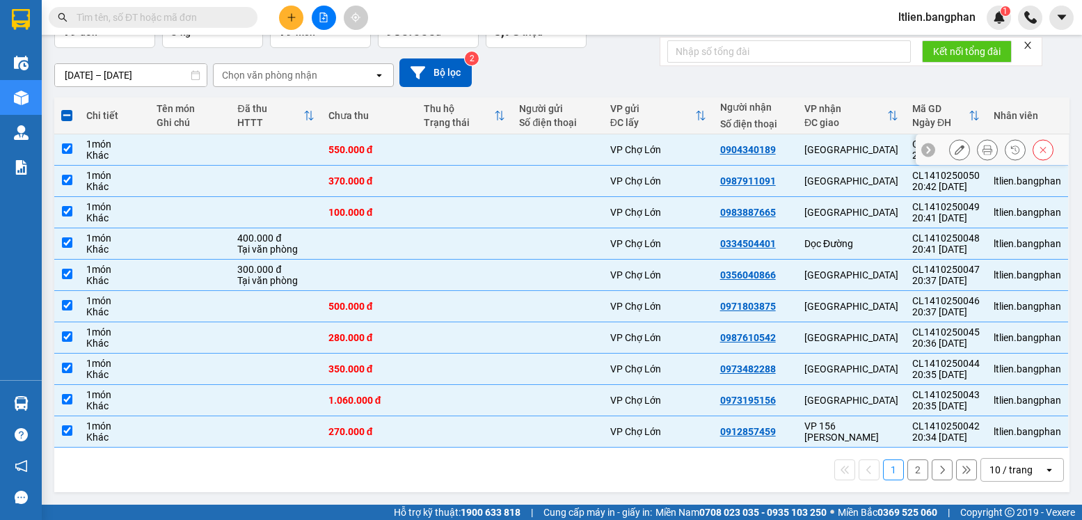
scroll to position [0, 0]
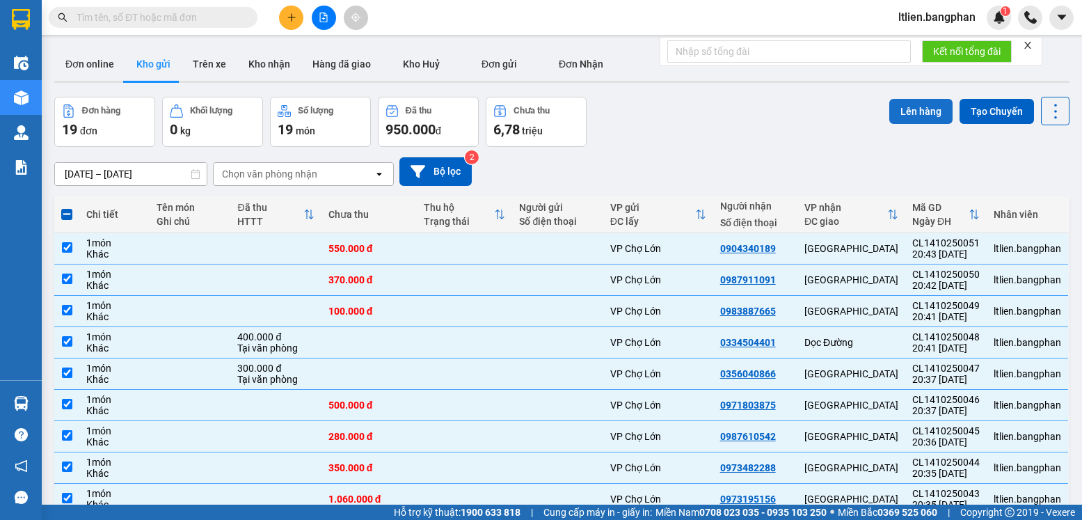
click at [907, 111] on button "Lên hàng" at bounding box center [920, 111] width 63 height 25
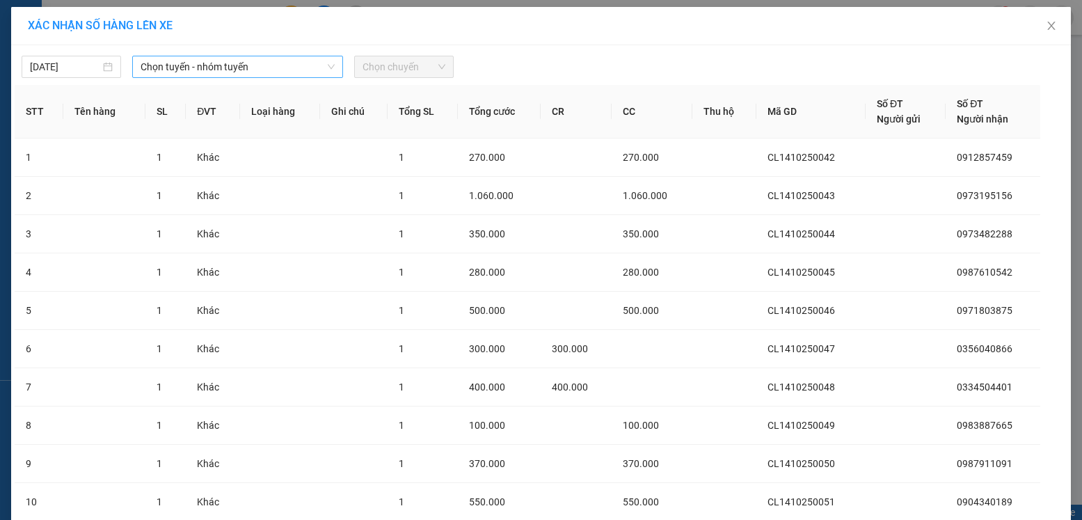
click at [306, 67] on span "Chọn tuyến - nhóm tuyến" at bounding box center [238, 66] width 194 height 21
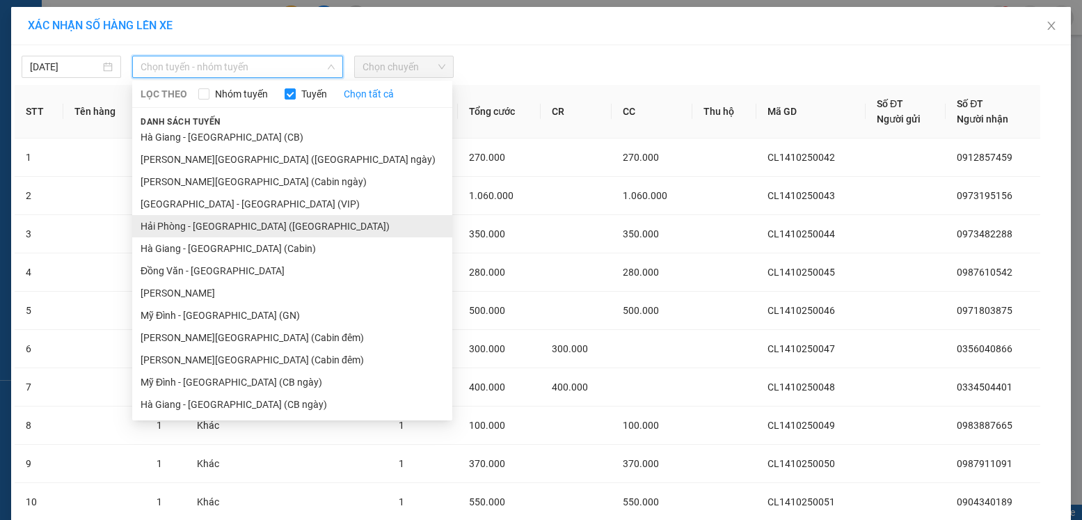
scroll to position [139, 0]
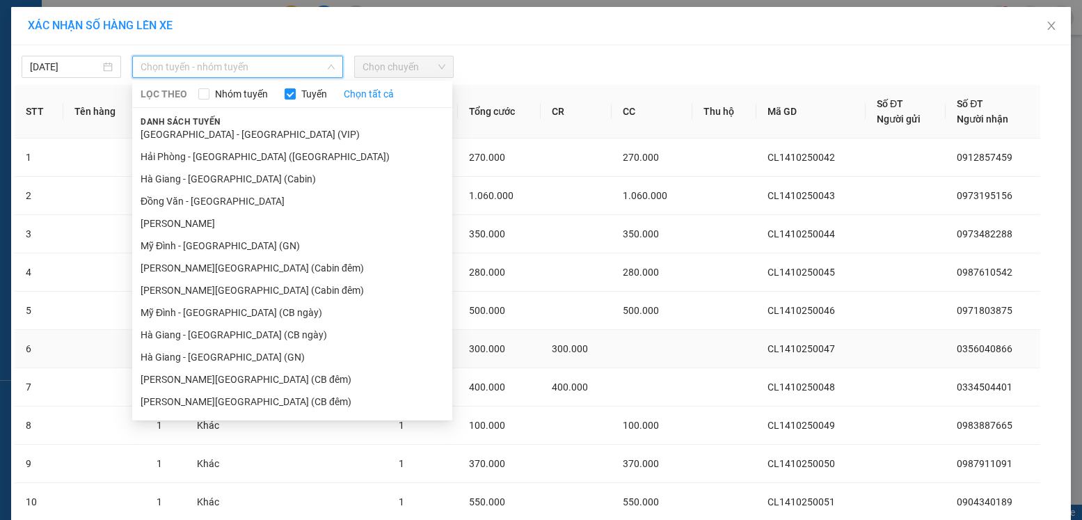
click at [198, 358] on li "Hà Giang - Mỹ Đình (GN)" at bounding box center [292, 357] width 320 height 22
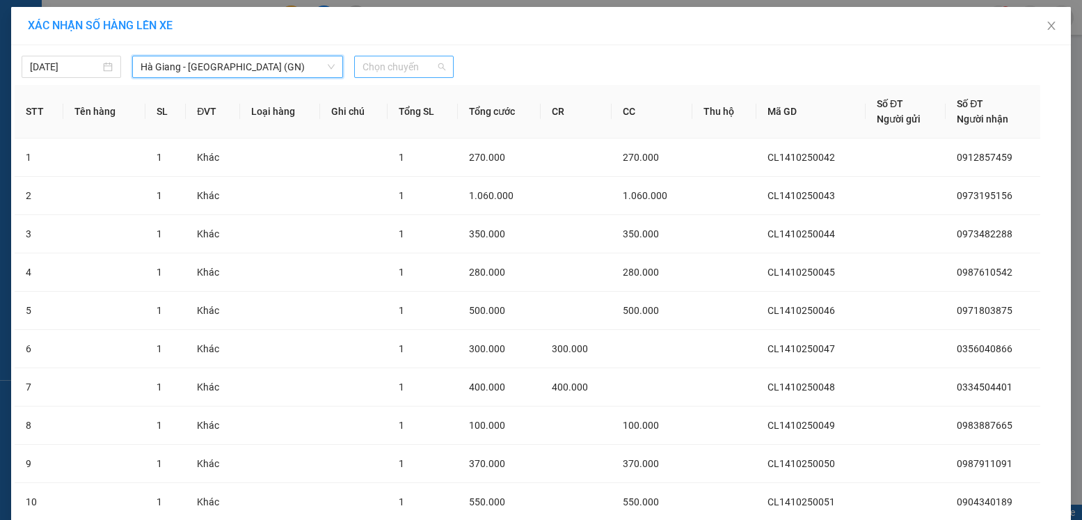
click at [413, 64] on span "Chọn chuyến" at bounding box center [404, 66] width 83 height 21
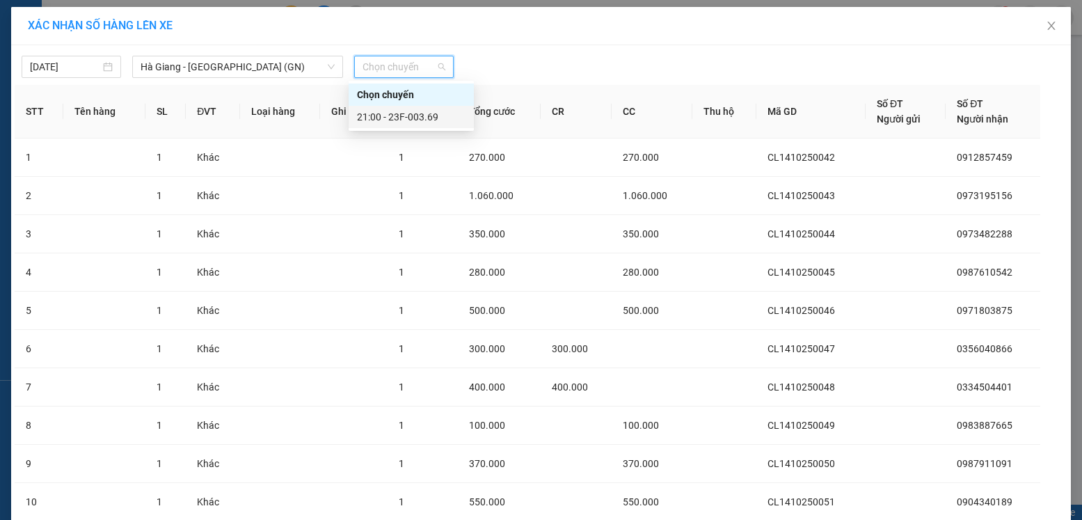
click at [413, 116] on div "21:00 - 23F-003.69" at bounding box center [411, 116] width 109 height 15
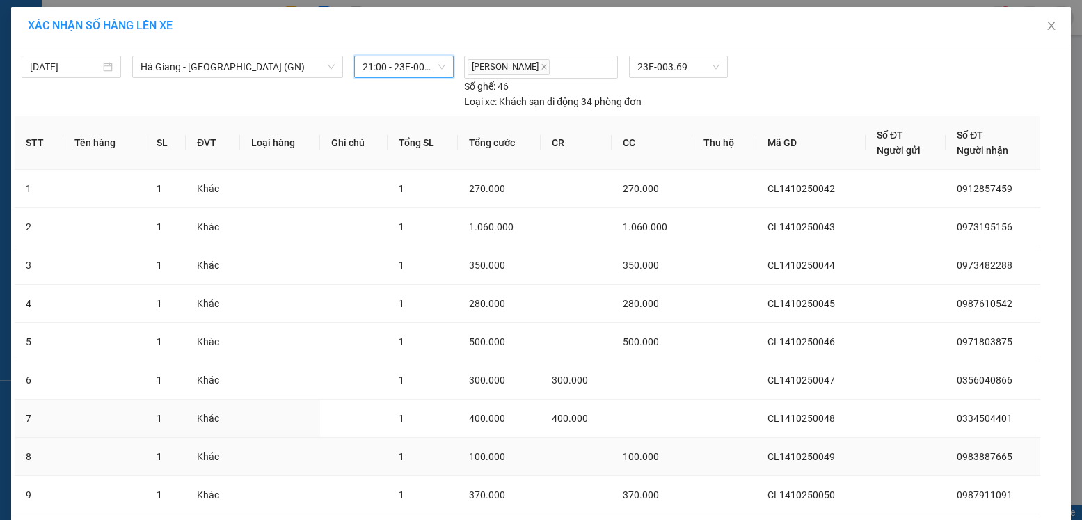
scroll to position [134, 0]
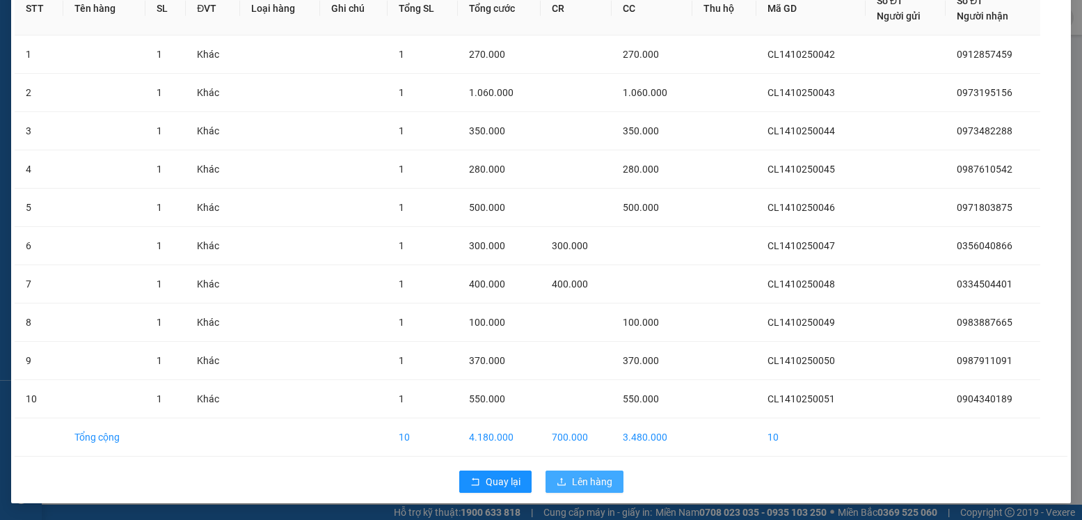
click at [588, 480] on span "Lên hàng" at bounding box center [592, 481] width 40 height 15
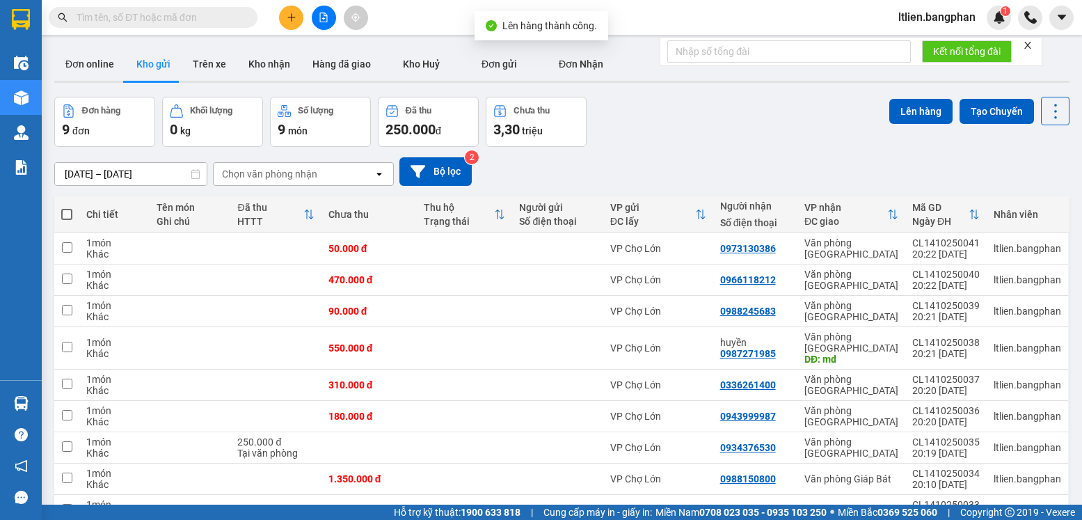
click at [67, 214] on span at bounding box center [66, 214] width 11 height 11
click at [67, 207] on input "checkbox" at bounding box center [67, 207] width 0 height 0
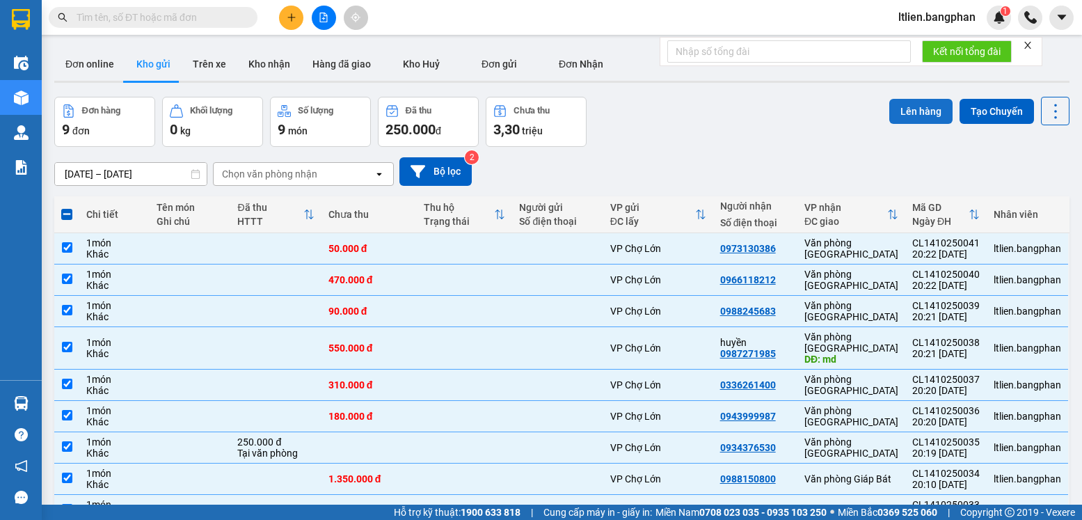
drag, startPoint x: 919, startPoint y: 112, endPoint x: 902, endPoint y: 112, distance: 16.7
click at [905, 112] on button "Lên hàng" at bounding box center [920, 111] width 63 height 25
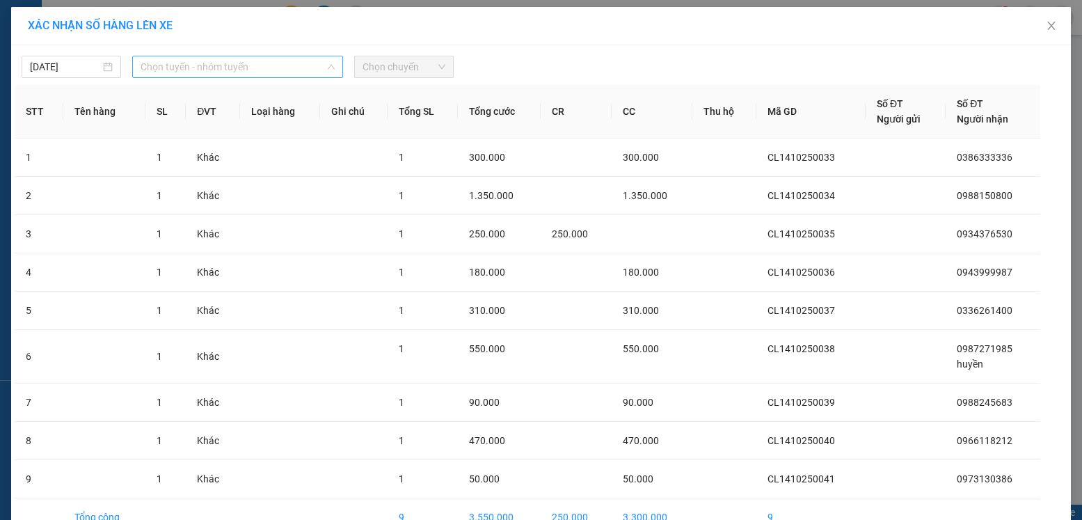
click at [276, 66] on span "Chọn tuyến - nhóm tuyến" at bounding box center [238, 66] width 194 height 21
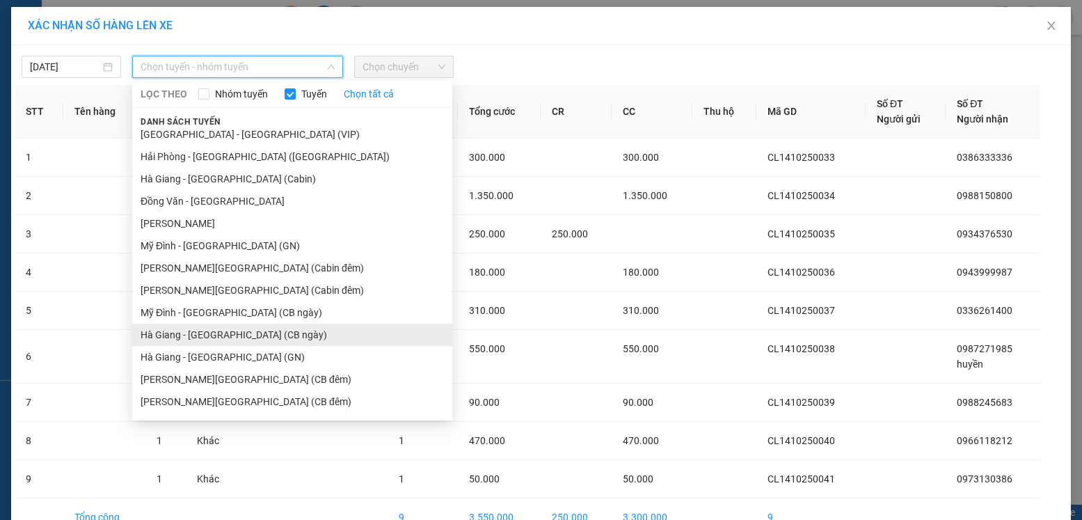
scroll to position [209, 0]
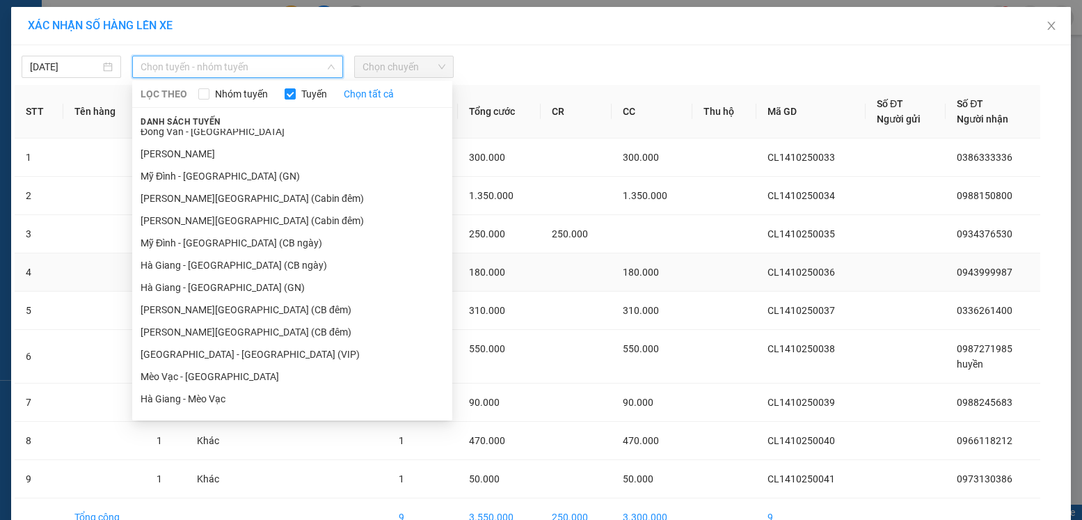
drag, startPoint x: 180, startPoint y: 286, endPoint x: 193, endPoint y: 283, distance: 12.8
click at [185, 286] on li "Hà Giang - Mỹ Đình (GN)" at bounding box center [292, 287] width 320 height 22
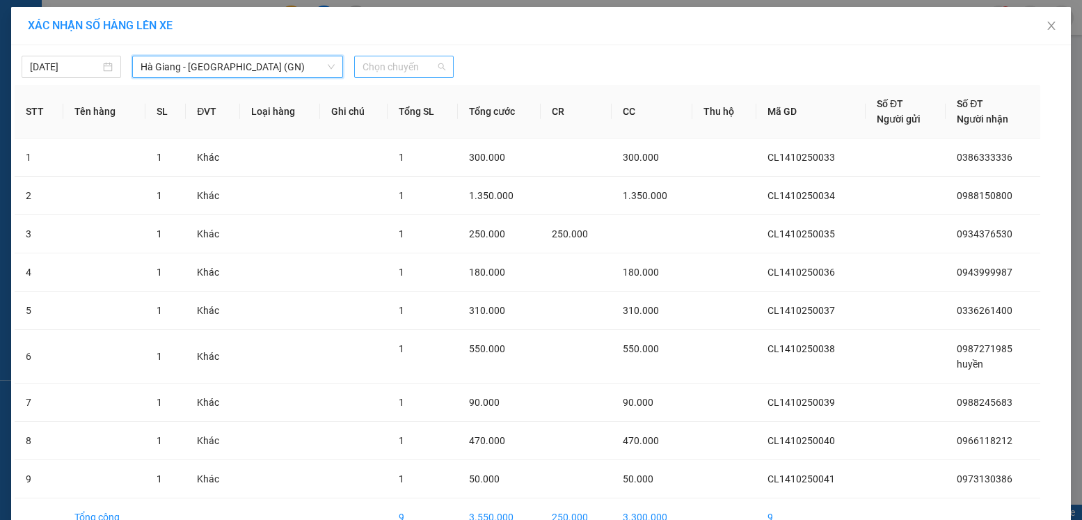
click at [413, 65] on span "Chọn chuyến" at bounding box center [404, 66] width 83 height 21
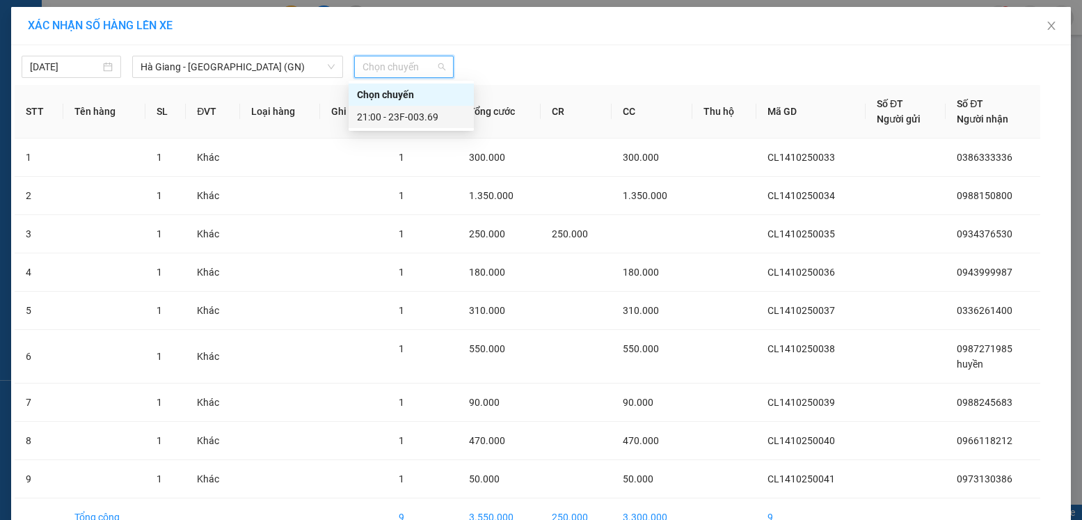
click at [406, 119] on div "21:00 - 23F-003.69" at bounding box center [411, 116] width 109 height 15
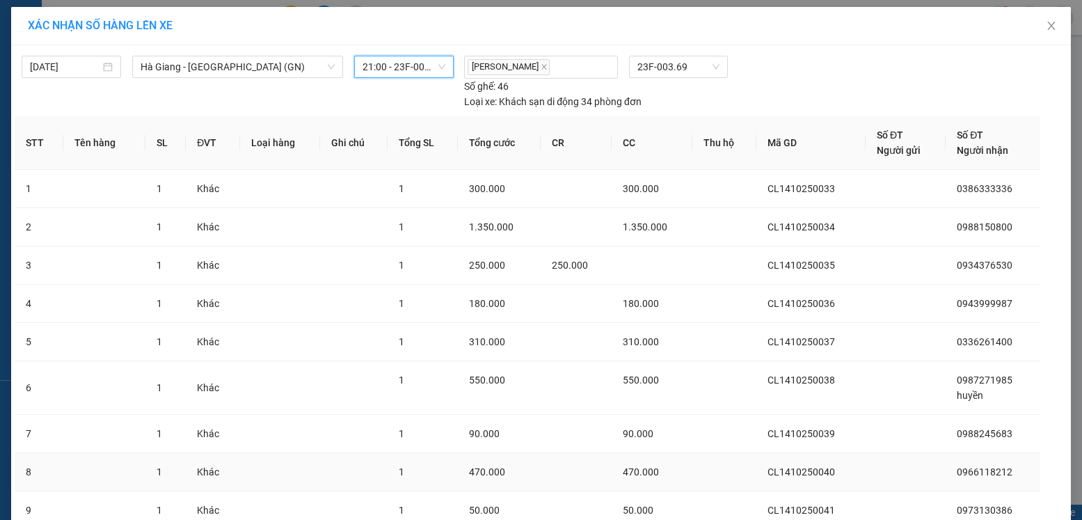
scroll to position [111, 0]
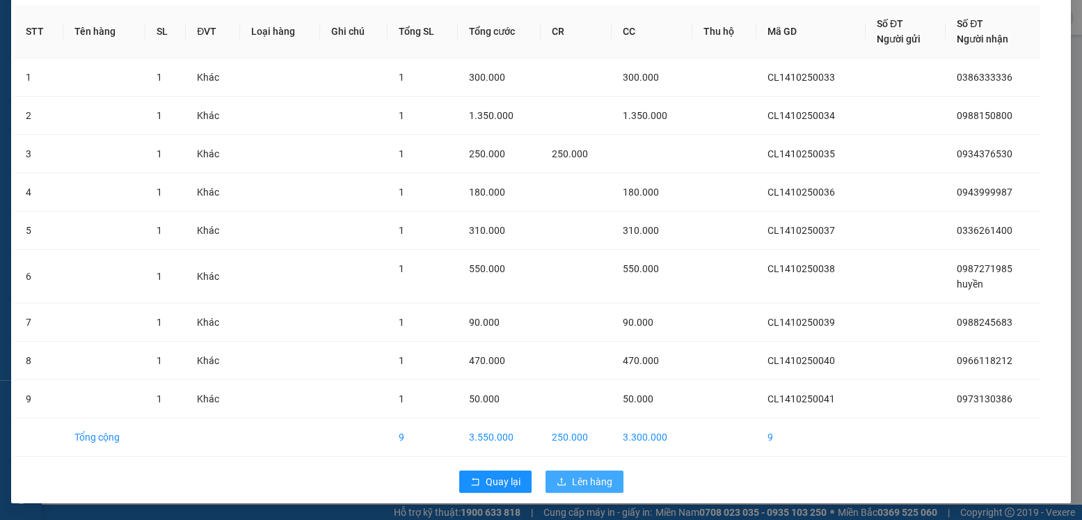
click at [587, 485] on span "Lên hàng" at bounding box center [592, 481] width 40 height 15
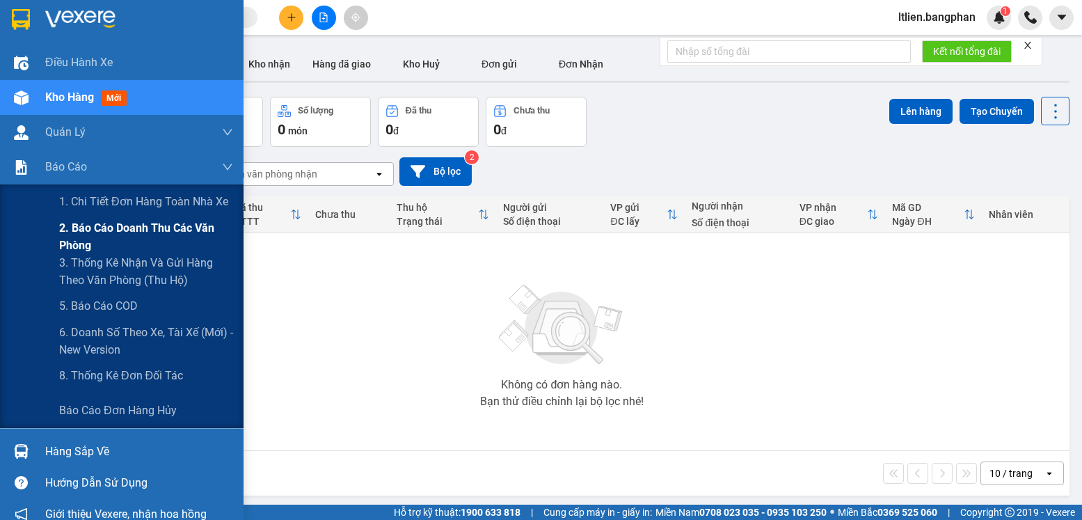
click at [87, 232] on span "2. Báo cáo doanh thu các văn phòng" at bounding box center [146, 236] width 174 height 35
